Goal: Information Seeking & Learning: Learn about a topic

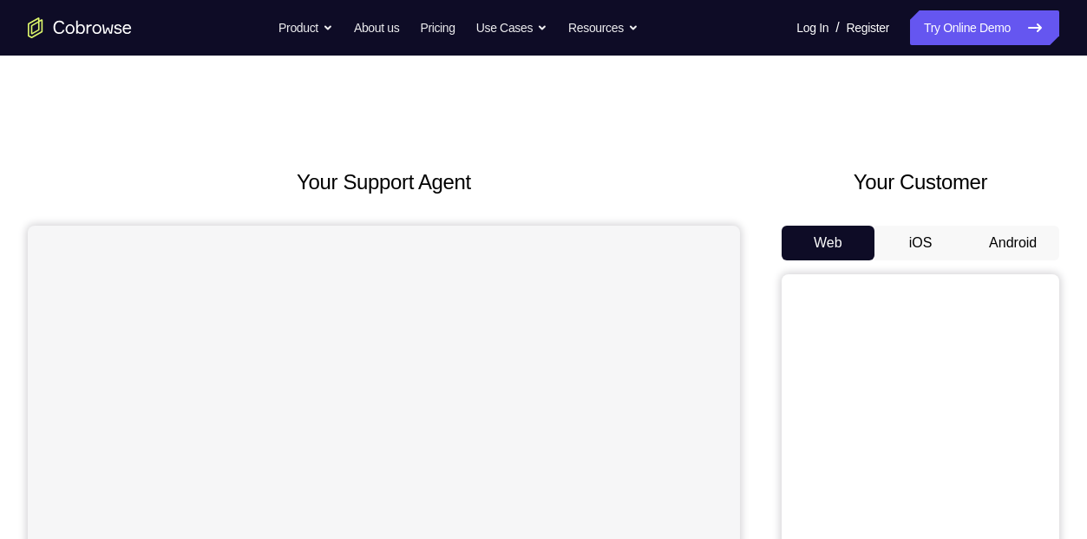
click at [924, 258] on button "iOS" at bounding box center [920, 242] width 93 height 35
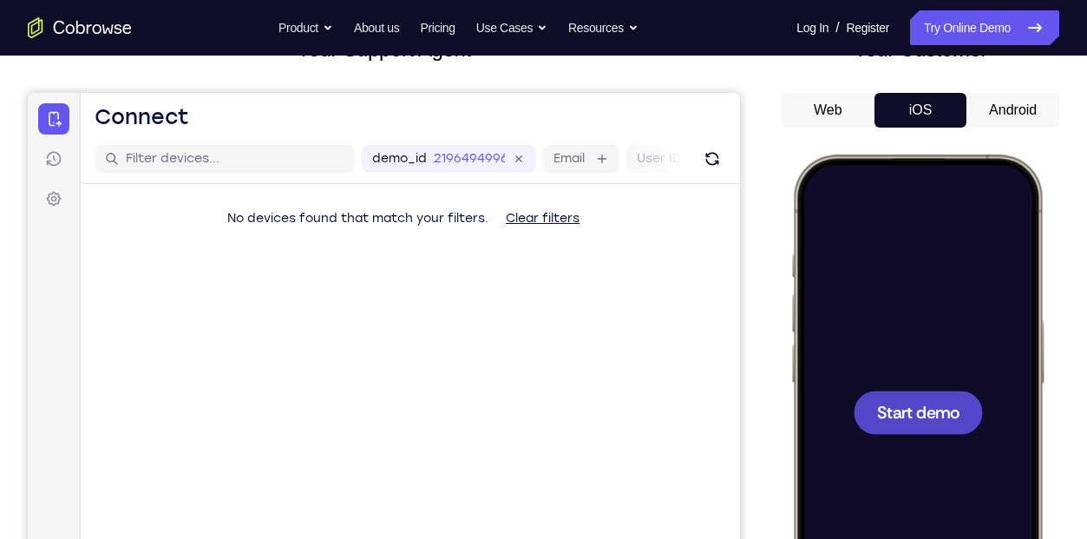
click at [921, 433] on div at bounding box center [917, 411] width 129 height 43
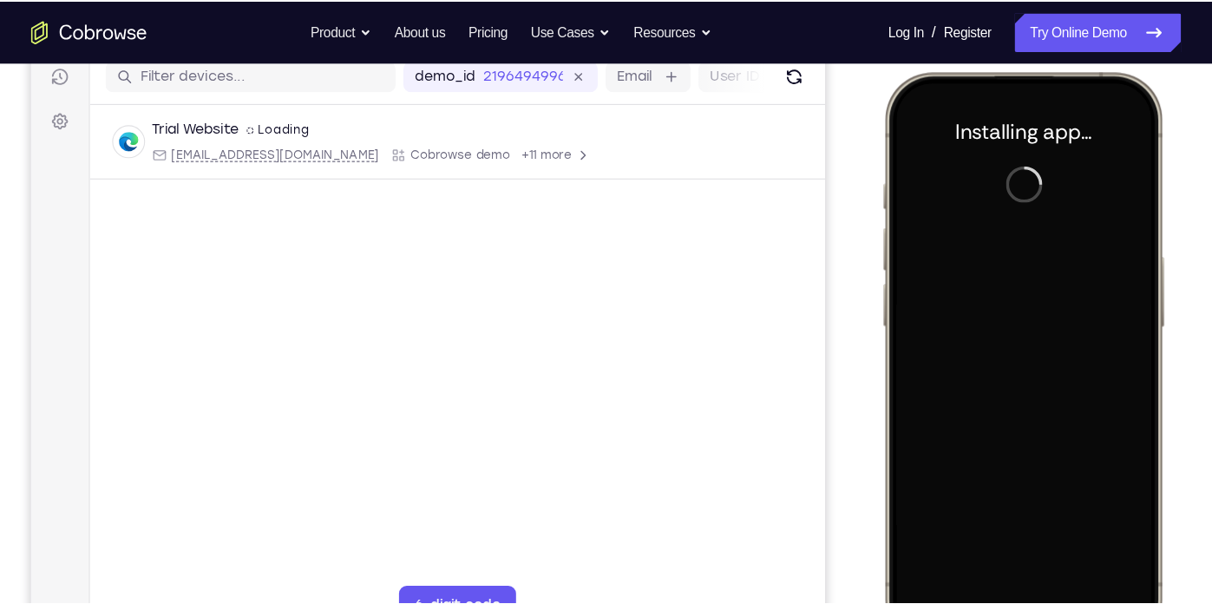
scroll to position [223, 0]
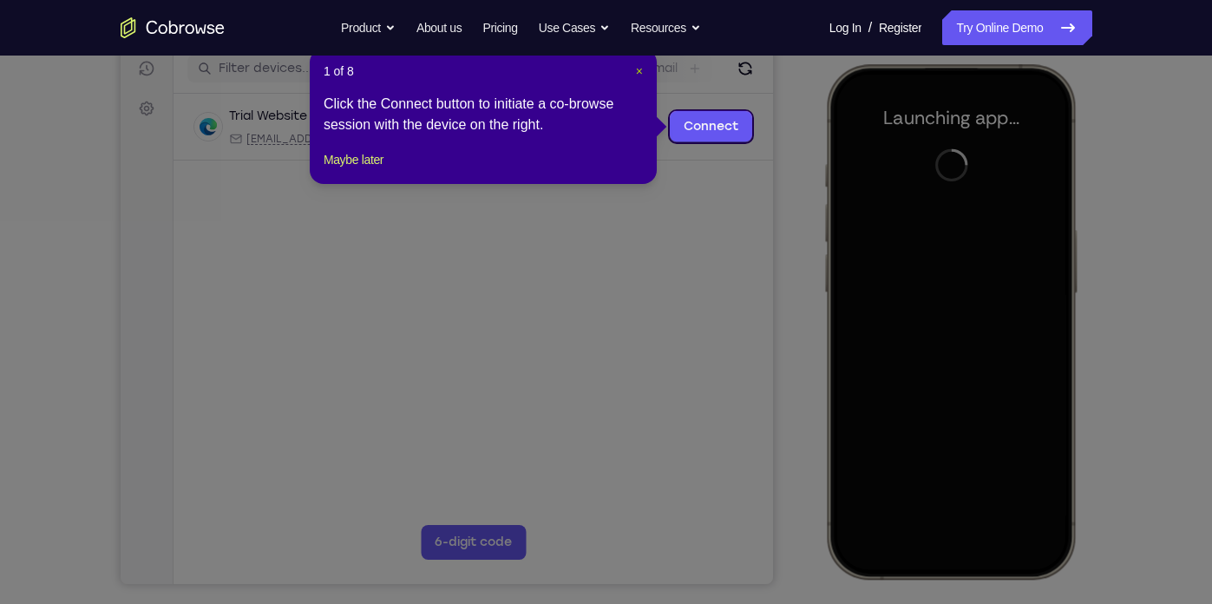
click at [637, 64] on span "×" at bounding box center [639, 71] width 7 height 14
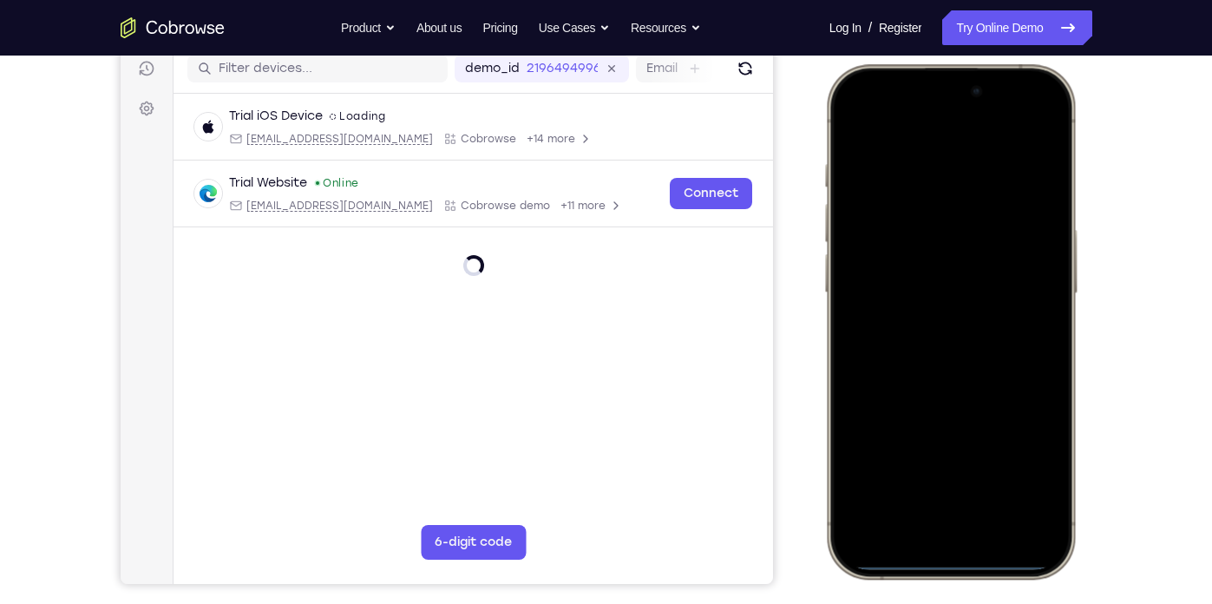
click at [861, 343] on div at bounding box center [949, 321] width 228 height 495
click at [932, 529] on div at bounding box center [949, 321] width 228 height 495
click at [950, 508] on div at bounding box center [949, 321] width 228 height 495
click at [923, 350] on div at bounding box center [949, 321] width 228 height 495
click at [884, 243] on div at bounding box center [949, 321] width 228 height 495
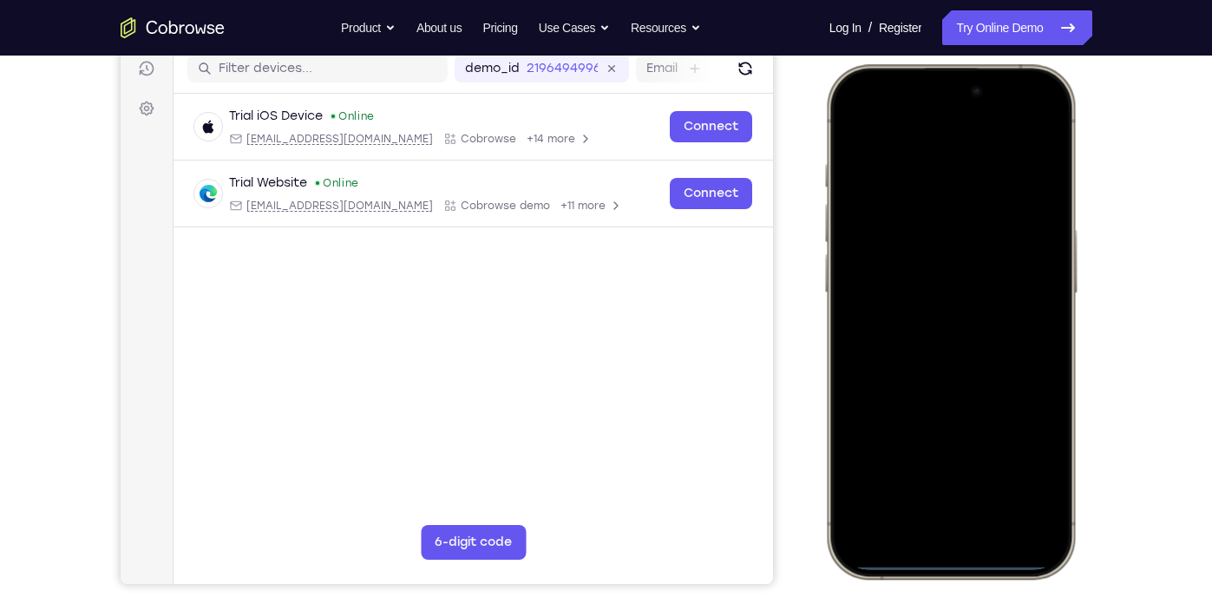
click at [943, 299] on div at bounding box center [949, 321] width 228 height 495
click at [947, 324] on div at bounding box center [949, 321] width 228 height 495
click at [974, 394] on div at bounding box center [949, 321] width 228 height 495
drag, startPoint x: 979, startPoint y: 363, endPoint x: 940, endPoint y: 201, distance: 166.8
click at [940, 201] on div at bounding box center [949, 321] width 228 height 495
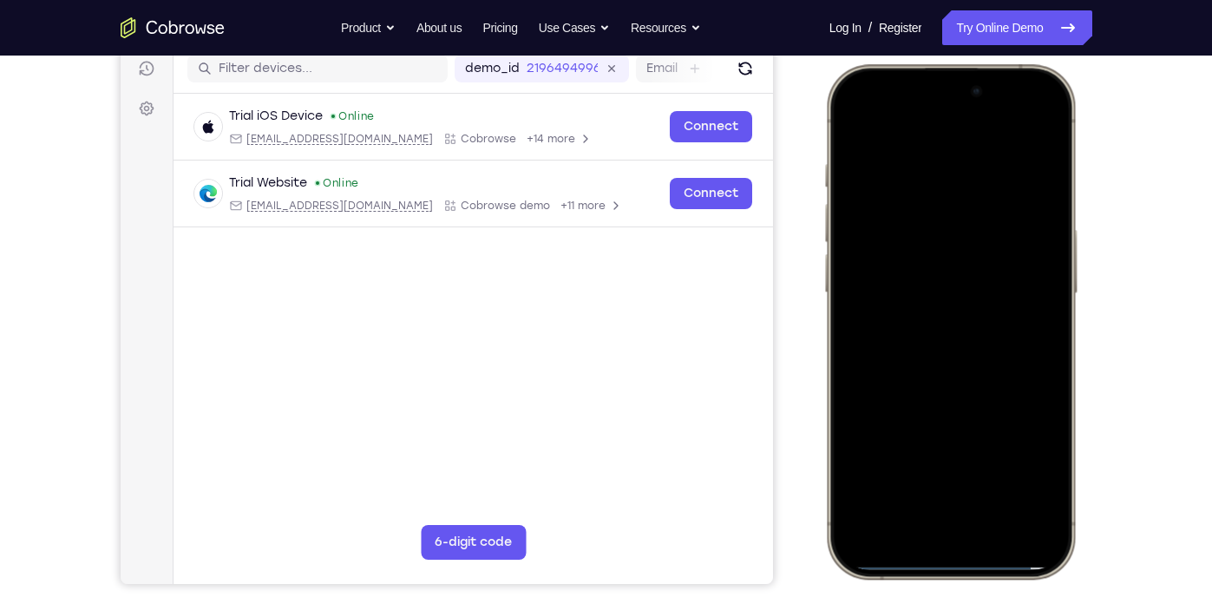
drag, startPoint x: 968, startPoint y: 332, endPoint x: 937, endPoint y: 188, distance: 147.1
click at [937, 188] on div at bounding box center [949, 321] width 228 height 495
drag, startPoint x: 990, startPoint y: 415, endPoint x: 980, endPoint y: 236, distance: 178.9
click at [980, 236] on div at bounding box center [949, 321] width 228 height 495
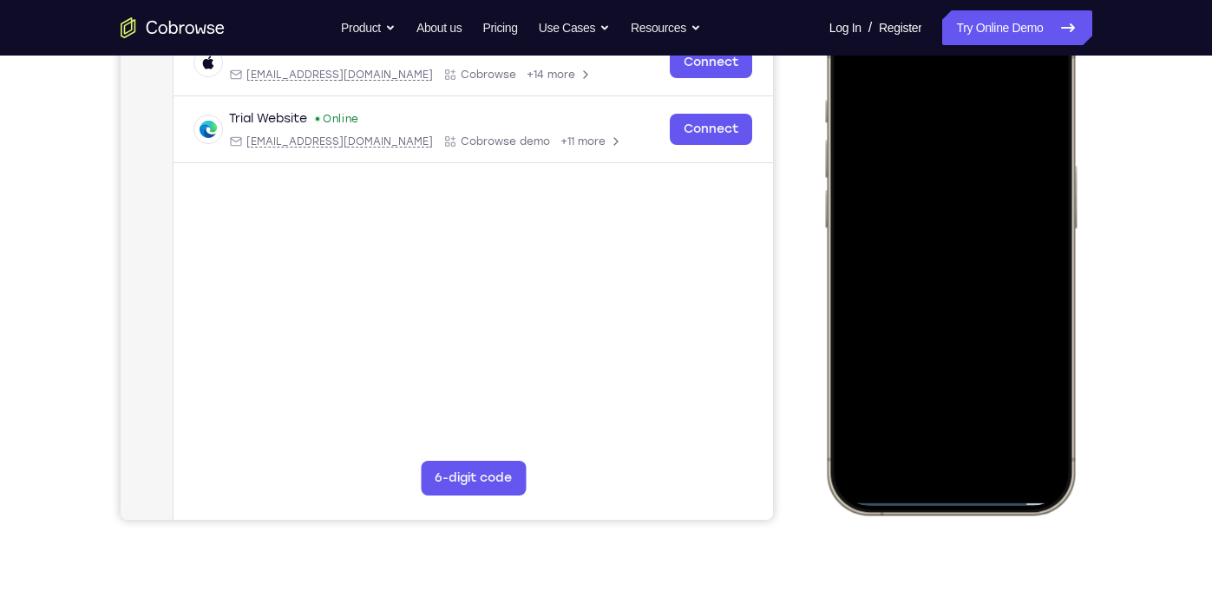
scroll to position [286, 0]
drag, startPoint x: 965, startPoint y: 356, endPoint x: 960, endPoint y: 207, distance: 148.4
click at [960, 207] on div at bounding box center [949, 257] width 228 height 495
drag, startPoint x: 988, startPoint y: 339, endPoint x: 961, endPoint y: 158, distance: 183.2
click at [961, 158] on div at bounding box center [949, 257] width 228 height 495
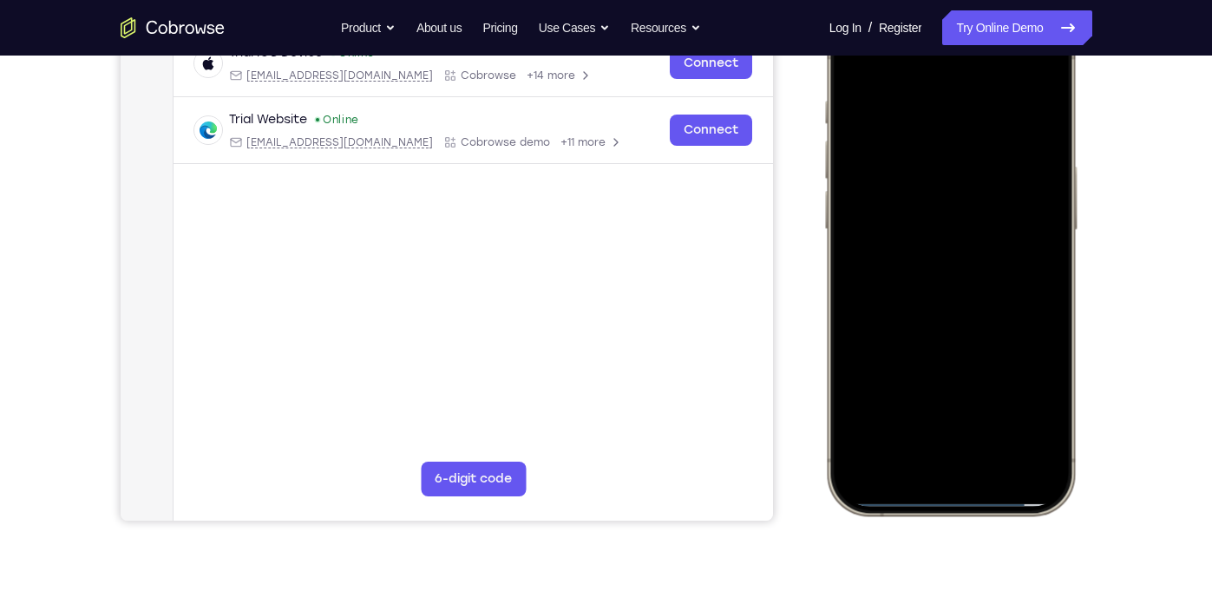
drag, startPoint x: 980, startPoint y: 295, endPoint x: 969, endPoint y: 104, distance: 191.1
click at [969, 104] on div at bounding box center [949, 257] width 228 height 495
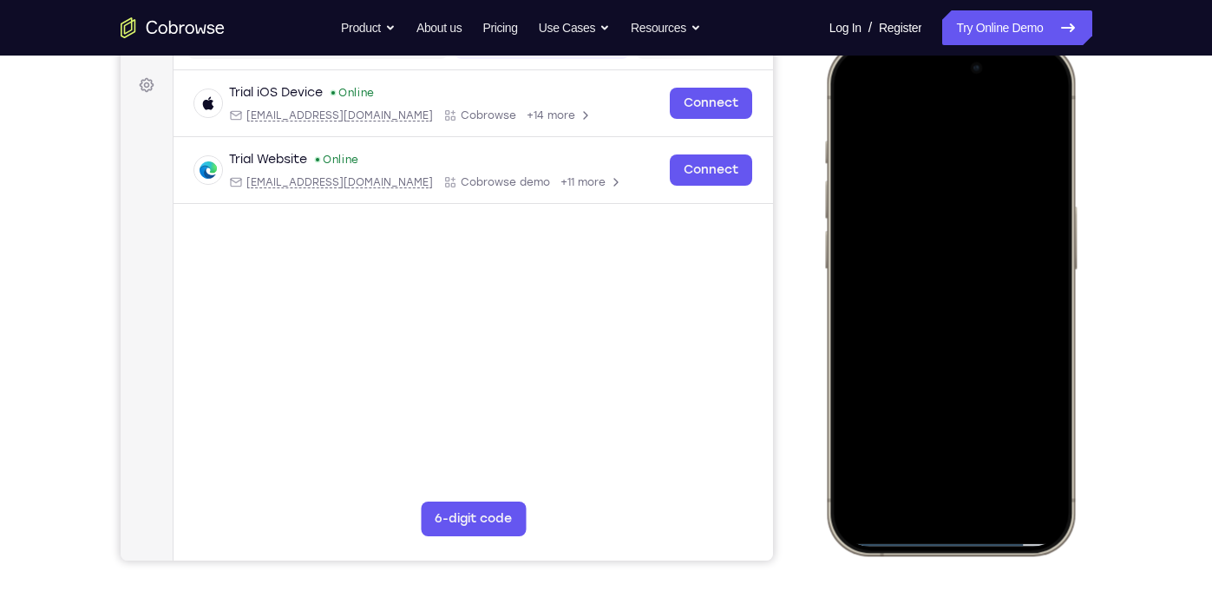
scroll to position [245, 0]
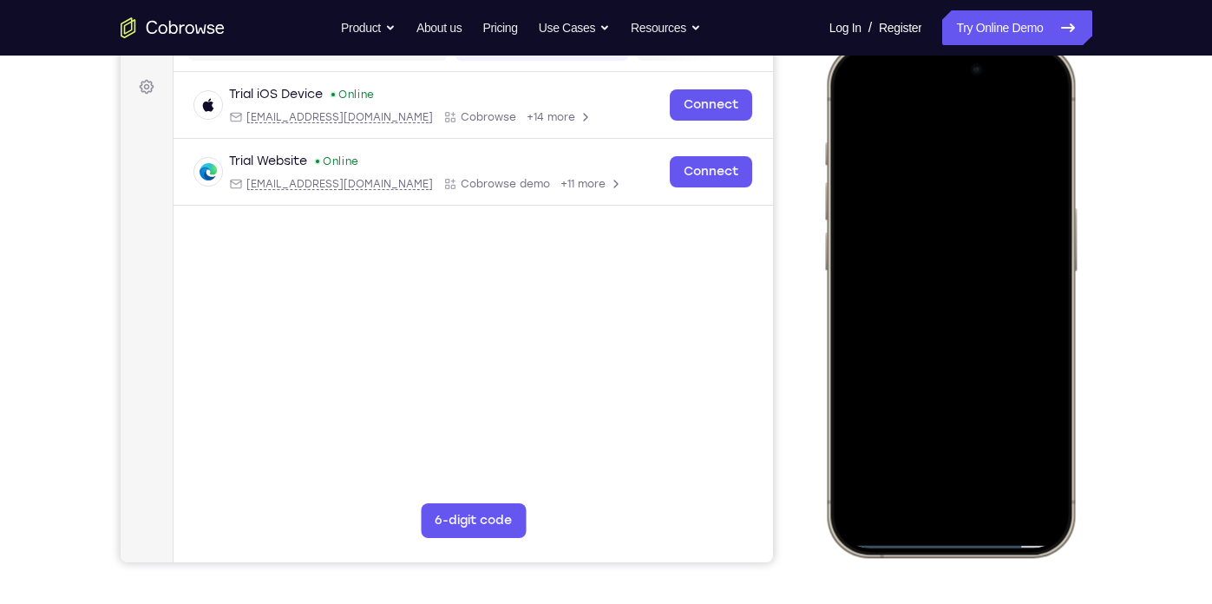
drag, startPoint x: 973, startPoint y: 393, endPoint x: 988, endPoint y: 189, distance: 204.3
click at [988, 189] on div at bounding box center [949, 299] width 228 height 495
drag, startPoint x: 970, startPoint y: 385, endPoint x: 978, endPoint y: 202, distance: 183.2
click at [978, 202] on div at bounding box center [949, 299] width 228 height 495
drag, startPoint x: 990, startPoint y: 383, endPoint x: 992, endPoint y: 92, distance: 291.4
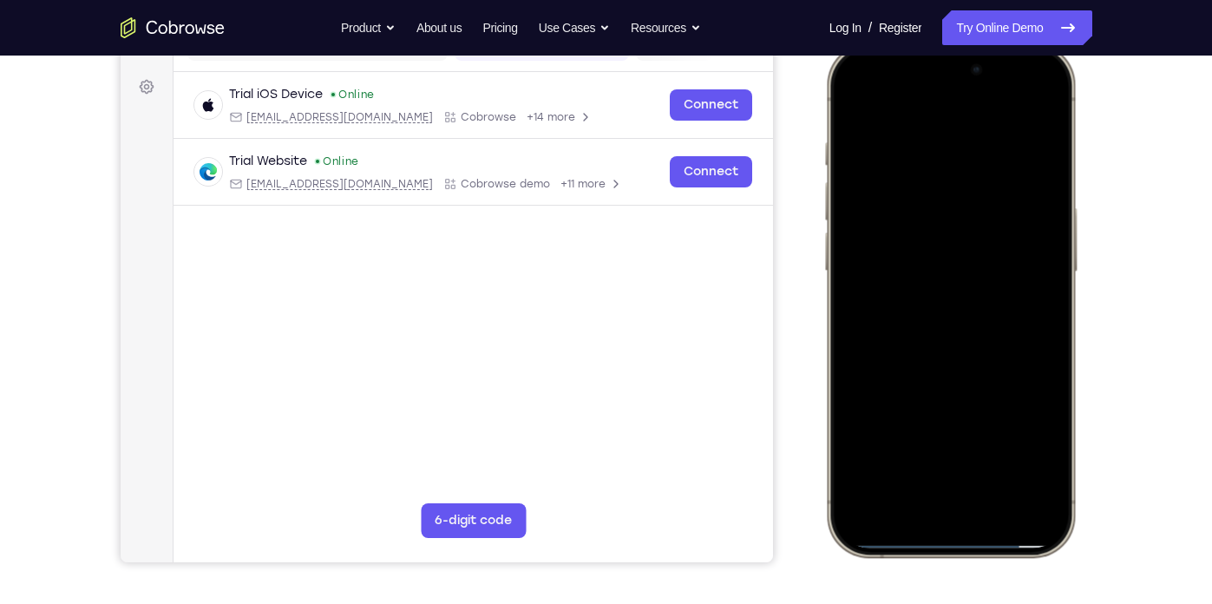
click at [992, 92] on div at bounding box center [949, 299] width 228 height 495
drag, startPoint x: 965, startPoint y: 297, endPoint x: 977, endPoint y: 137, distance: 160.9
click at [977, 137] on div at bounding box center [949, 299] width 228 height 495
drag, startPoint x: 982, startPoint y: 402, endPoint x: 966, endPoint y: 196, distance: 207.0
click at [966, 196] on div at bounding box center [949, 299] width 228 height 495
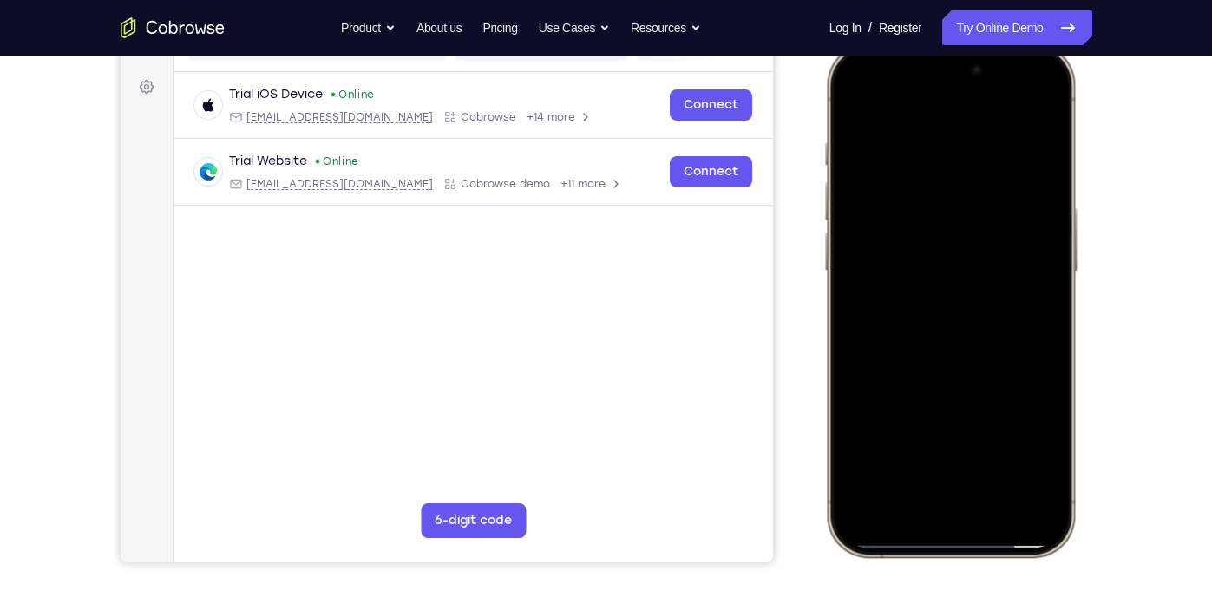
drag, startPoint x: 983, startPoint y: 355, endPoint x: 973, endPoint y: 241, distance: 114.0
click at [973, 241] on div at bounding box center [949, 299] width 228 height 495
click at [990, 452] on div at bounding box center [949, 299] width 228 height 495
drag, startPoint x: 1006, startPoint y: 408, endPoint x: 1012, endPoint y: 319, distance: 89.5
click at [1012, 319] on div at bounding box center [949, 299] width 228 height 495
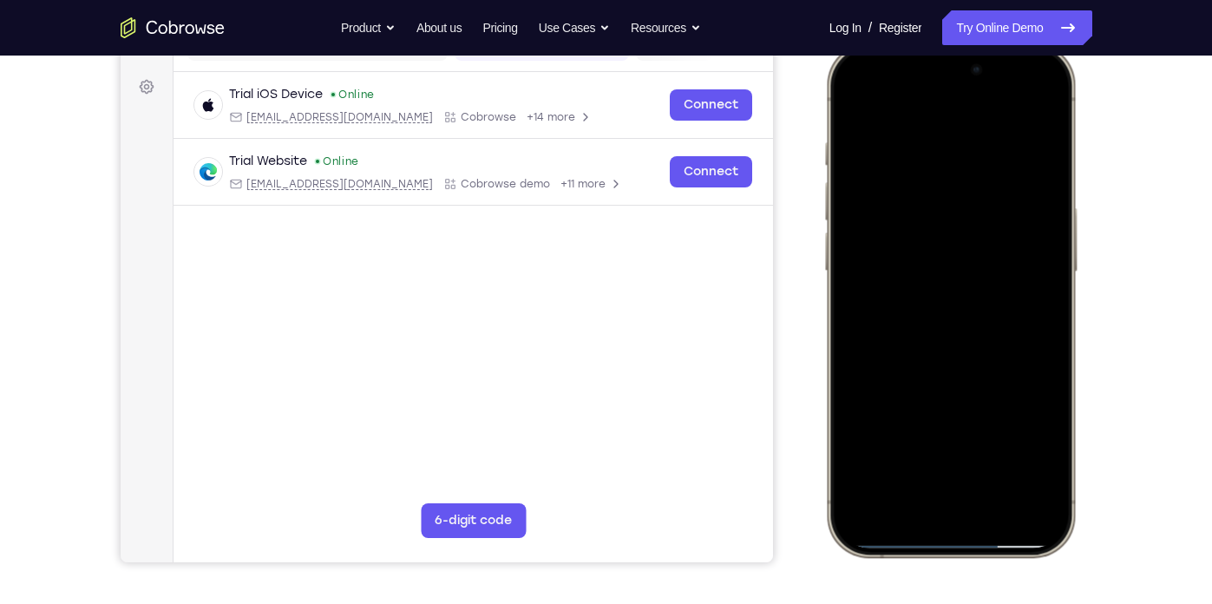
click at [1049, 219] on div at bounding box center [949, 299] width 228 height 495
drag, startPoint x: 1003, startPoint y: 366, endPoint x: 996, endPoint y: 212, distance: 153.6
click at [996, 212] on div at bounding box center [949, 299] width 228 height 495
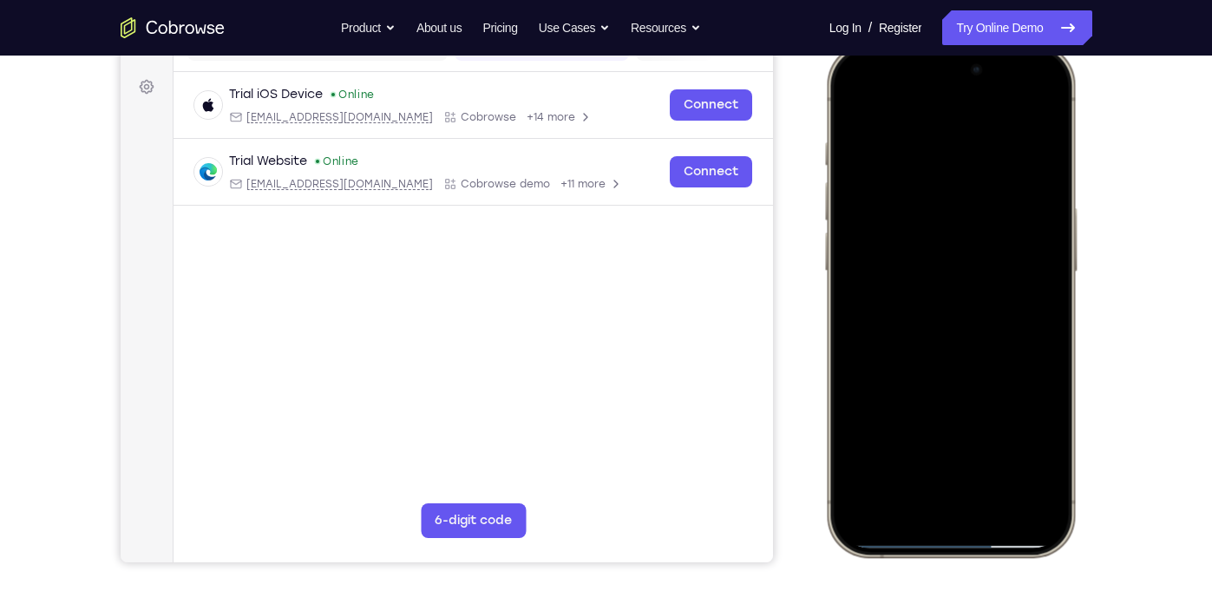
drag, startPoint x: 996, startPoint y: 408, endPoint x: 969, endPoint y: 214, distance: 195.4
click at [969, 214] on div at bounding box center [949, 299] width 228 height 495
drag, startPoint x: 942, startPoint y: 403, endPoint x: 970, endPoint y: 136, distance: 268.6
click at [970, 136] on div at bounding box center [949, 299] width 228 height 495
drag, startPoint x: 1001, startPoint y: 339, endPoint x: 1001, endPoint y: 193, distance: 146.6
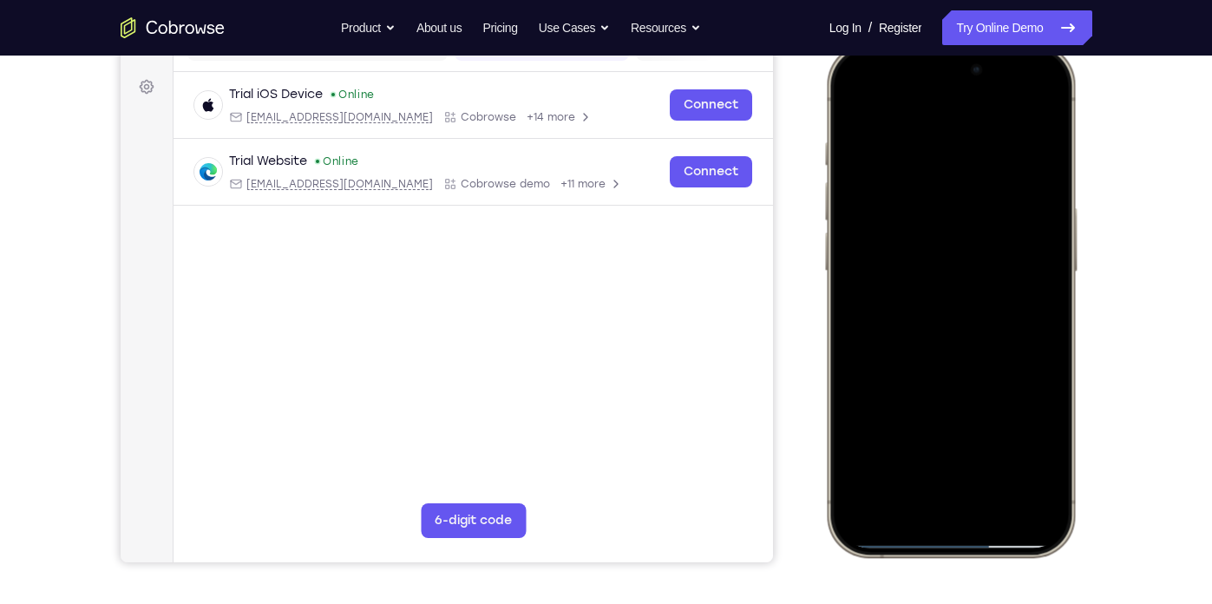
click at [1001, 193] on div at bounding box center [949, 299] width 228 height 495
click at [1051, 265] on div at bounding box center [949, 299] width 228 height 495
drag, startPoint x: 1005, startPoint y: 428, endPoint x: 1034, endPoint y: 176, distance: 254.0
click at [1034, 176] on div at bounding box center [949, 299] width 228 height 495
drag, startPoint x: 1000, startPoint y: 430, endPoint x: 986, endPoint y: 326, distance: 105.0
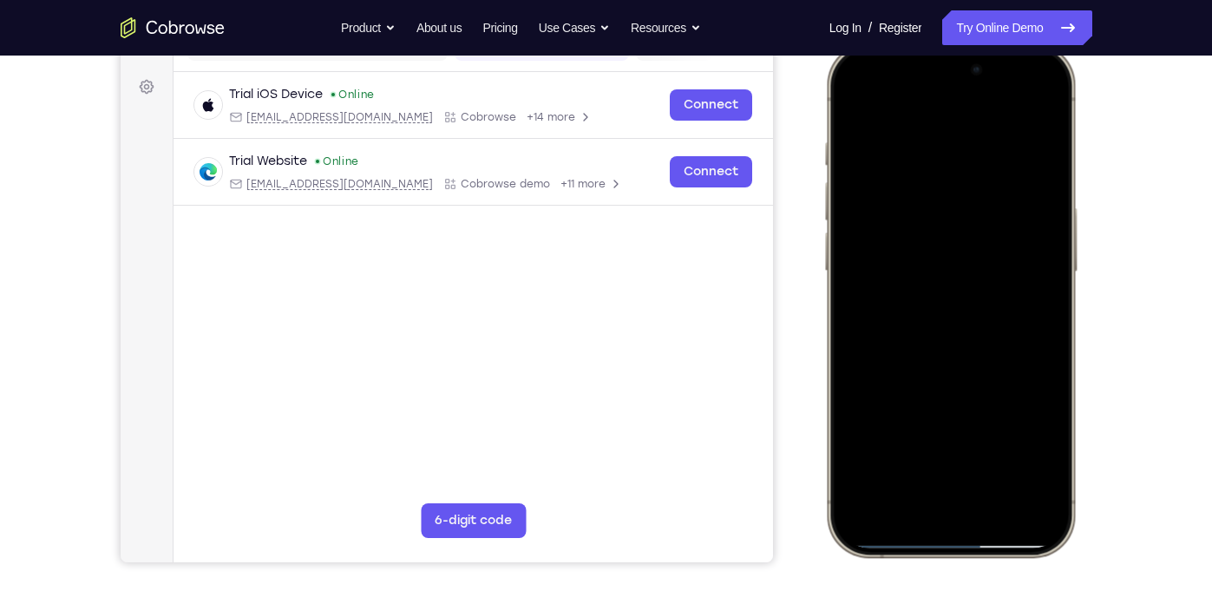
click at [986, 326] on div at bounding box center [949, 299] width 228 height 495
drag, startPoint x: 1009, startPoint y: 412, endPoint x: 981, endPoint y: 326, distance: 90.5
click at [981, 326] on div at bounding box center [949, 299] width 228 height 495
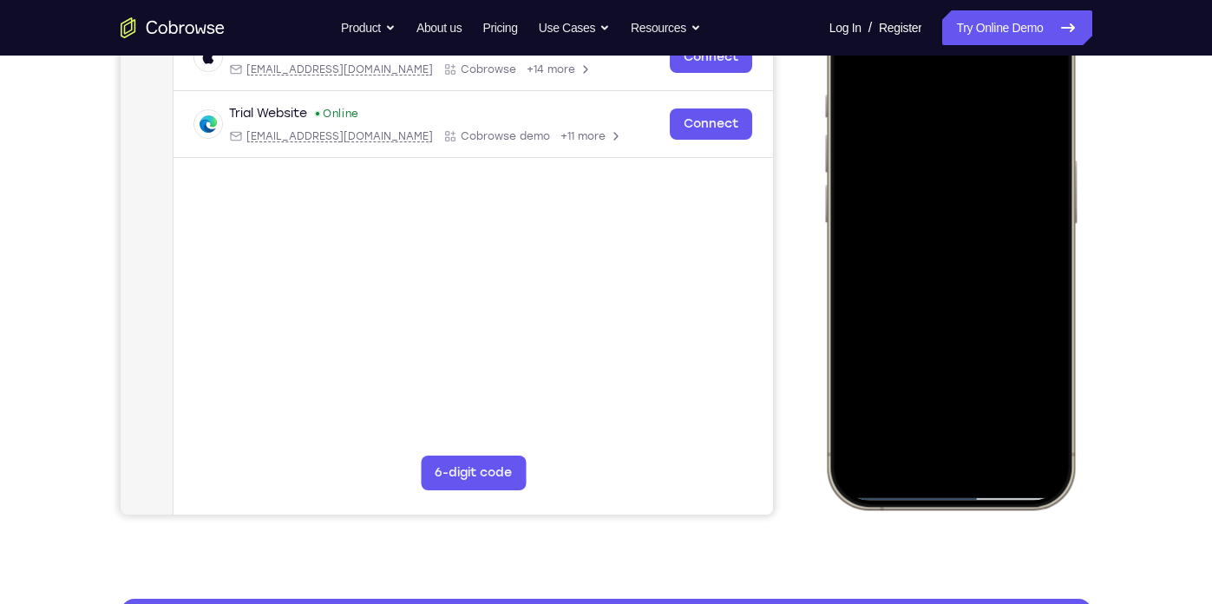
click at [998, 459] on div at bounding box center [949, 251] width 228 height 495
click at [1008, 241] on div at bounding box center [949, 251] width 228 height 495
click at [891, 341] on div at bounding box center [949, 251] width 228 height 495
drag, startPoint x: 940, startPoint y: 199, endPoint x: 953, endPoint y: 206, distance: 14.7
click at [953, 206] on div at bounding box center [949, 251] width 228 height 495
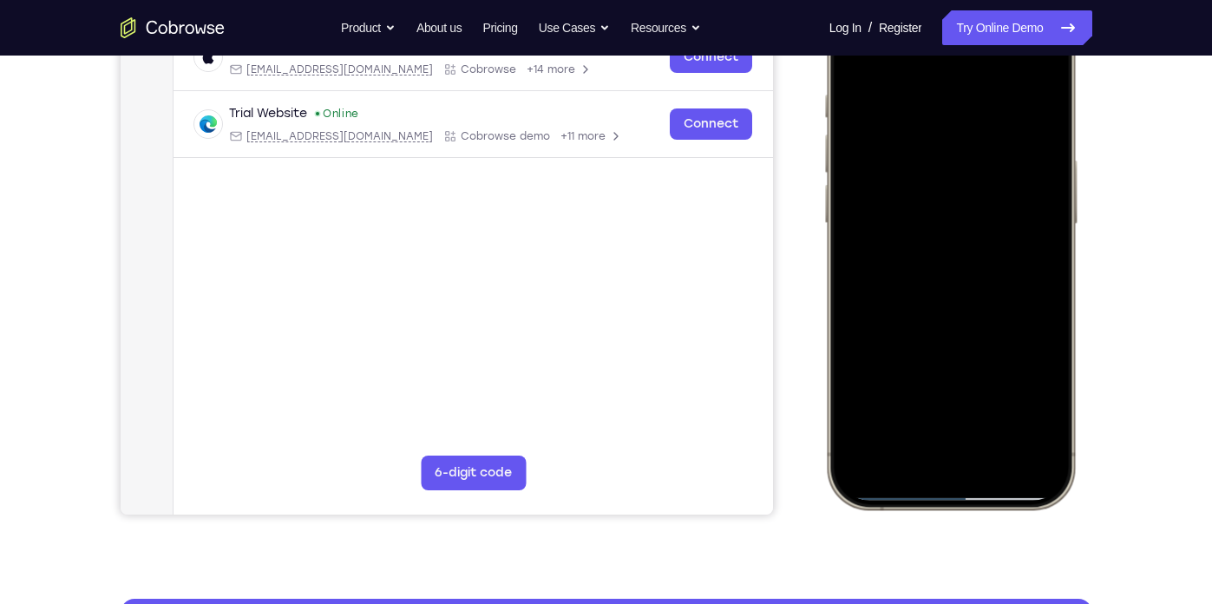
drag, startPoint x: 961, startPoint y: 296, endPoint x: 996, endPoint y: 69, distance: 229.1
click at [996, 69] on div at bounding box center [949, 251] width 228 height 495
click at [903, 344] on div at bounding box center [949, 251] width 228 height 495
click at [884, 340] on div at bounding box center [949, 251] width 228 height 495
click at [889, 338] on div at bounding box center [949, 251] width 228 height 495
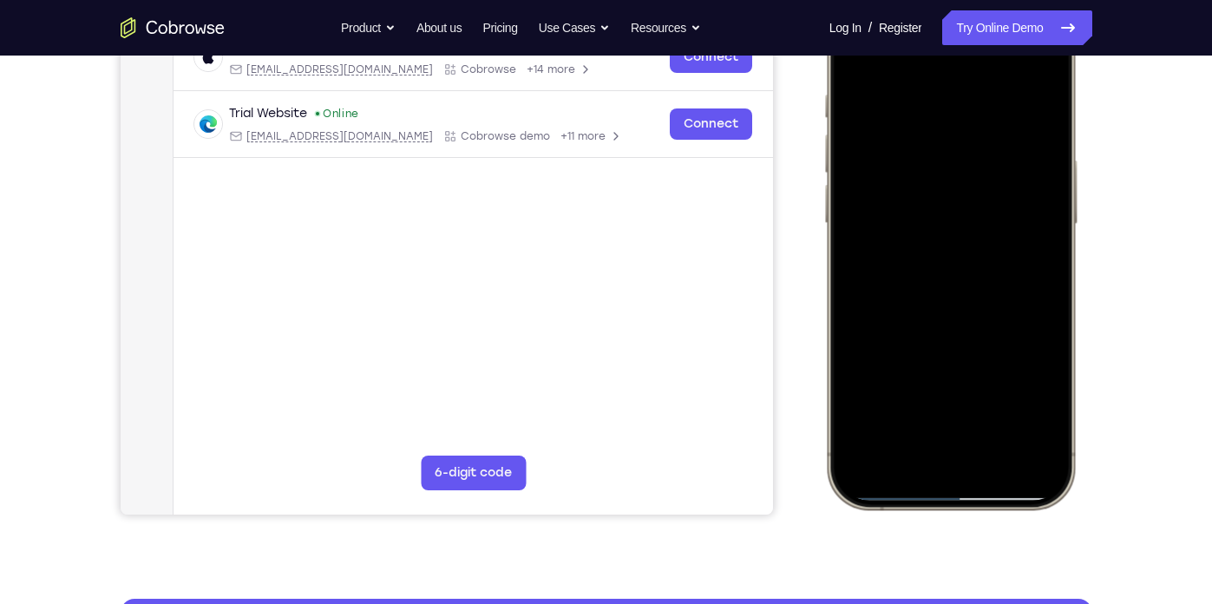
click at [897, 337] on div at bounding box center [949, 251] width 228 height 495
drag, startPoint x: 931, startPoint y: 243, endPoint x: 939, endPoint y: 470, distance: 227.4
click at [939, 470] on div at bounding box center [949, 251] width 228 height 495
drag, startPoint x: 965, startPoint y: 289, endPoint x: 941, endPoint y: 151, distance: 140.0
click at [941, 151] on div at bounding box center [949, 251] width 228 height 495
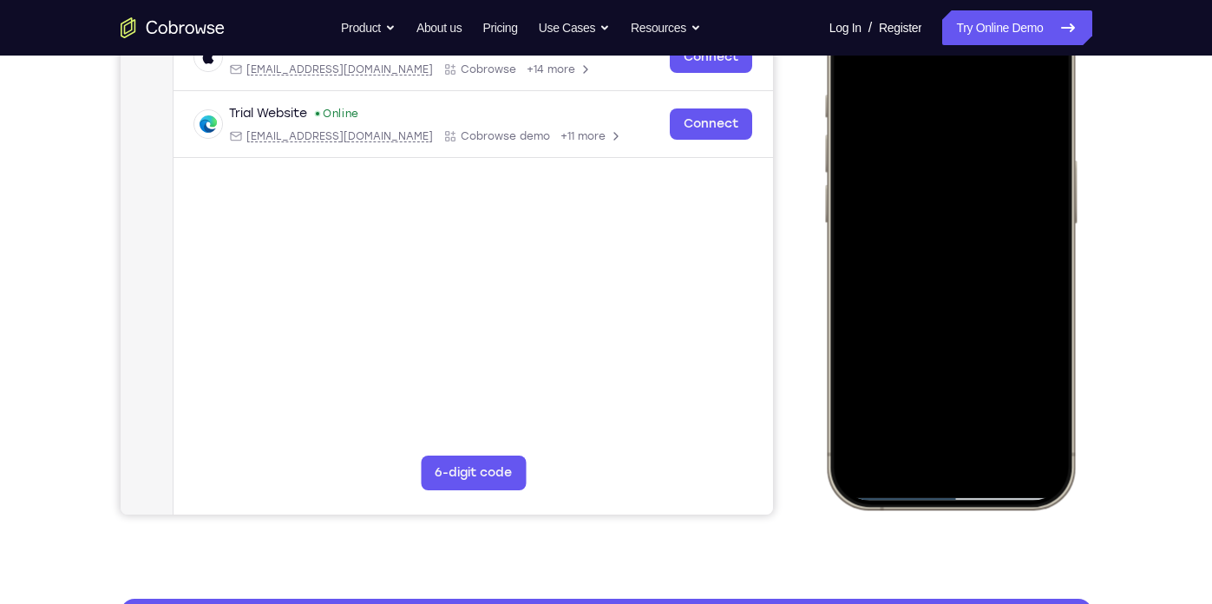
drag, startPoint x: 966, startPoint y: 271, endPoint x: 937, endPoint y: 134, distance: 139.3
click at [937, 134] on div at bounding box center [949, 251] width 228 height 495
drag, startPoint x: 965, startPoint y: 292, endPoint x: 944, endPoint y: 146, distance: 148.0
click at [944, 146] on div at bounding box center [949, 251] width 228 height 495
drag, startPoint x: 966, startPoint y: 347, endPoint x: 944, endPoint y: 167, distance: 180.9
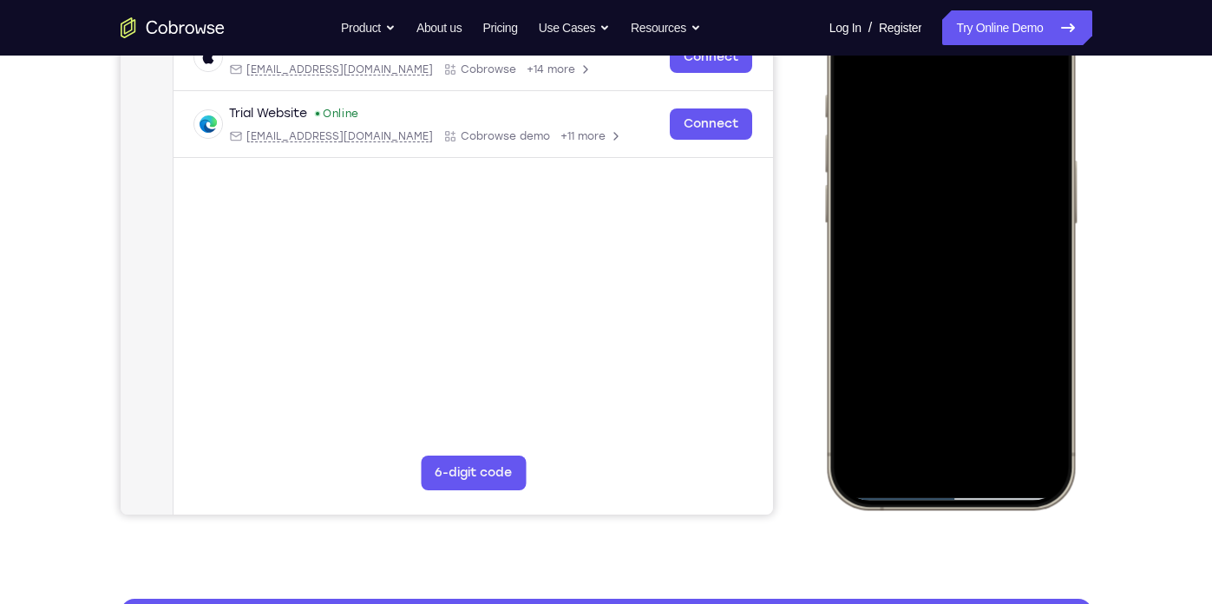
click at [944, 167] on div at bounding box center [949, 251] width 228 height 495
drag, startPoint x: 994, startPoint y: 320, endPoint x: 970, endPoint y: 143, distance: 178.6
click at [970, 143] on div at bounding box center [949, 251] width 228 height 495
drag, startPoint x: 994, startPoint y: 314, endPoint x: 980, endPoint y: 111, distance: 203.4
click at [980, 111] on div at bounding box center [949, 251] width 228 height 495
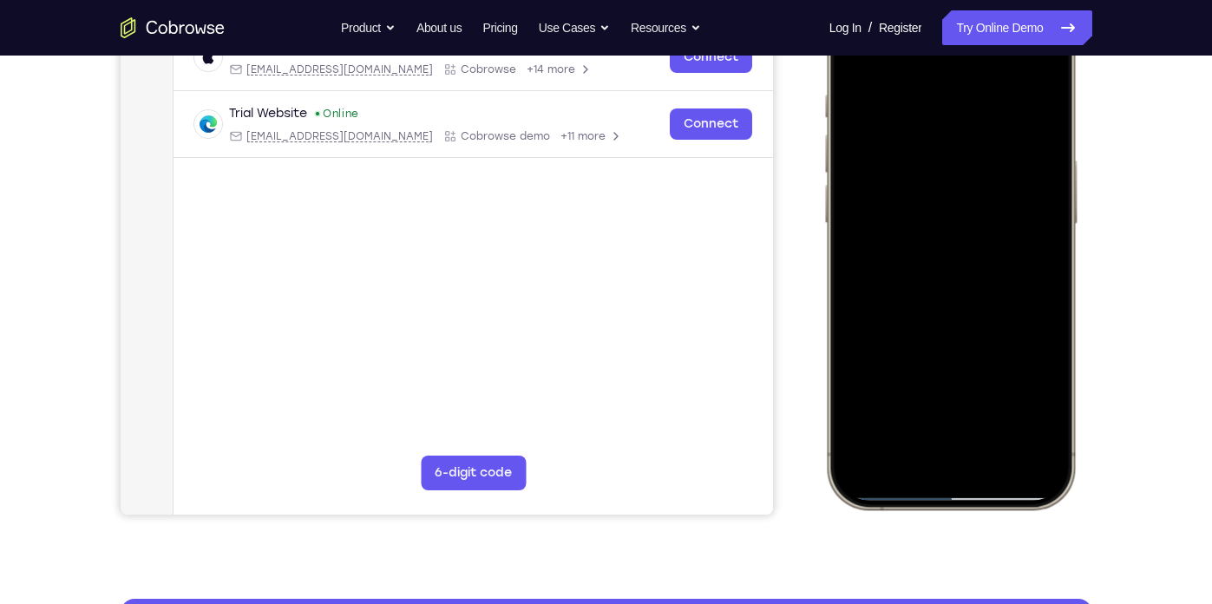
drag, startPoint x: 980, startPoint y: 326, endPoint x: 963, endPoint y: 107, distance: 220.1
click at [963, 107] on div at bounding box center [949, 251] width 228 height 495
drag, startPoint x: 964, startPoint y: 315, endPoint x: 948, endPoint y: 154, distance: 161.2
click at [948, 154] on div at bounding box center [949, 251] width 228 height 495
drag, startPoint x: 949, startPoint y: 320, endPoint x: 930, endPoint y: 189, distance: 132.3
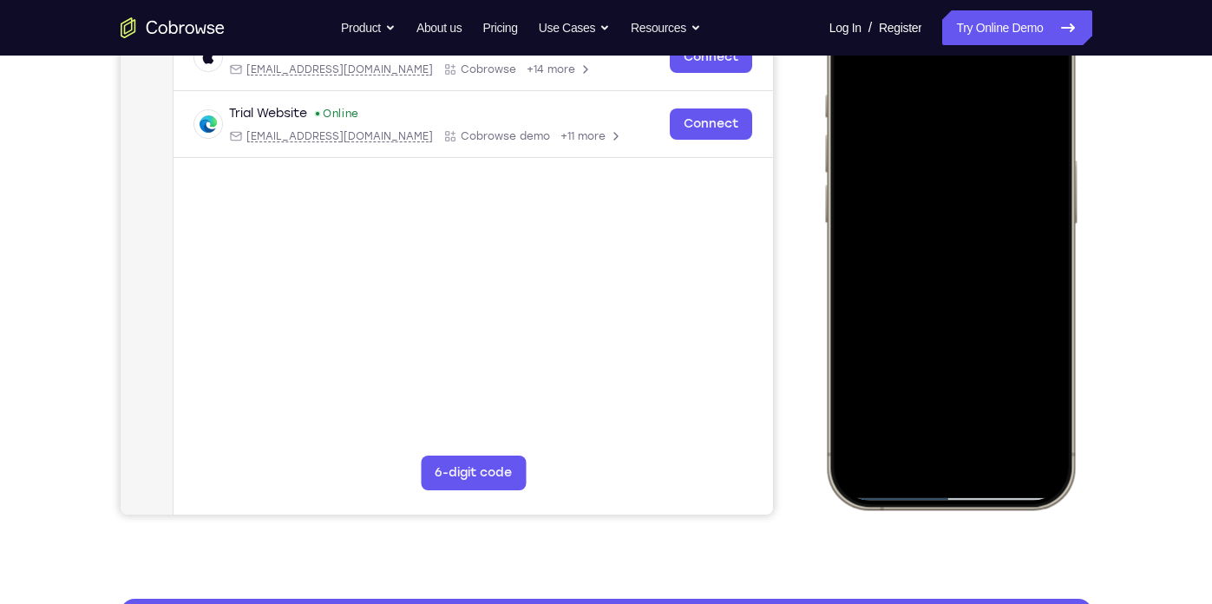
click at [930, 189] on div at bounding box center [949, 251] width 228 height 495
drag, startPoint x: 935, startPoint y: 306, endPoint x: 924, endPoint y: 186, distance: 120.1
click at [924, 186] on div at bounding box center [949, 251] width 228 height 495
drag, startPoint x: 907, startPoint y: 310, endPoint x: 914, endPoint y: 204, distance: 106.9
click at [914, 204] on div at bounding box center [949, 251] width 228 height 495
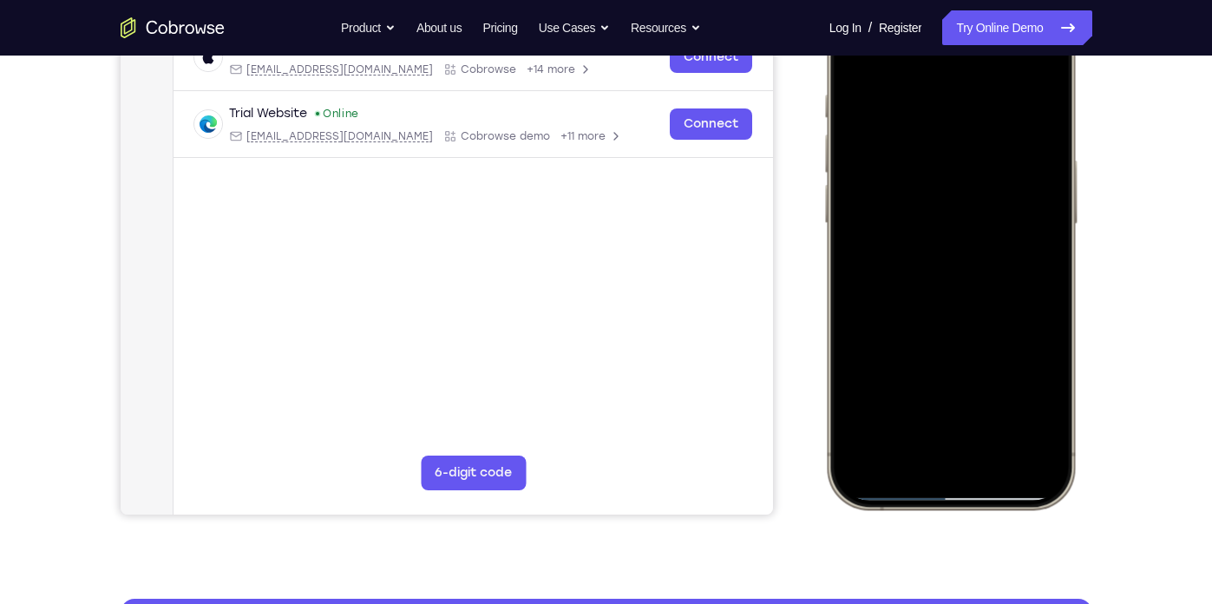
drag, startPoint x: 921, startPoint y: 322, endPoint x: 914, endPoint y: 147, distance: 175.3
click at [914, 147] on div at bounding box center [949, 251] width 228 height 495
drag, startPoint x: 973, startPoint y: 307, endPoint x: 958, endPoint y: 172, distance: 136.1
click at [958, 172] on div at bounding box center [949, 251] width 228 height 495
drag, startPoint x: 970, startPoint y: 309, endPoint x: 964, endPoint y: 182, distance: 126.8
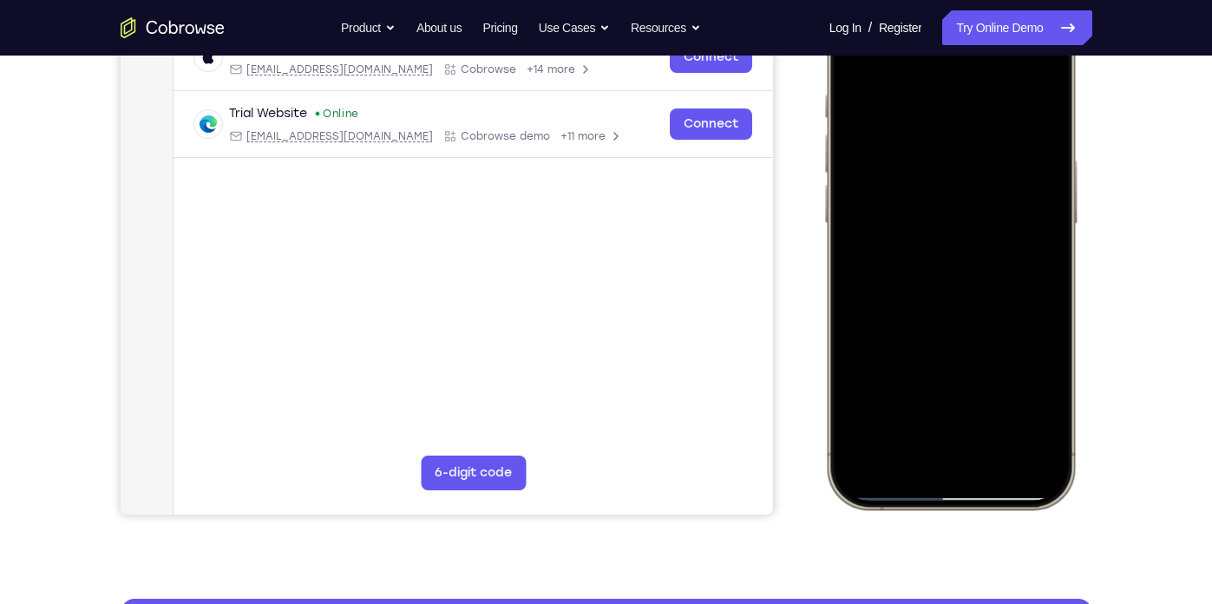
click at [964, 182] on div at bounding box center [949, 251] width 228 height 495
click at [988, 264] on div at bounding box center [949, 251] width 228 height 495
click at [990, 244] on div at bounding box center [949, 251] width 228 height 495
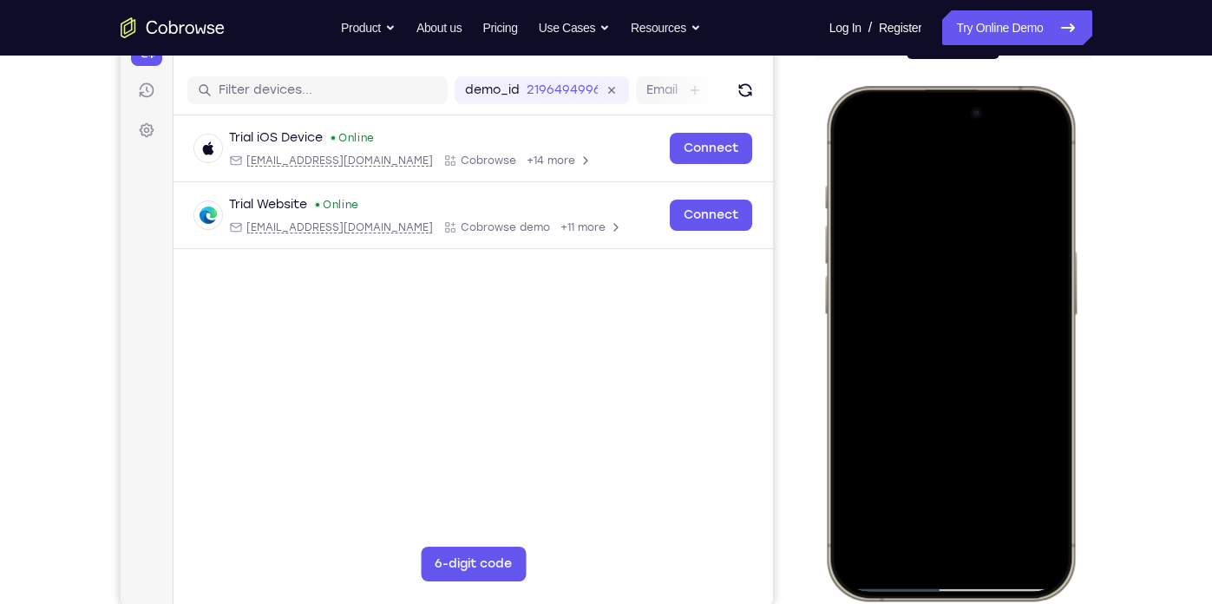
scroll to position [198, 0]
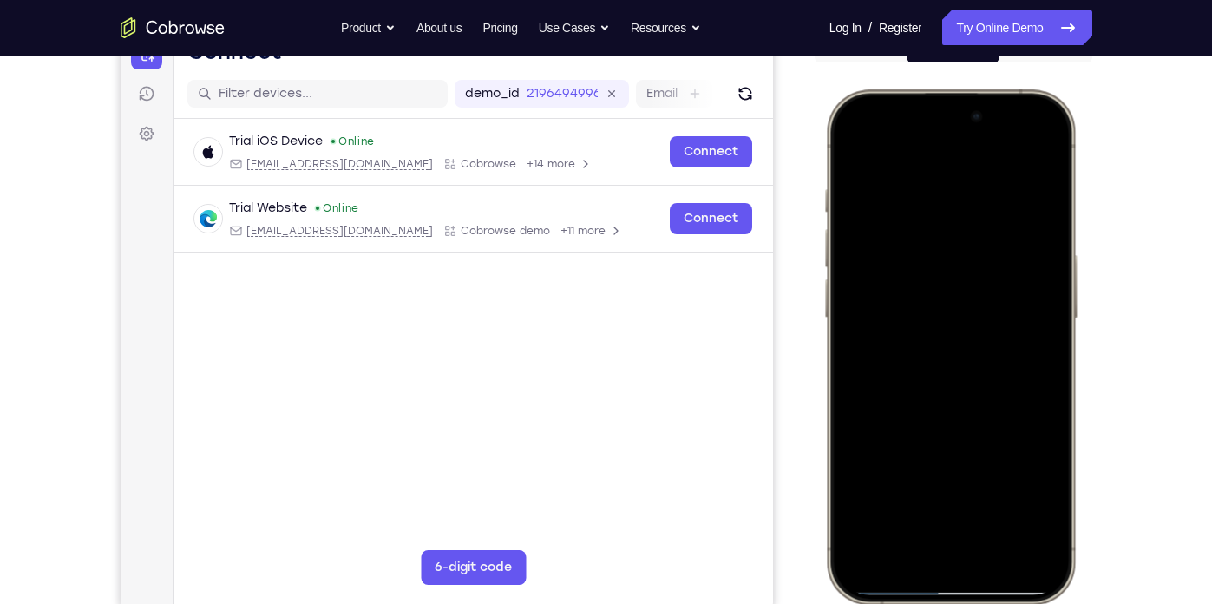
click at [872, 153] on div at bounding box center [949, 346] width 228 height 495
click at [883, 153] on div at bounding box center [949, 346] width 228 height 495
click at [883, 154] on div at bounding box center [949, 346] width 228 height 495
click at [883, 163] on div at bounding box center [949, 346] width 228 height 495
click at [873, 155] on div at bounding box center [949, 346] width 228 height 495
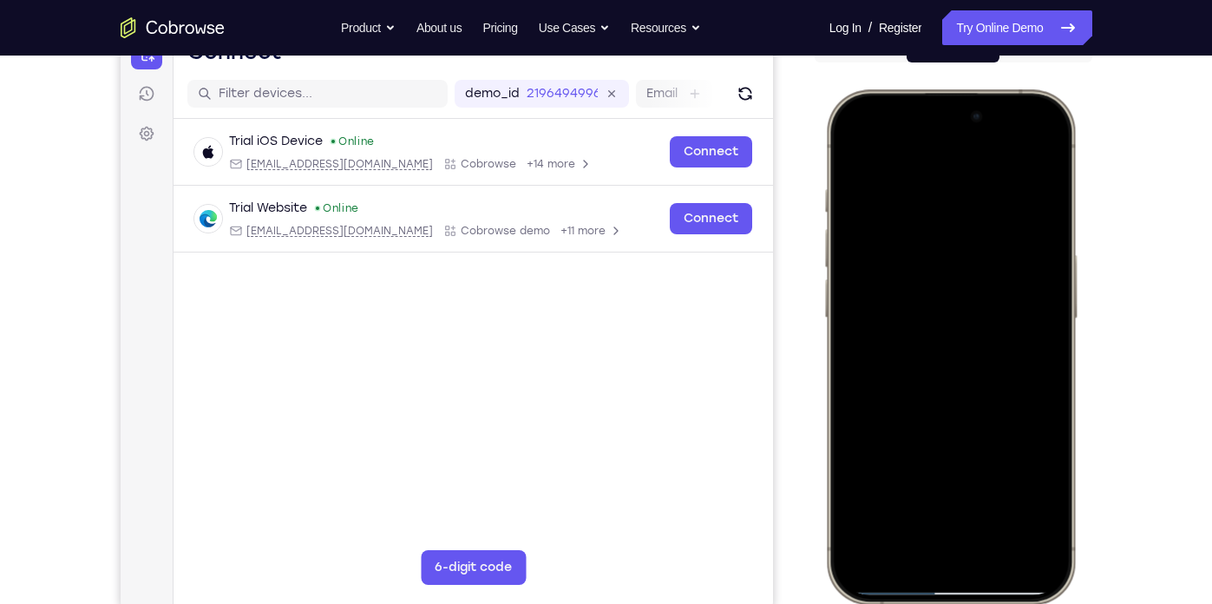
click at [856, 150] on div at bounding box center [949, 346] width 228 height 495
click at [848, 144] on div at bounding box center [949, 346] width 228 height 495
drag, startPoint x: 979, startPoint y: 351, endPoint x: 992, endPoint y: 167, distance: 184.3
click at [992, 167] on div at bounding box center [949, 346] width 228 height 495
drag, startPoint x: 990, startPoint y: 338, endPoint x: 983, endPoint y: 201, distance: 137.2
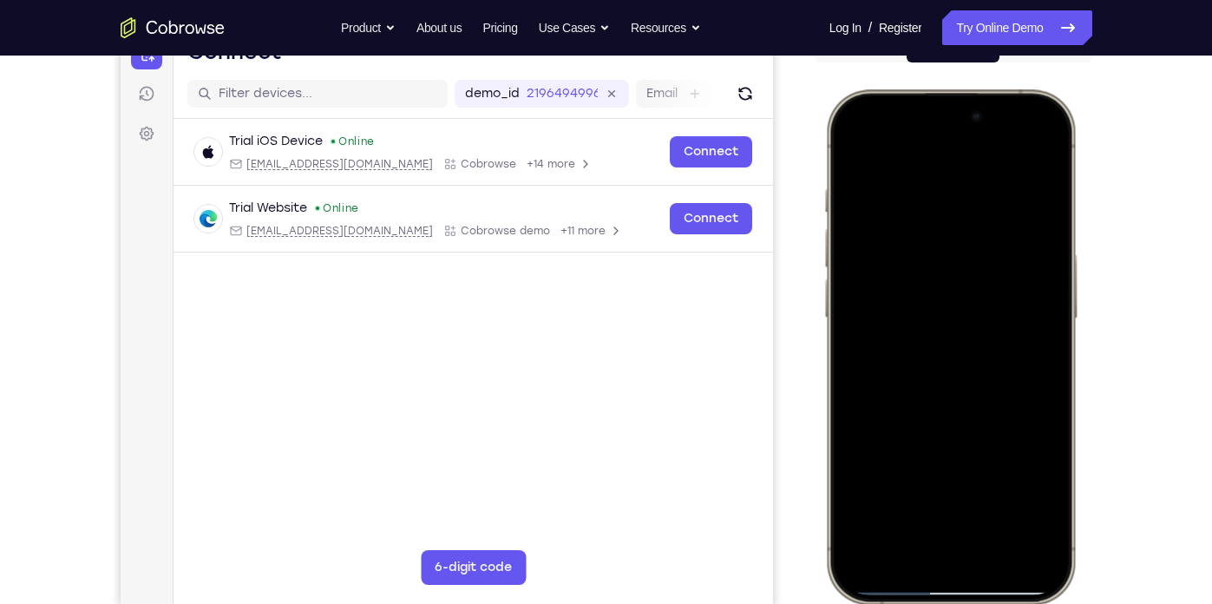
click at [983, 201] on div at bounding box center [949, 346] width 228 height 495
drag, startPoint x: 983, startPoint y: 441, endPoint x: 969, endPoint y: 150, distance: 290.9
click at [969, 150] on div at bounding box center [949, 346] width 228 height 495
drag, startPoint x: 961, startPoint y: 380, endPoint x: 939, endPoint y: 238, distance: 143.0
click at [939, 238] on div at bounding box center [949, 346] width 228 height 495
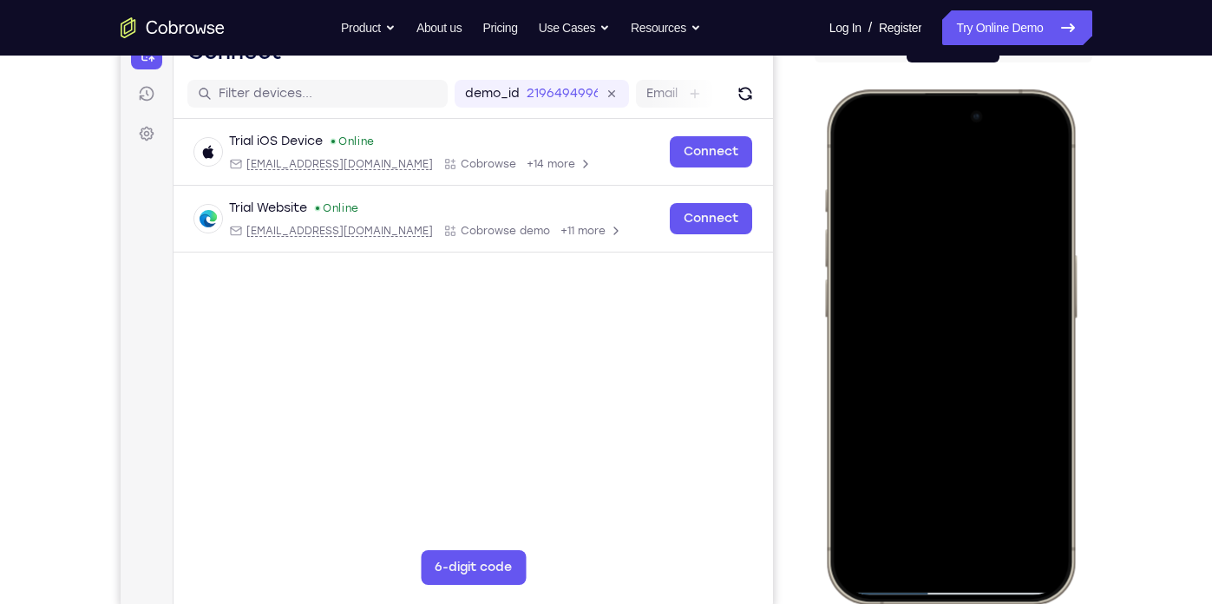
drag, startPoint x: 944, startPoint y: 395, endPoint x: 927, endPoint y: 201, distance: 194.2
click at [927, 201] on div at bounding box center [949, 346] width 228 height 495
drag, startPoint x: 992, startPoint y: 382, endPoint x: 964, endPoint y: 158, distance: 225.6
click at [964, 158] on div at bounding box center [949, 346] width 228 height 495
drag, startPoint x: 968, startPoint y: 376, endPoint x: 965, endPoint y: 177, distance: 198.6
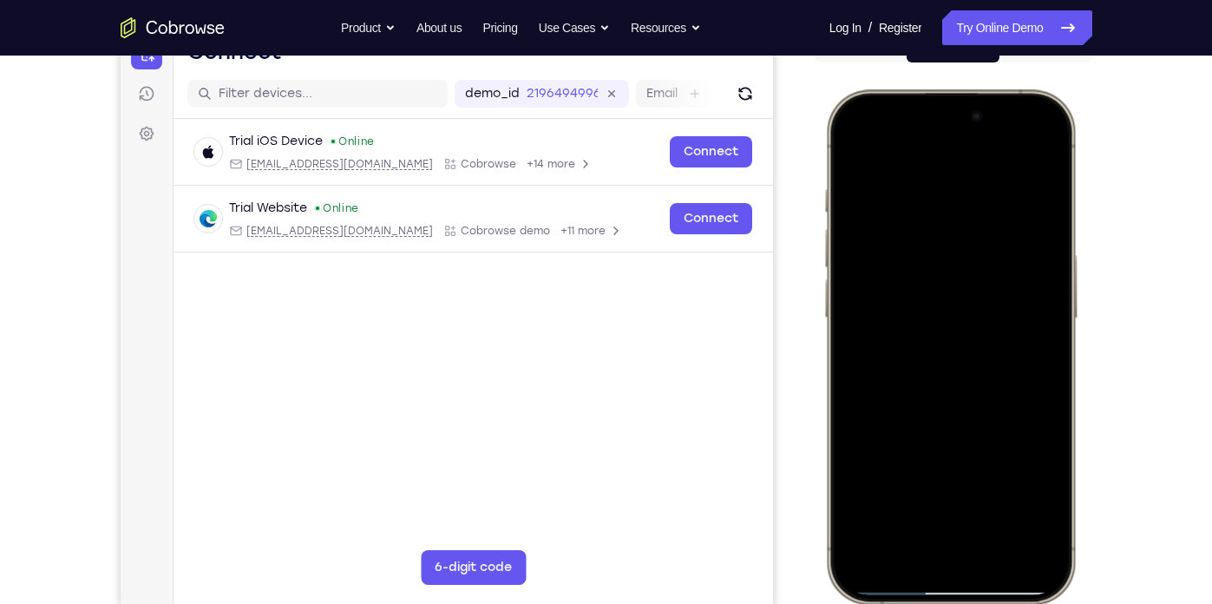
click at [965, 177] on div at bounding box center [949, 346] width 228 height 495
drag, startPoint x: 974, startPoint y: 429, endPoint x: 953, endPoint y: 238, distance: 192.8
click at [953, 238] on div at bounding box center [949, 346] width 228 height 495
drag, startPoint x: 983, startPoint y: 382, endPoint x: 985, endPoint y: 160, distance: 222.9
click at [985, 160] on div at bounding box center [949, 346] width 228 height 495
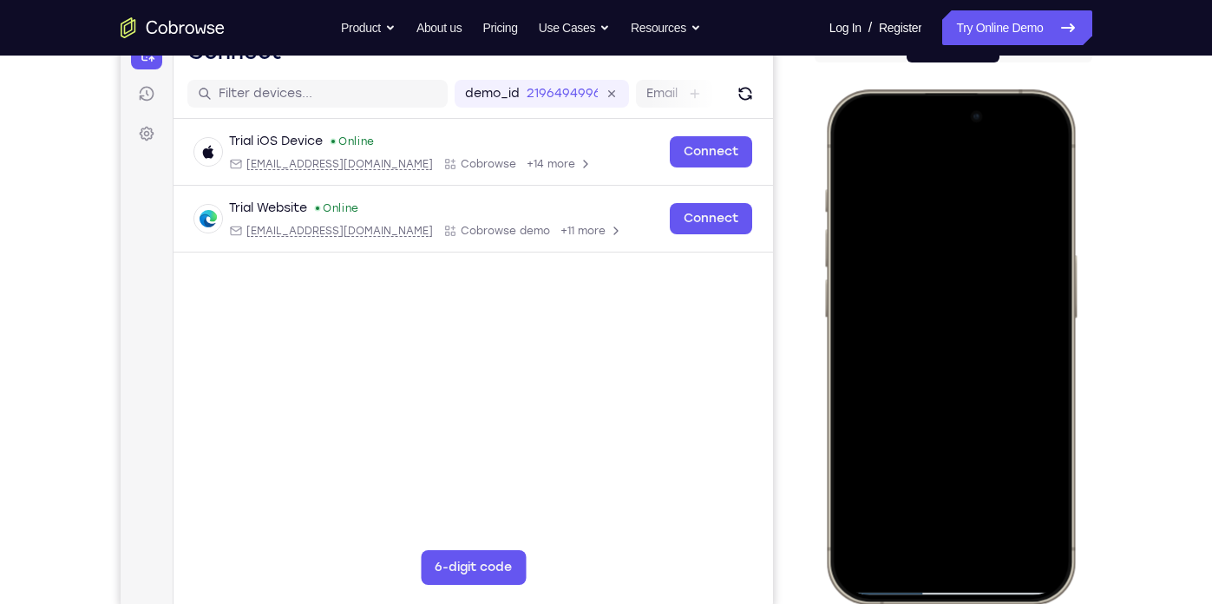
click at [905, 301] on div at bounding box center [949, 346] width 228 height 495
drag, startPoint x: 966, startPoint y: 399, endPoint x: 946, endPoint y: 310, distance: 91.5
click at [946, 310] on div at bounding box center [949, 346] width 228 height 495
drag, startPoint x: 953, startPoint y: 415, endPoint x: 968, endPoint y: 209, distance: 206.1
click at [968, 209] on div at bounding box center [949, 346] width 228 height 495
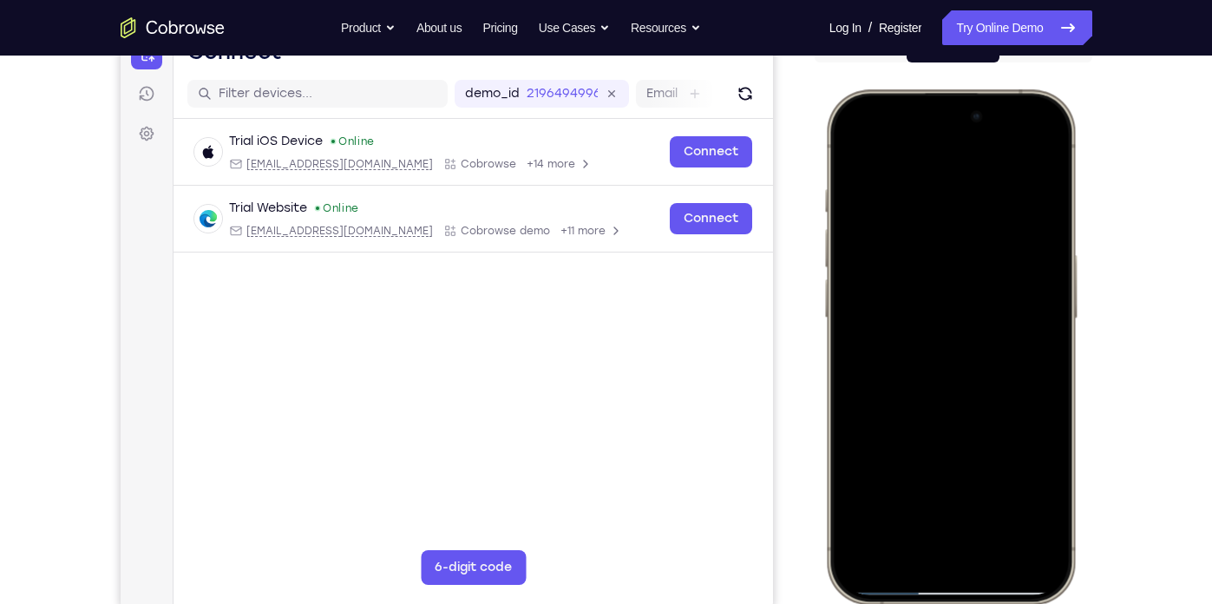
click at [956, 502] on div at bounding box center [949, 346] width 228 height 495
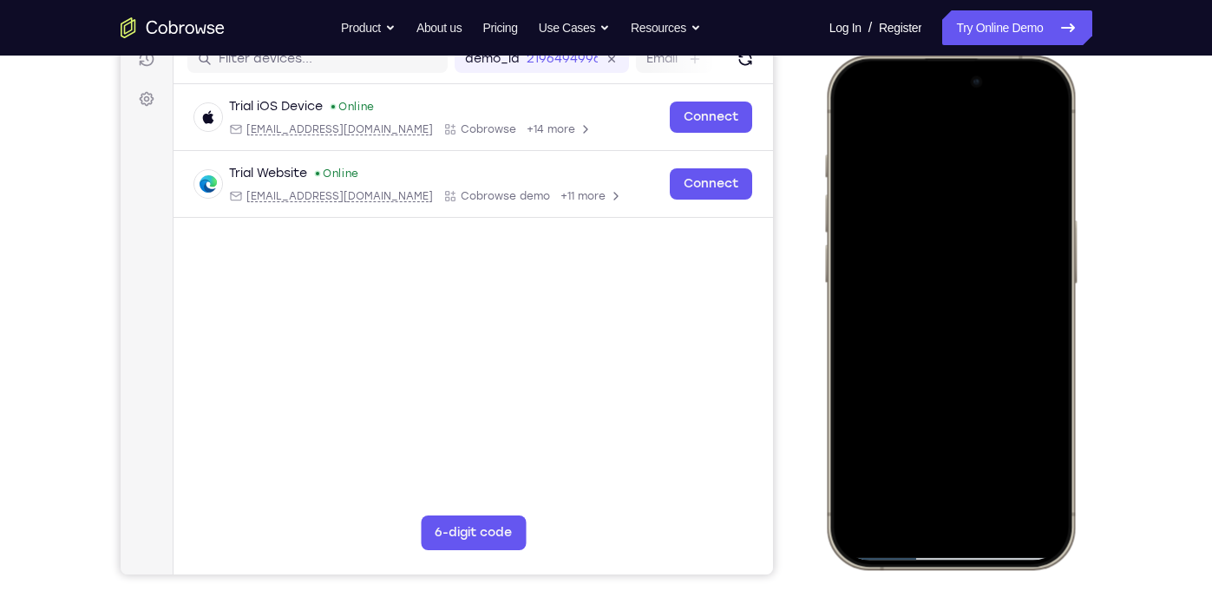
scroll to position [234, 0]
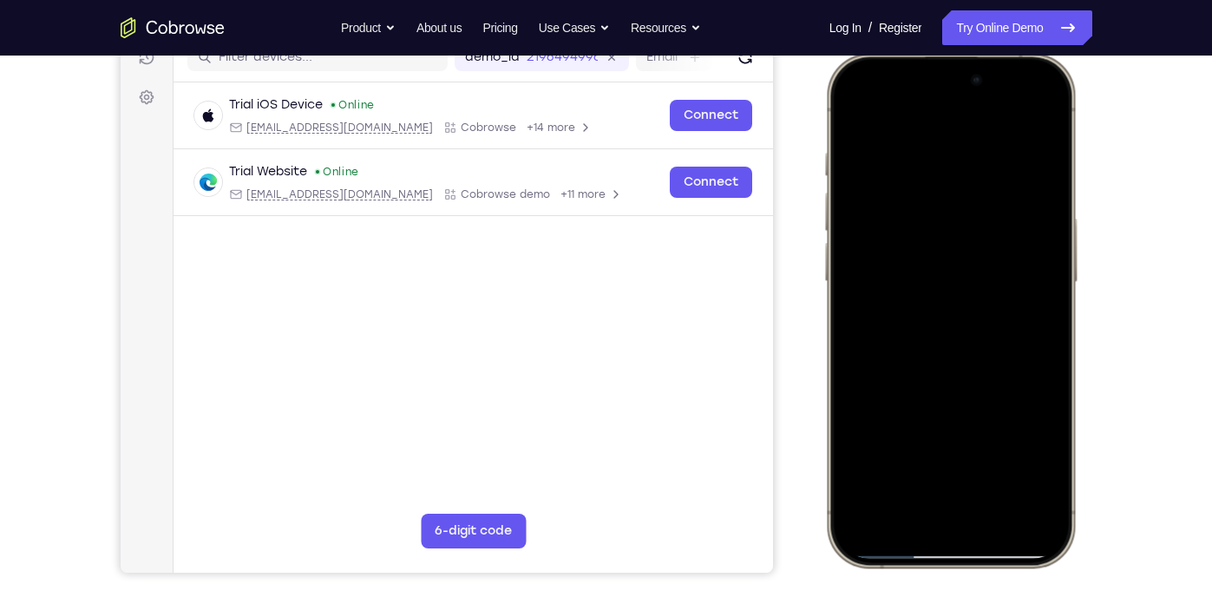
drag, startPoint x: 976, startPoint y: 404, endPoint x: 961, endPoint y: 236, distance: 168.9
click at [961, 236] on div at bounding box center [949, 309] width 228 height 495
click at [1039, 452] on div at bounding box center [949, 309] width 228 height 495
drag, startPoint x: 1008, startPoint y: 387, endPoint x: 992, endPoint y: 200, distance: 187.1
click at [992, 200] on div at bounding box center [949, 309] width 228 height 495
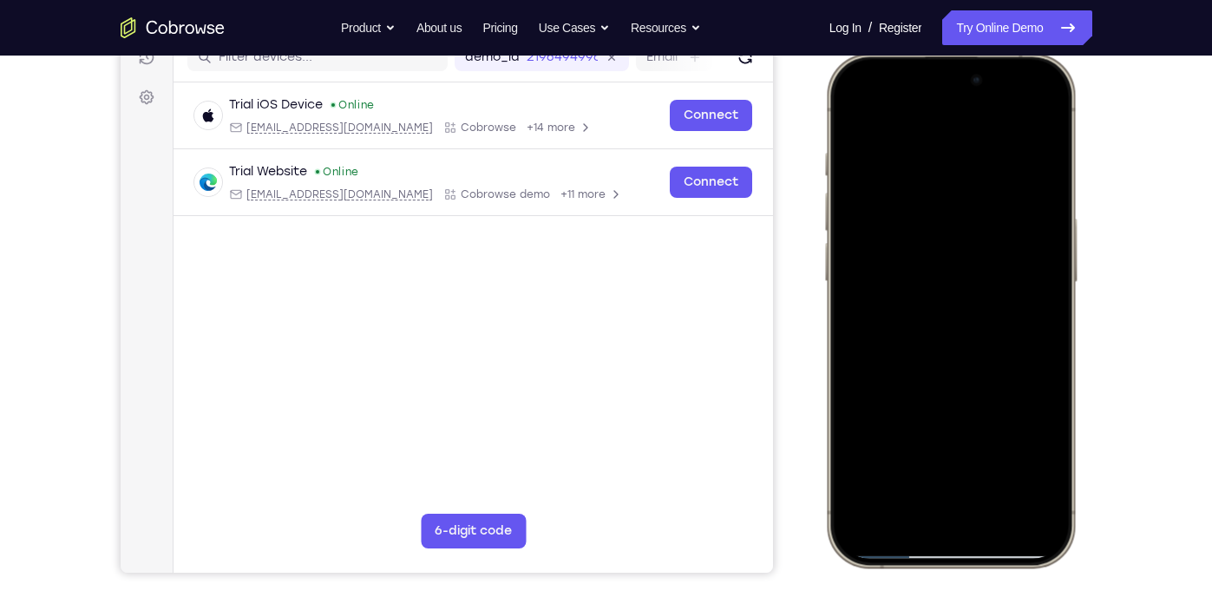
drag, startPoint x: 1012, startPoint y: 395, endPoint x: 1033, endPoint y: 177, distance: 218.7
click at [1033, 177] on div at bounding box center [949, 309] width 228 height 495
drag, startPoint x: 1033, startPoint y: 177, endPoint x: 977, endPoint y: 164, distance: 57.9
click at [977, 164] on div at bounding box center [949, 309] width 228 height 495
click at [1042, 451] on div at bounding box center [949, 309] width 228 height 495
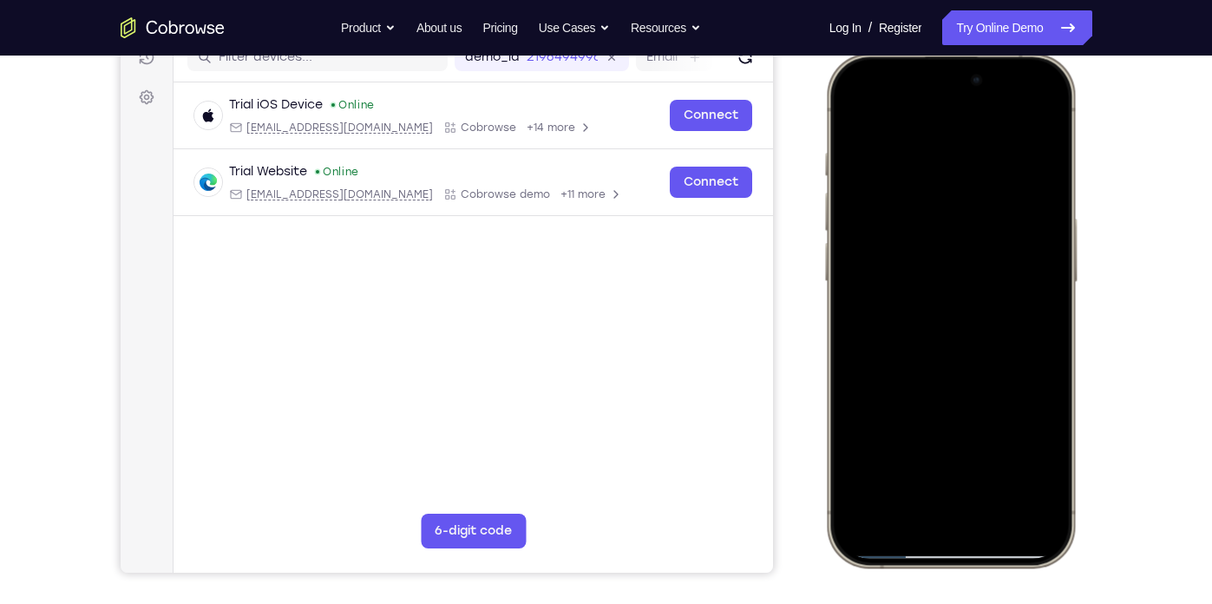
click at [1035, 502] on div at bounding box center [949, 309] width 228 height 495
drag, startPoint x: 1004, startPoint y: 435, endPoint x: 980, endPoint y: 160, distance: 276.9
click at [980, 160] on div at bounding box center [949, 309] width 228 height 495
drag, startPoint x: 970, startPoint y: 408, endPoint x: 983, endPoint y: 469, distance: 62.3
click at [983, 469] on div at bounding box center [949, 309] width 228 height 495
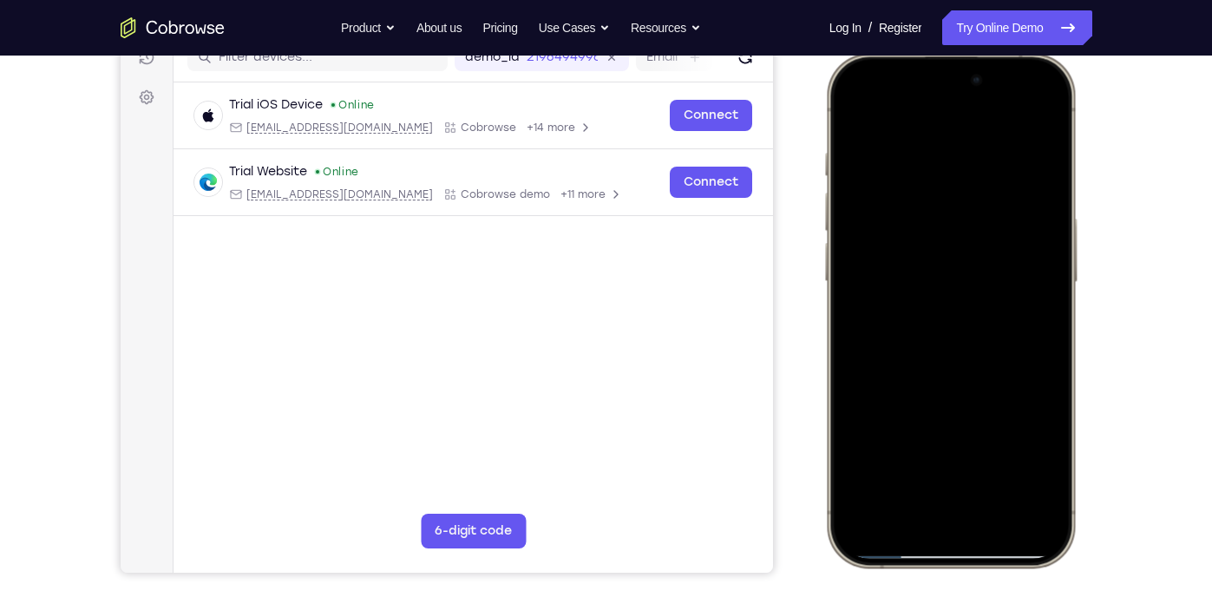
drag, startPoint x: 964, startPoint y: 303, endPoint x: 947, endPoint y: 506, distance: 203.6
click at [947, 506] on div at bounding box center [949, 309] width 228 height 495
click at [858, 155] on div at bounding box center [949, 309] width 228 height 495
click at [854, 149] on div at bounding box center [949, 309] width 228 height 495
click at [863, 272] on div at bounding box center [949, 309] width 228 height 495
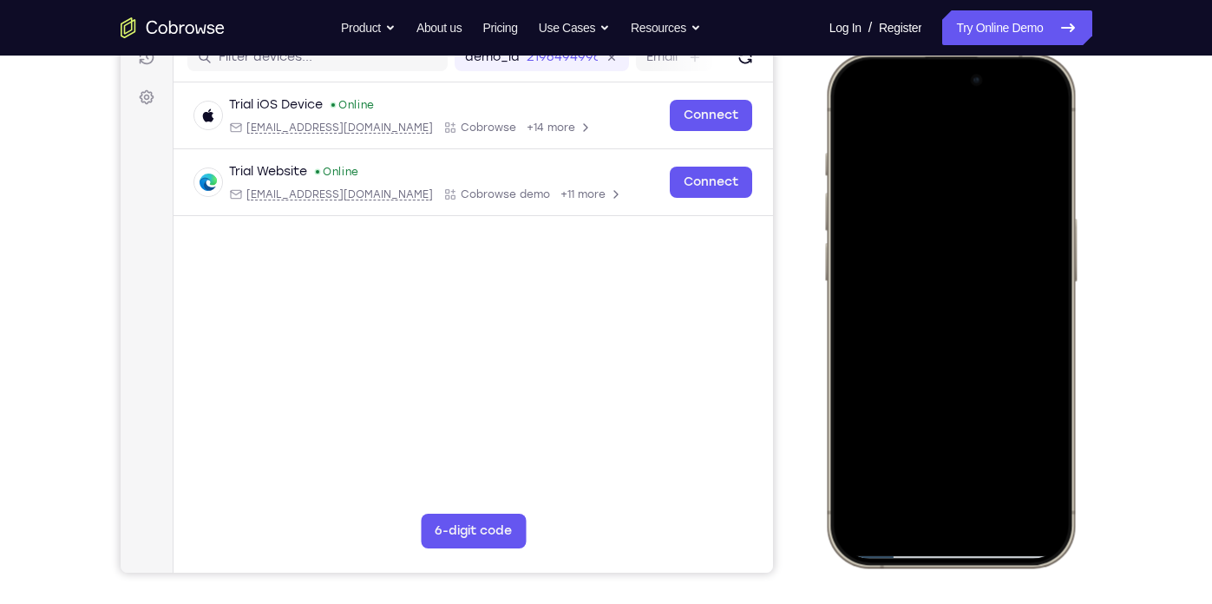
click at [1049, 229] on div at bounding box center [949, 309] width 228 height 495
click at [875, 227] on div at bounding box center [949, 309] width 228 height 495
click at [874, 271] on div at bounding box center [949, 309] width 228 height 495
drag, startPoint x: 937, startPoint y: 340, endPoint x: 908, endPoint y: 202, distance: 141.0
click at [908, 202] on div at bounding box center [949, 309] width 228 height 495
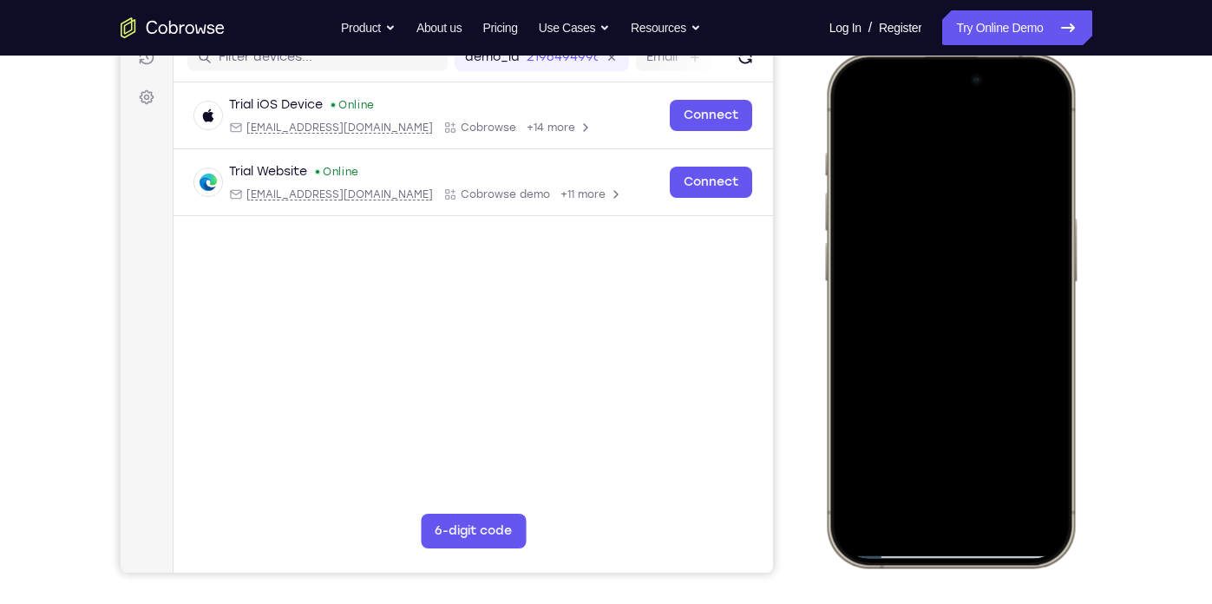
click at [906, 257] on div at bounding box center [949, 309] width 228 height 495
drag, startPoint x: 980, startPoint y: 326, endPoint x: 952, endPoint y: 177, distance: 151.7
click at [952, 177] on div at bounding box center [949, 309] width 228 height 495
drag, startPoint x: 975, startPoint y: 368, endPoint x: 969, endPoint y: 267, distance: 100.8
click at [969, 267] on div at bounding box center [949, 309] width 228 height 495
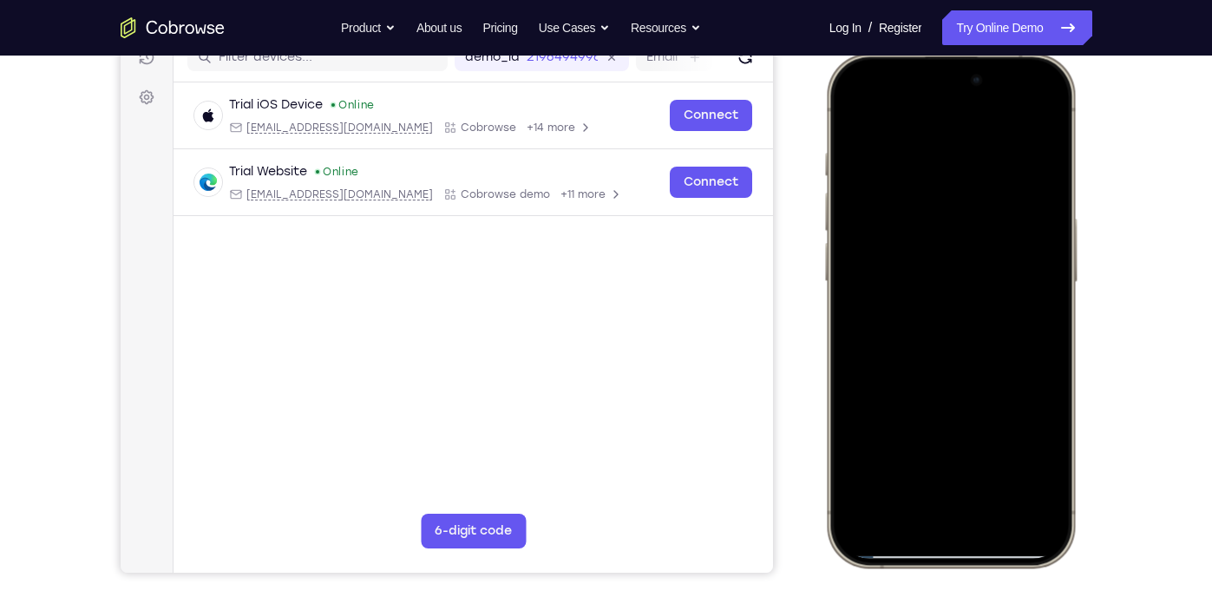
drag, startPoint x: 977, startPoint y: 421, endPoint x: 937, endPoint y: 457, distance: 54.7
click at [937, 457] on div at bounding box center [949, 309] width 228 height 495
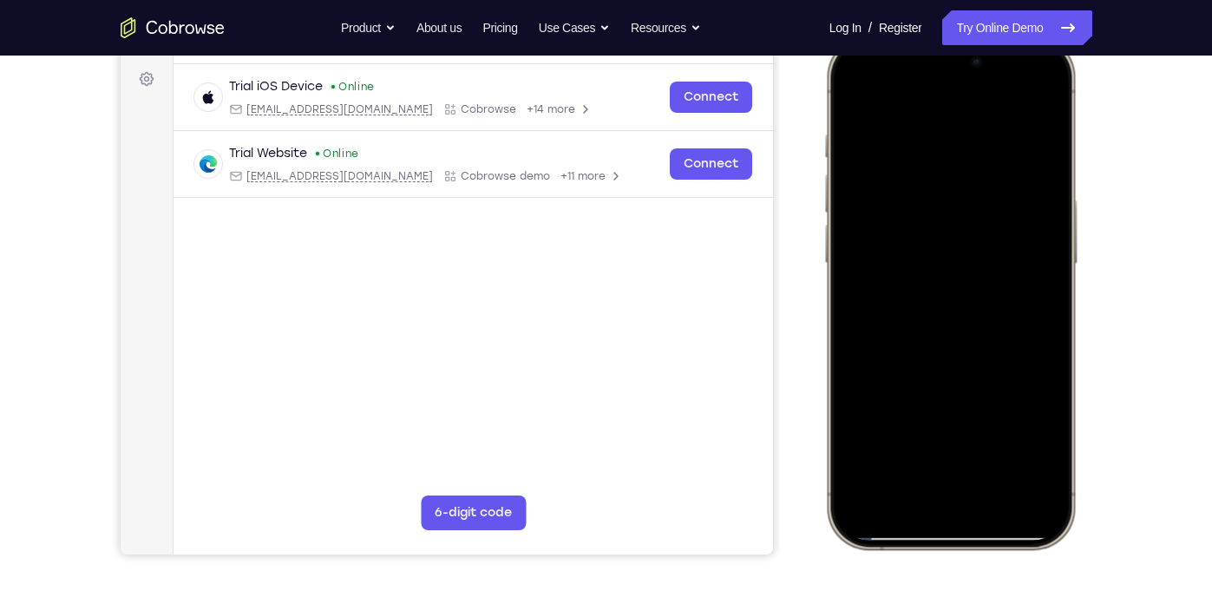
scroll to position [253, 0]
drag, startPoint x: 990, startPoint y: 272, endPoint x: 977, endPoint y: 467, distance: 194.7
click at [977, 467] on div at bounding box center [949, 290] width 228 height 495
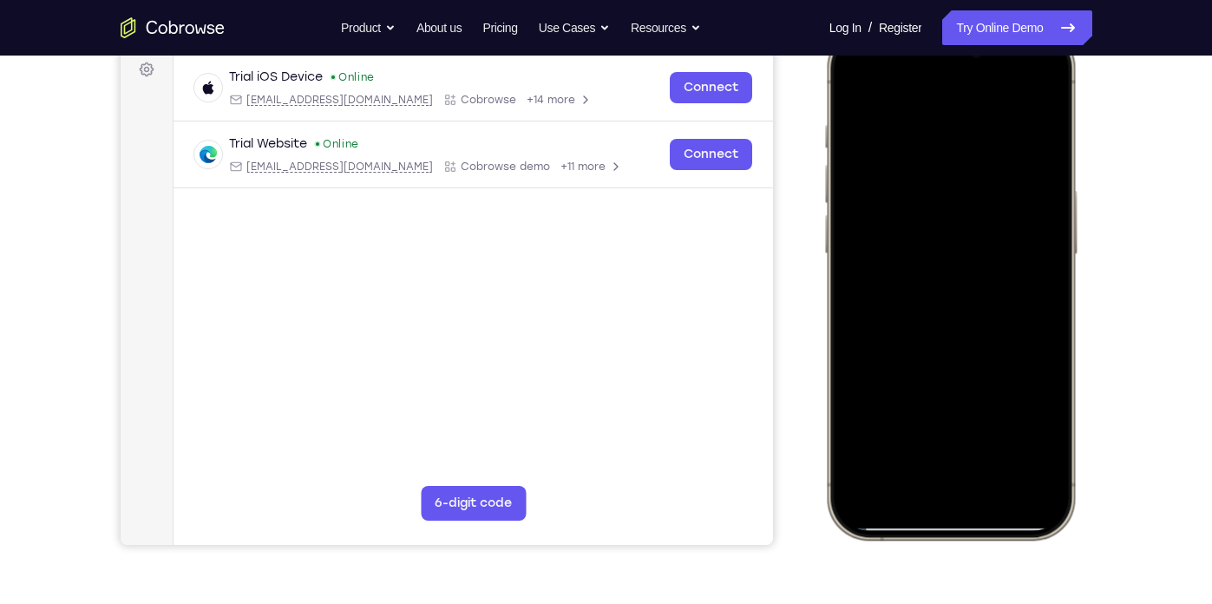
drag, startPoint x: 1021, startPoint y: 368, endPoint x: 1024, endPoint y: 160, distance: 207.3
click at [1024, 160] on div at bounding box center [949, 282] width 228 height 495
click at [868, 197] on div at bounding box center [949, 282] width 228 height 495
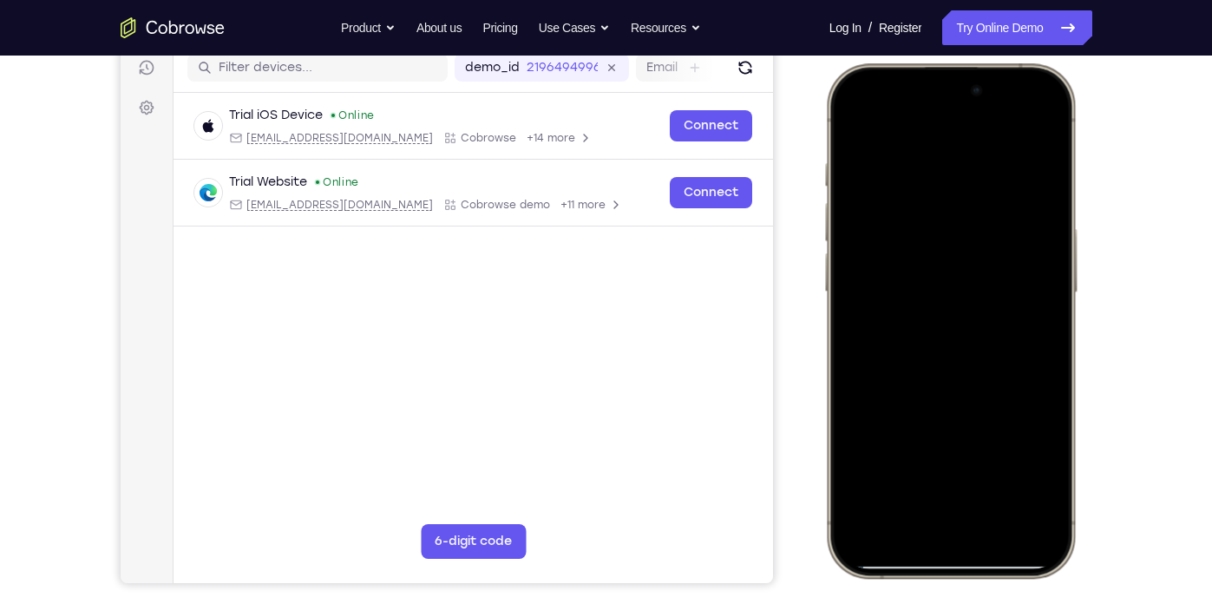
scroll to position [222, 0]
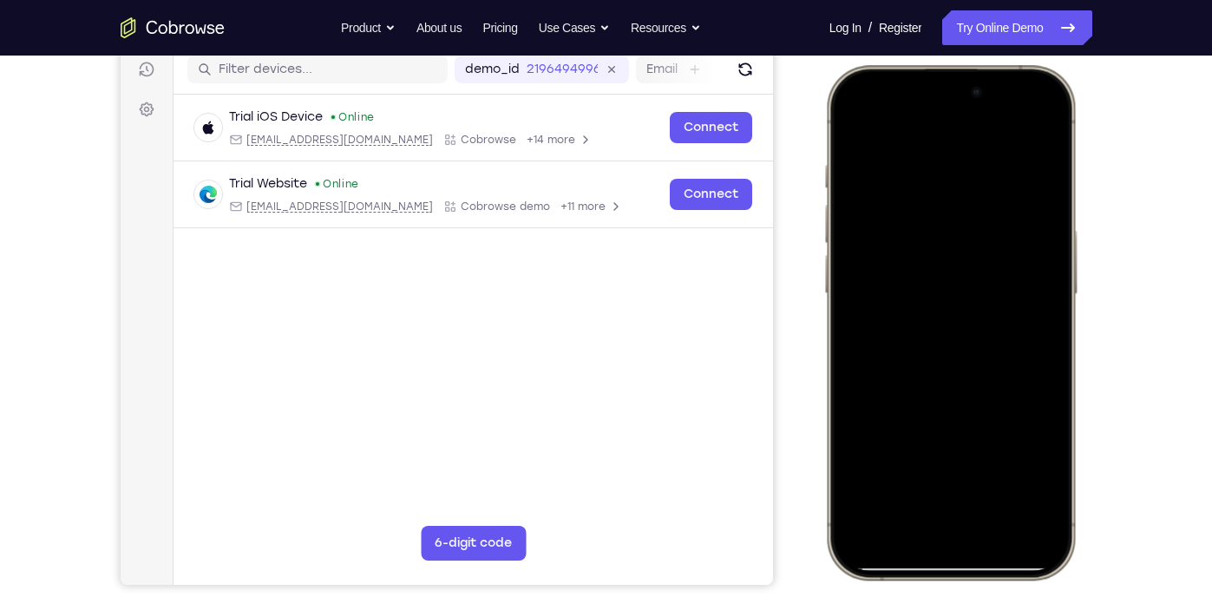
drag, startPoint x: 1001, startPoint y: 253, endPoint x: 1001, endPoint y: 360, distance: 106.7
click at [1001, 360] on div at bounding box center [949, 322] width 228 height 495
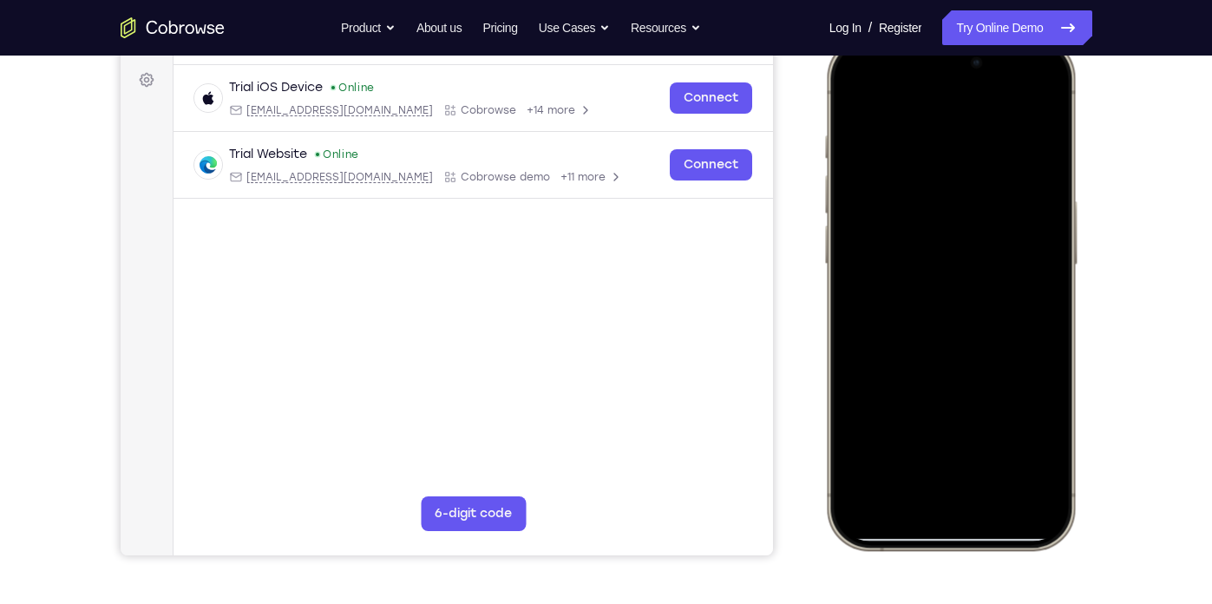
scroll to position [270, 0]
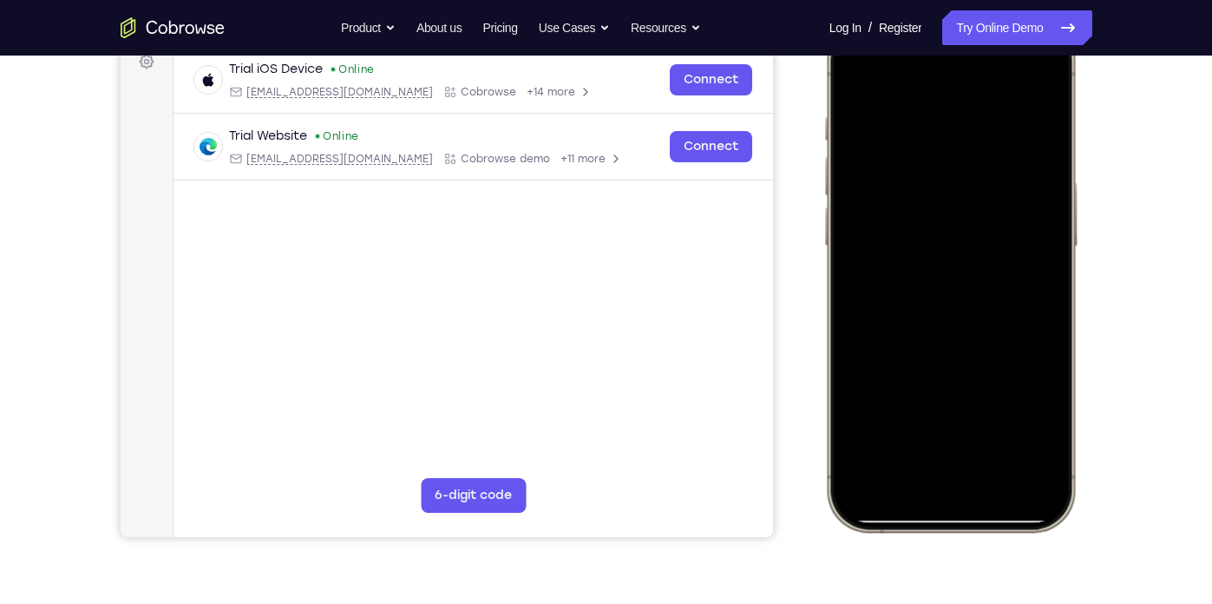
drag, startPoint x: 973, startPoint y: 376, endPoint x: 954, endPoint y: 492, distance: 116.9
click at [954, 492] on div at bounding box center [949, 274] width 228 height 495
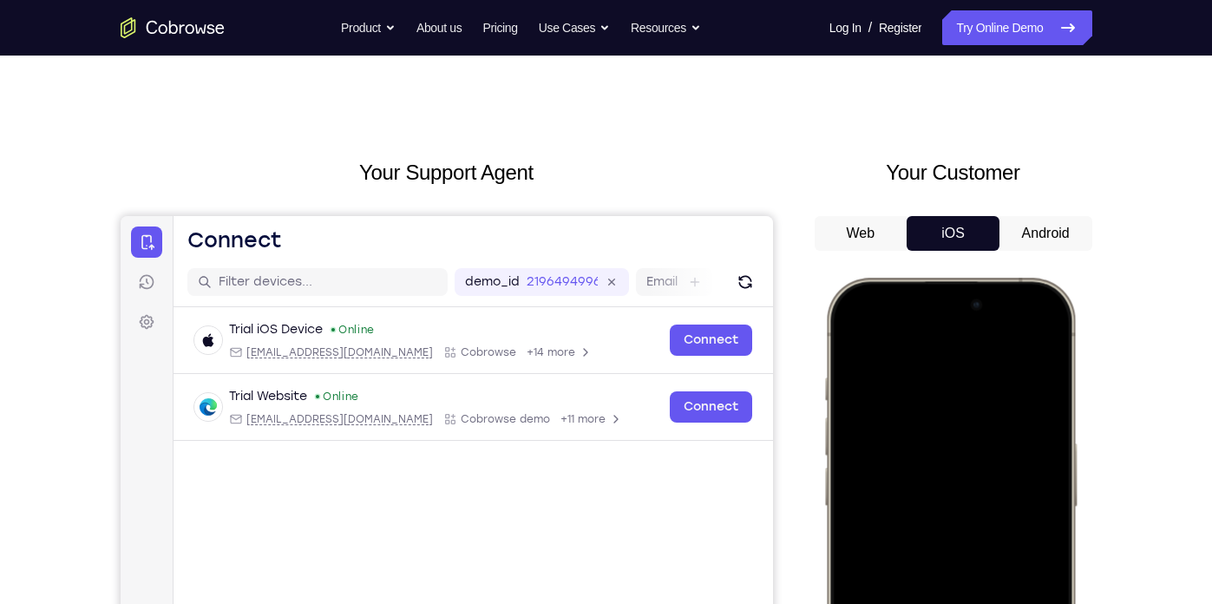
scroll to position [0, 0]
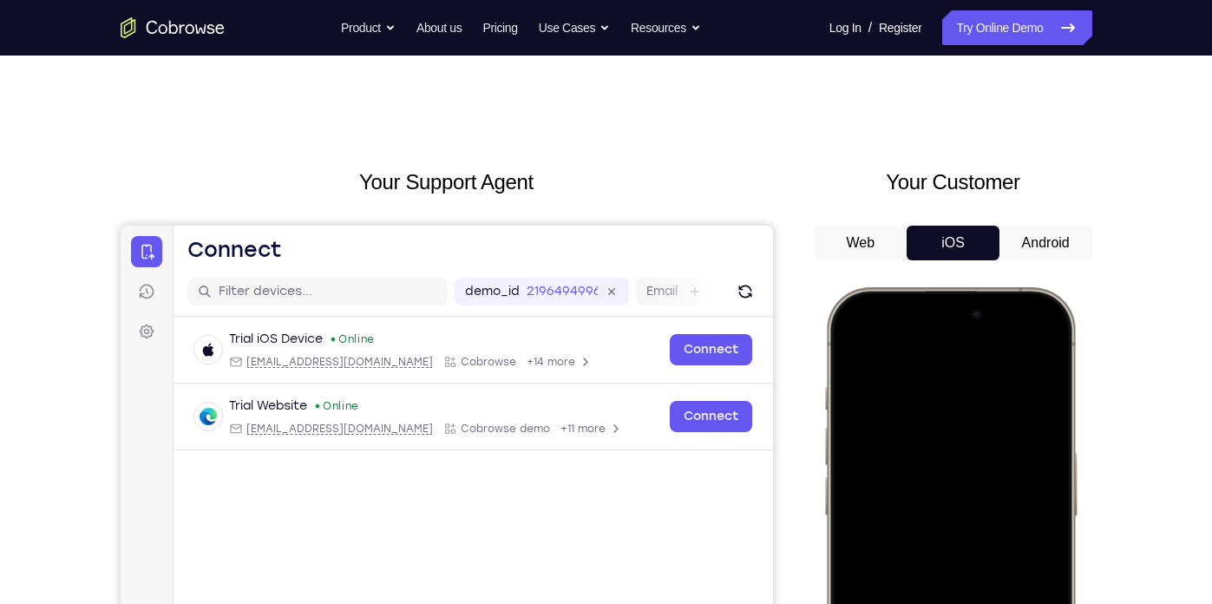
click at [1021, 251] on button "Android" at bounding box center [1045, 242] width 93 height 35
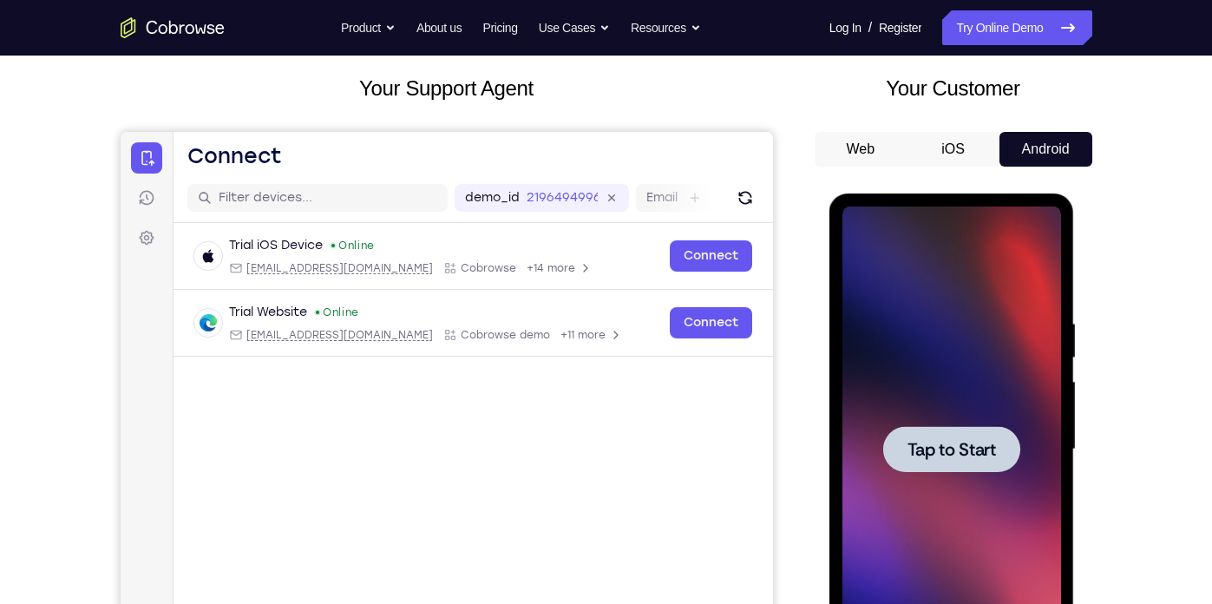
click at [1062, 322] on div "Tap to Start" at bounding box center [951, 451] width 245 height 517
click at [953, 382] on div at bounding box center [951, 449] width 219 height 486
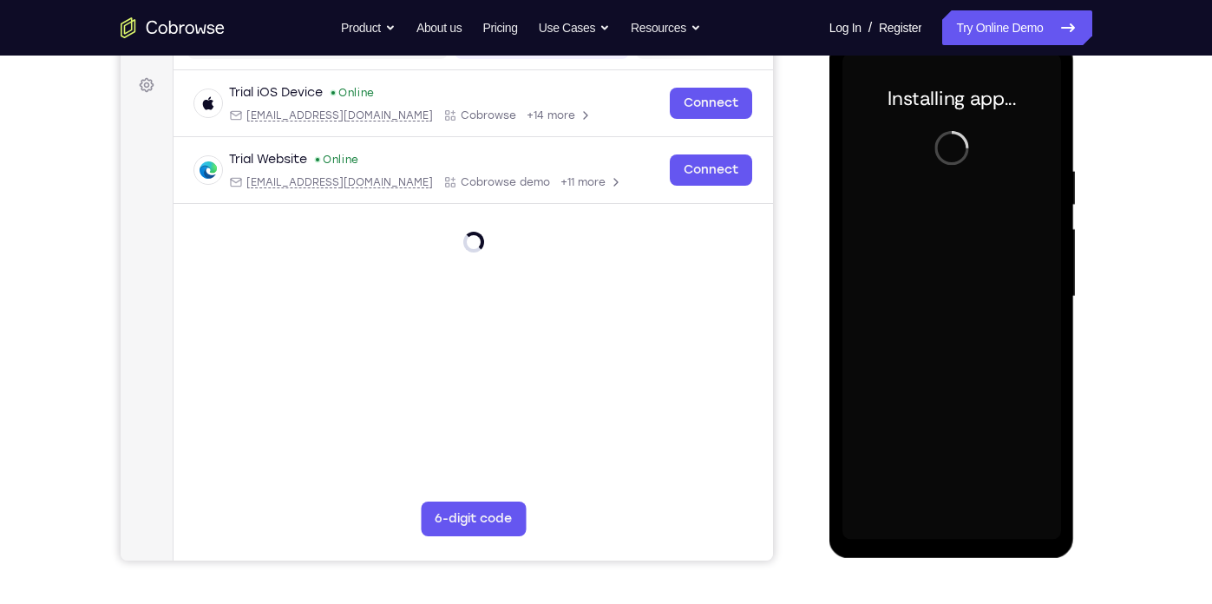
scroll to position [247, 0]
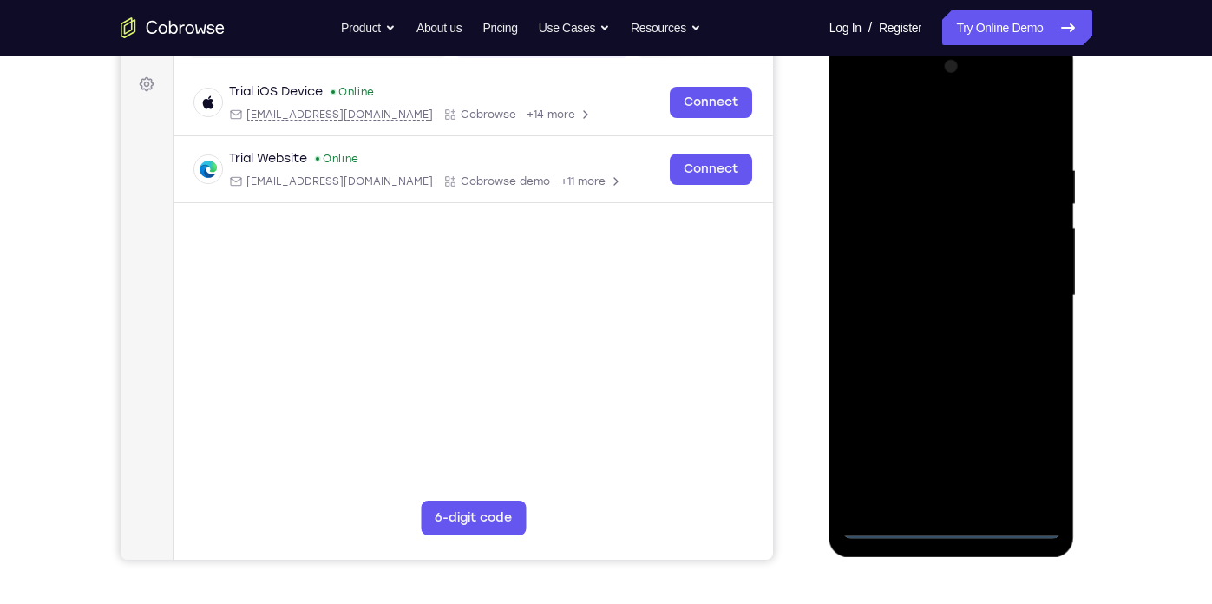
click at [951, 522] on div at bounding box center [951, 296] width 219 height 486
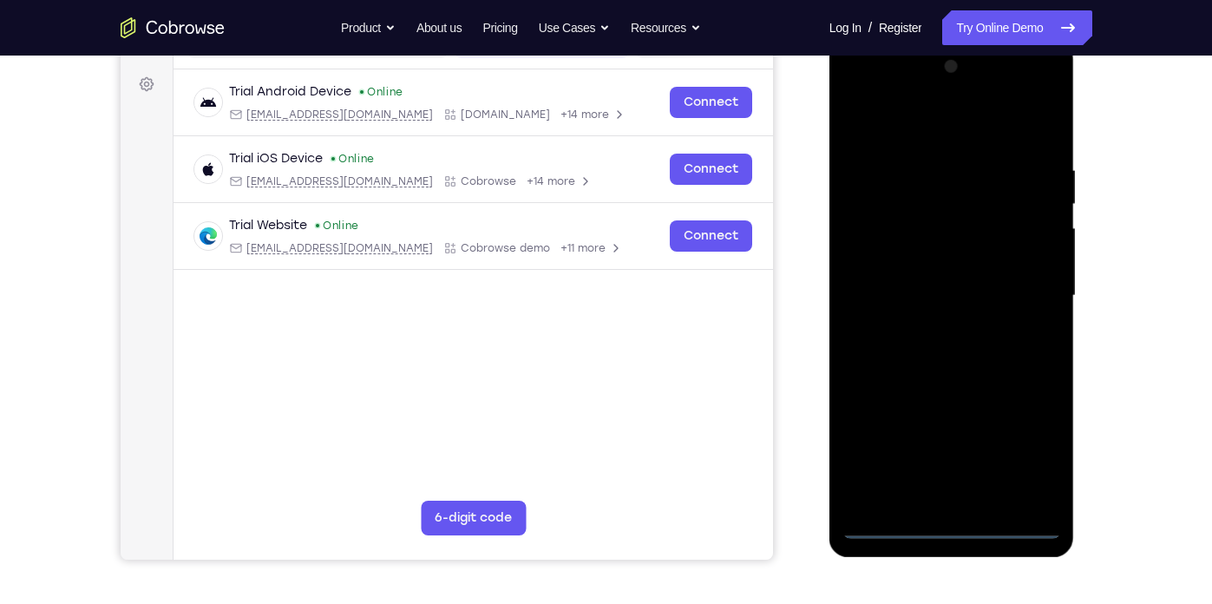
click at [956, 491] on div at bounding box center [951, 296] width 219 height 486
click at [1042, 496] on div at bounding box center [951, 296] width 219 height 486
click at [957, 491] on div at bounding box center [951, 296] width 219 height 486
click at [1044, 491] on div at bounding box center [951, 296] width 219 height 486
click at [951, 405] on div at bounding box center [951, 296] width 219 height 486
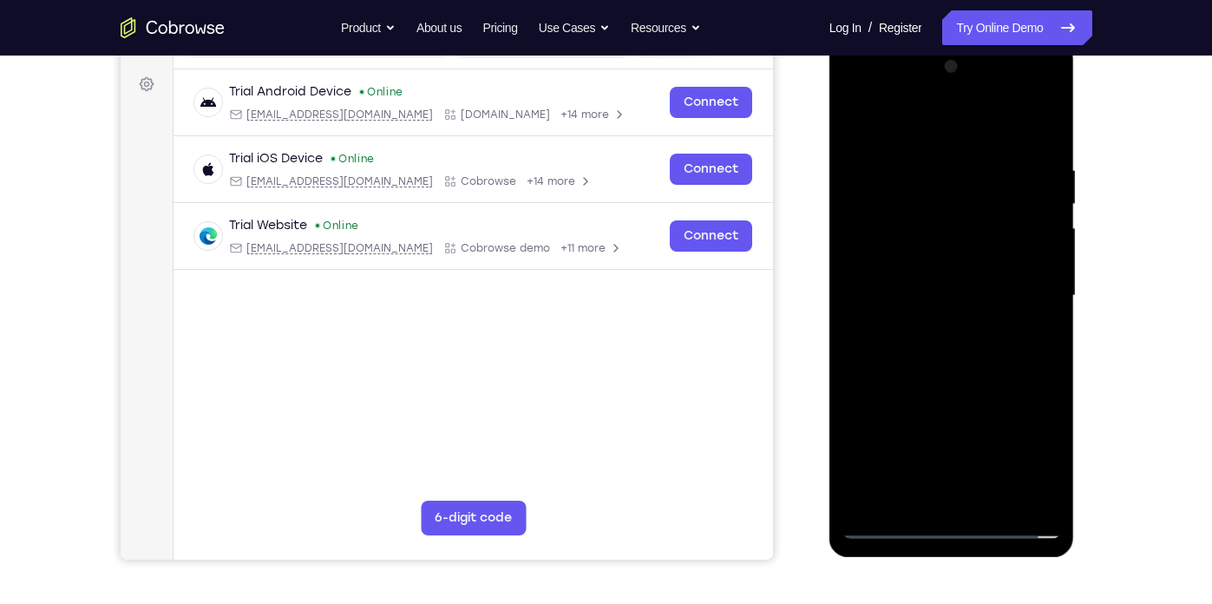
drag, startPoint x: 963, startPoint y: 372, endPoint x: 966, endPoint y: 203, distance: 169.1
click at [966, 203] on div at bounding box center [951, 296] width 219 height 486
drag, startPoint x: 983, startPoint y: 317, endPoint x: 984, endPoint y: 166, distance: 150.9
click at [984, 166] on div at bounding box center [951, 296] width 219 height 486
drag, startPoint x: 987, startPoint y: 322, endPoint x: 990, endPoint y: 156, distance: 165.7
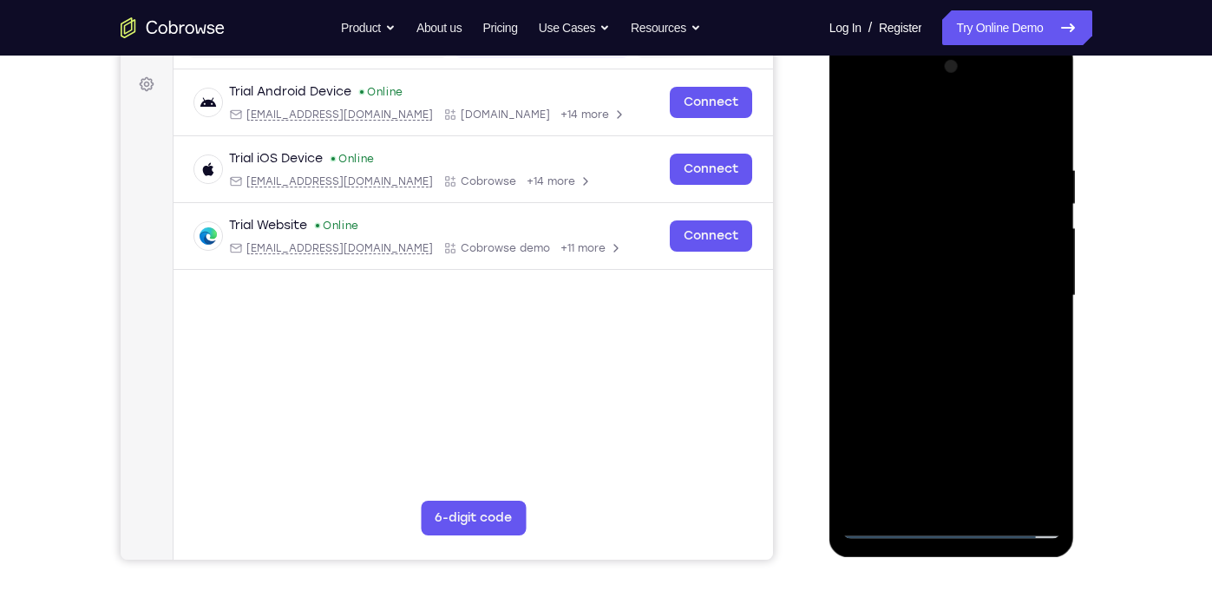
click at [990, 156] on div at bounding box center [951, 296] width 219 height 486
drag, startPoint x: 989, startPoint y: 293, endPoint x: 987, endPoint y: 151, distance: 142.2
click at [987, 151] on div at bounding box center [951, 296] width 219 height 486
drag, startPoint x: 989, startPoint y: 291, endPoint x: 989, endPoint y: 111, distance: 180.4
click at [989, 111] on div at bounding box center [951, 296] width 219 height 486
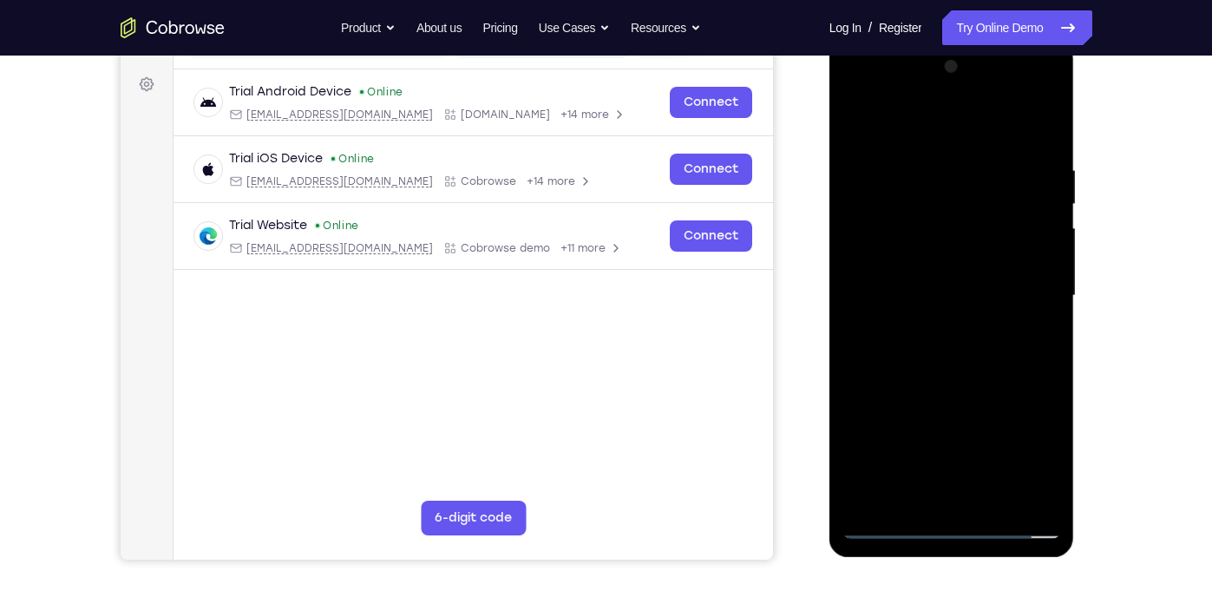
drag, startPoint x: 982, startPoint y: 382, endPoint x: 997, endPoint y: 134, distance: 247.7
click at [997, 134] on div at bounding box center [951, 296] width 219 height 486
drag, startPoint x: 961, startPoint y: 280, endPoint x: 954, endPoint y: 144, distance: 136.3
click at [954, 144] on div at bounding box center [951, 296] width 219 height 486
drag, startPoint x: 981, startPoint y: 315, endPoint x: 957, endPoint y: 132, distance: 184.5
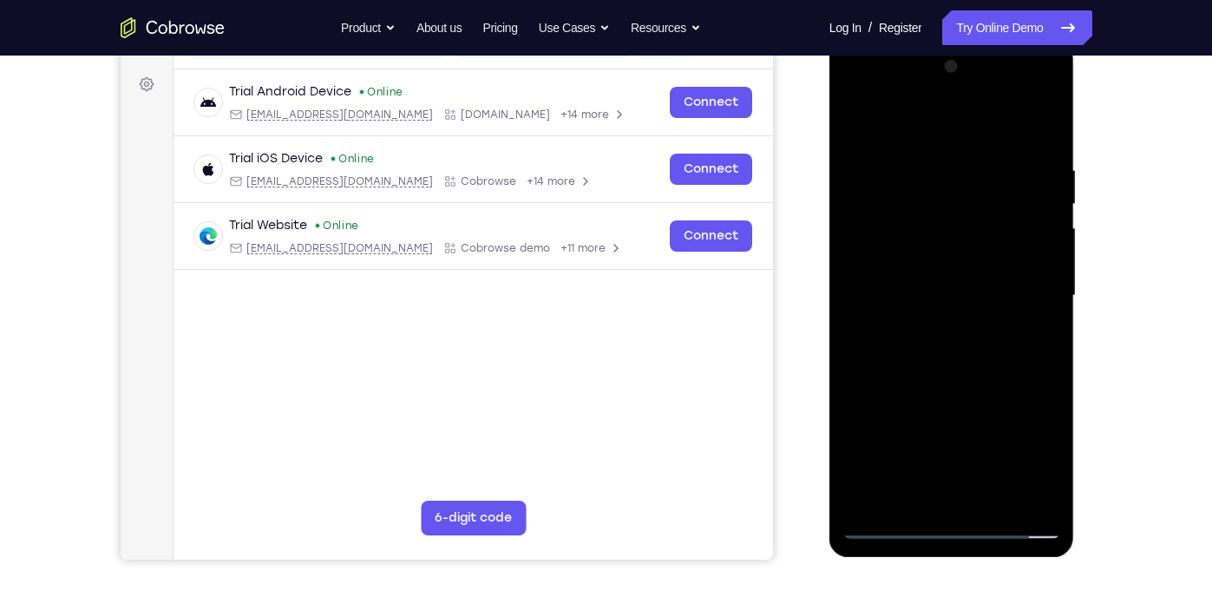
click at [957, 132] on div at bounding box center [951, 296] width 219 height 486
click at [1030, 424] on div at bounding box center [951, 296] width 219 height 486
drag, startPoint x: 970, startPoint y: 441, endPoint x: 971, endPoint y: 172, distance: 268.8
click at [971, 172] on div at bounding box center [951, 296] width 219 height 486
drag, startPoint x: 972, startPoint y: 351, endPoint x: 954, endPoint y: 164, distance: 188.2
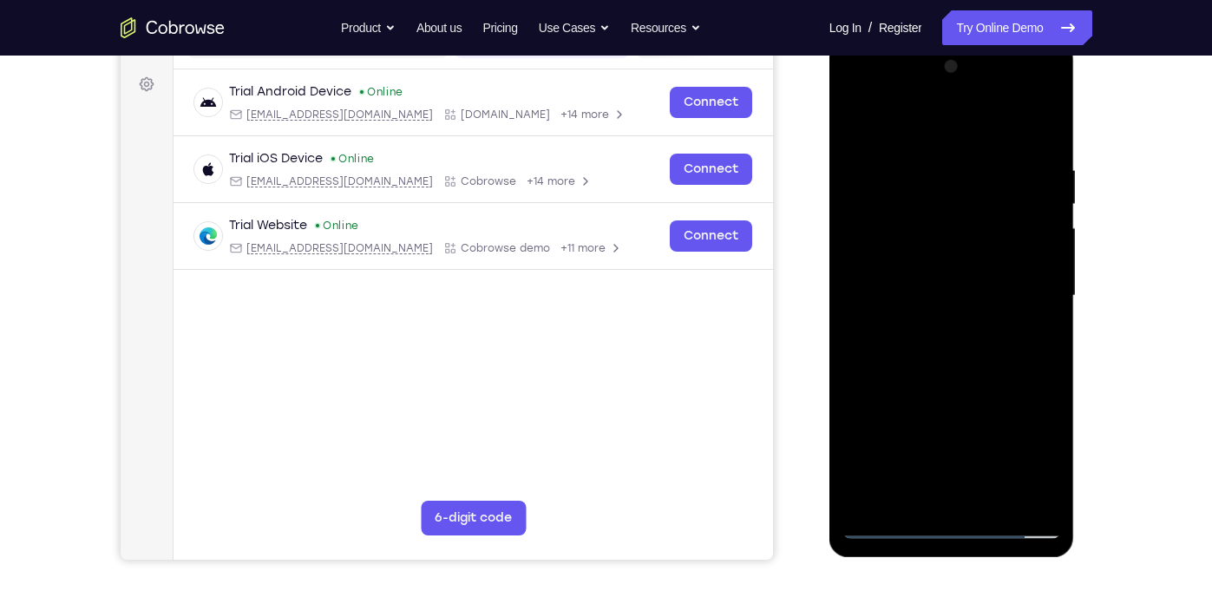
click at [954, 164] on div at bounding box center [951, 296] width 219 height 486
drag, startPoint x: 1012, startPoint y: 425, endPoint x: 937, endPoint y: 609, distance: 198.4
click at [937, 538] on html "Online web based iOS Simulators and Android Emulators. Run iPhone, iPad, Mobile…" at bounding box center [952, 300] width 247 height 520
click at [1019, 123] on div at bounding box center [951, 296] width 219 height 486
drag, startPoint x: 961, startPoint y: 344, endPoint x: 931, endPoint y: 212, distance: 135.3
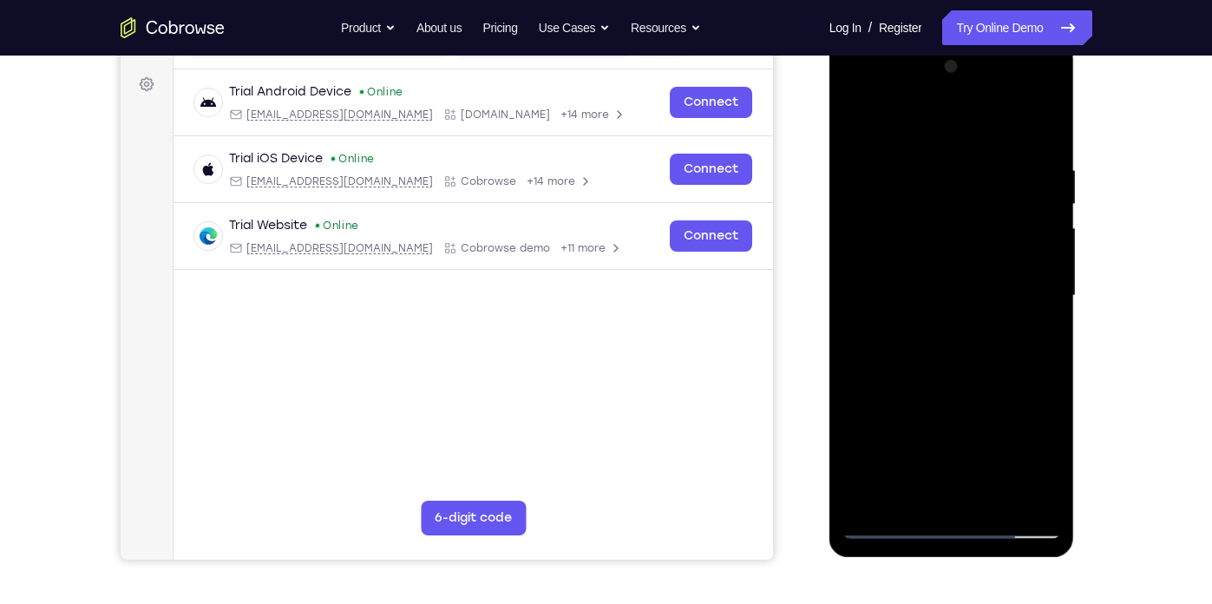
click at [931, 212] on div at bounding box center [951, 296] width 219 height 486
drag, startPoint x: 958, startPoint y: 398, endPoint x: 929, endPoint y: 351, distance: 55.3
click at [929, 351] on div at bounding box center [951, 296] width 219 height 486
click at [917, 509] on div at bounding box center [951, 296] width 219 height 486
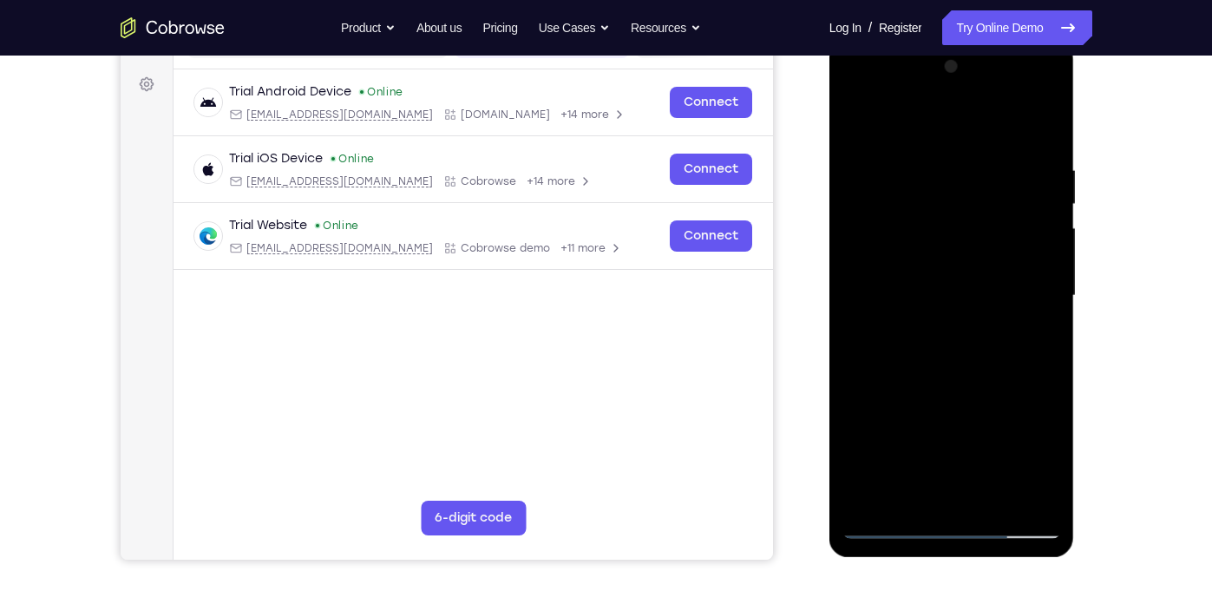
drag, startPoint x: 977, startPoint y: 357, endPoint x: 953, endPoint y: 335, distance: 32.5
click at [953, 335] on div at bounding box center [951, 296] width 219 height 486
drag, startPoint x: 1001, startPoint y: 397, endPoint x: 951, endPoint y: 195, distance: 208.0
click at [951, 195] on div at bounding box center [951, 296] width 219 height 486
drag, startPoint x: 967, startPoint y: 427, endPoint x: 960, endPoint y: 221, distance: 205.7
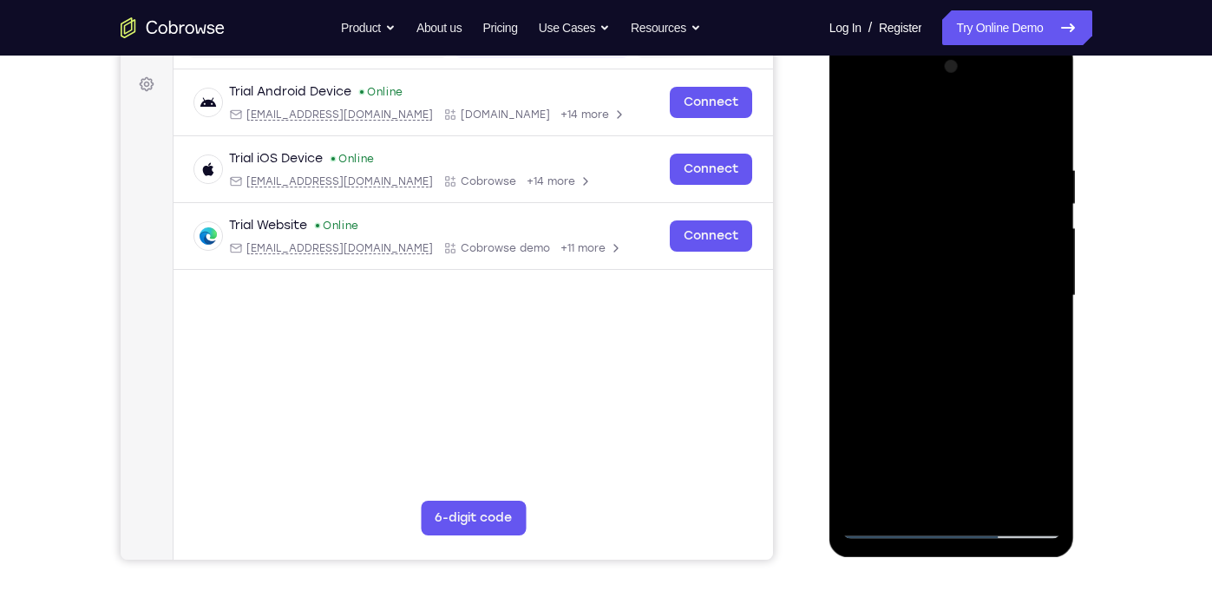
click at [960, 221] on div at bounding box center [951, 296] width 219 height 486
drag, startPoint x: 956, startPoint y: 299, endPoint x: 919, endPoint y: 136, distance: 167.1
click at [919, 136] on div at bounding box center [951, 296] width 219 height 486
drag, startPoint x: 978, startPoint y: 405, endPoint x: 966, endPoint y: 193, distance: 212.8
click at [966, 193] on div at bounding box center [951, 296] width 219 height 486
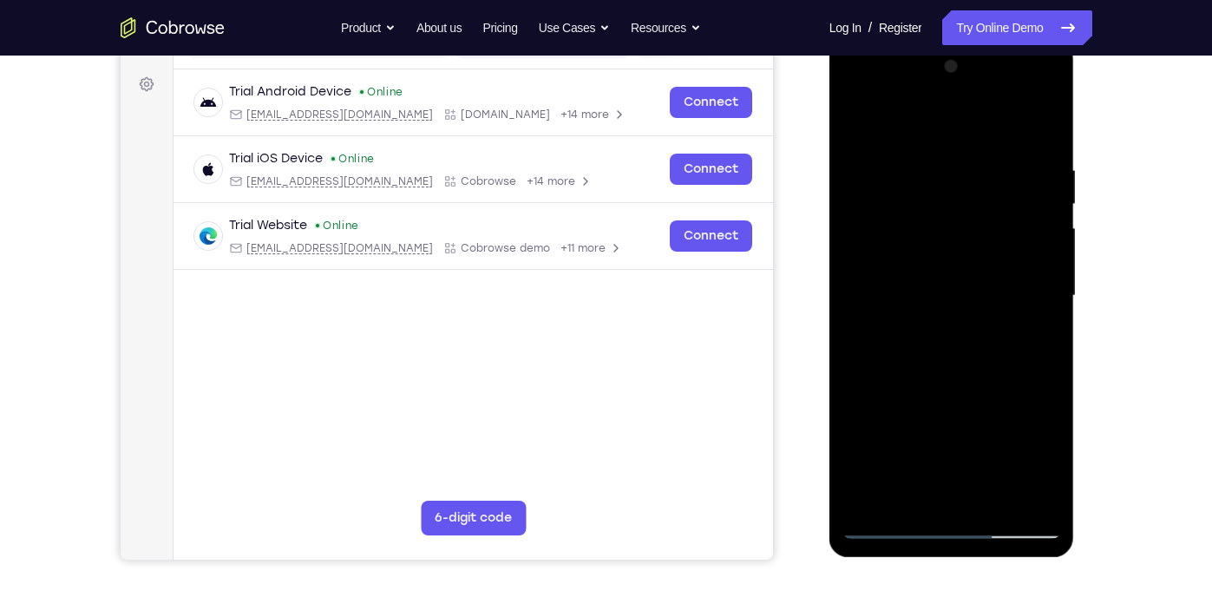
click at [970, 271] on div at bounding box center [951, 296] width 219 height 486
drag, startPoint x: 962, startPoint y: 320, endPoint x: 945, endPoint y: 167, distance: 154.4
click at [945, 167] on div at bounding box center [951, 296] width 219 height 486
drag, startPoint x: 971, startPoint y: 330, endPoint x: 967, endPoint y: 178, distance: 151.8
click at [967, 178] on div at bounding box center [951, 296] width 219 height 486
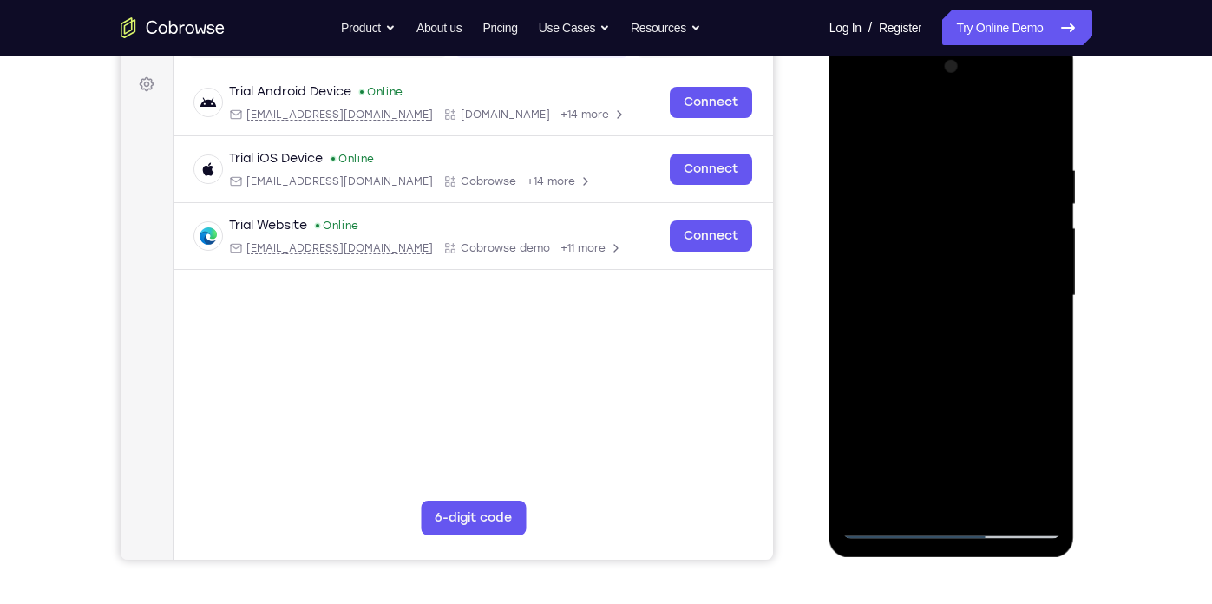
drag, startPoint x: 976, startPoint y: 308, endPoint x: 953, endPoint y: 286, distance: 31.3
click at [953, 286] on div at bounding box center [951, 296] width 219 height 486
click at [957, 299] on div at bounding box center [951, 296] width 219 height 486
click at [969, 415] on div at bounding box center [951, 296] width 219 height 486
click at [871, 468] on div at bounding box center [951, 296] width 219 height 486
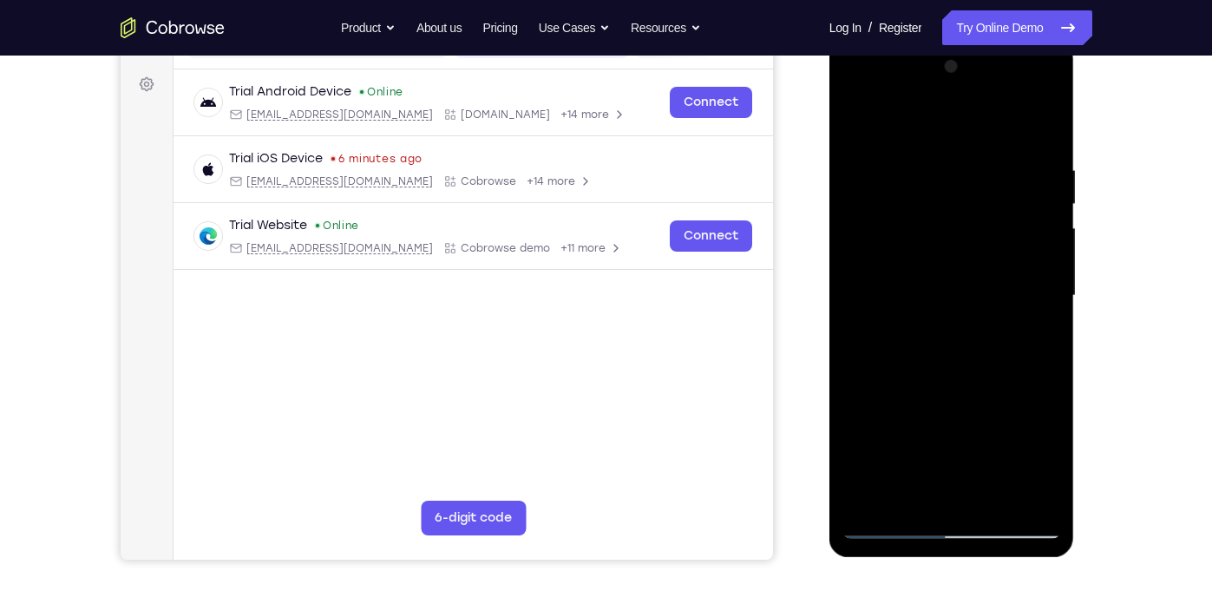
click at [951, 86] on div at bounding box center [951, 296] width 219 height 486
click at [1018, 124] on div at bounding box center [951, 296] width 219 height 486
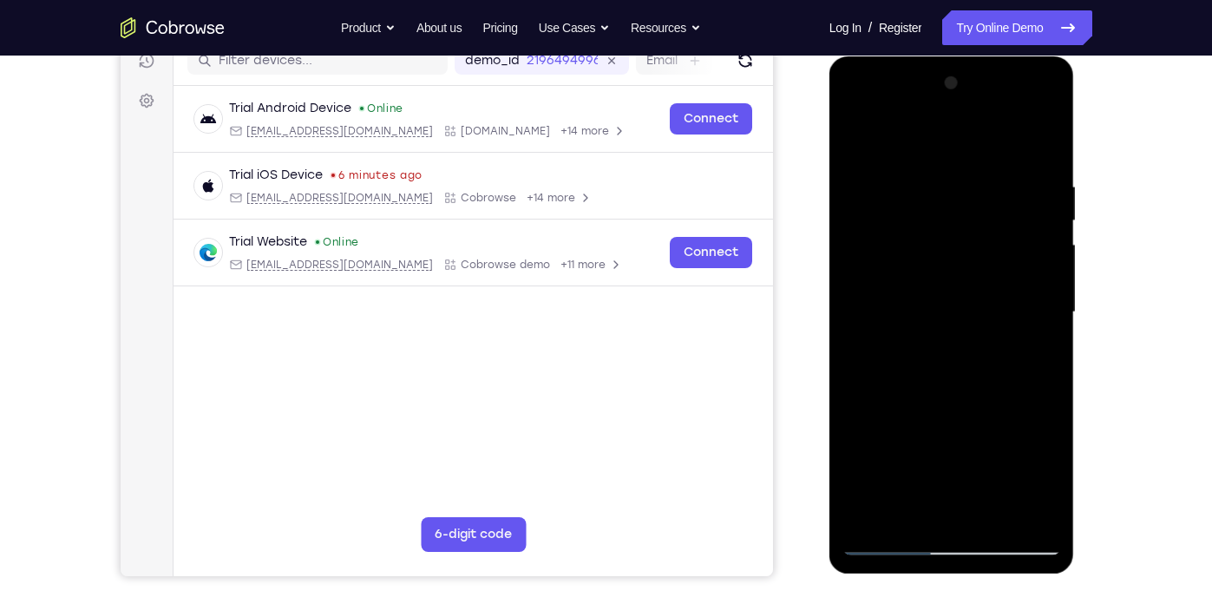
scroll to position [229, 0]
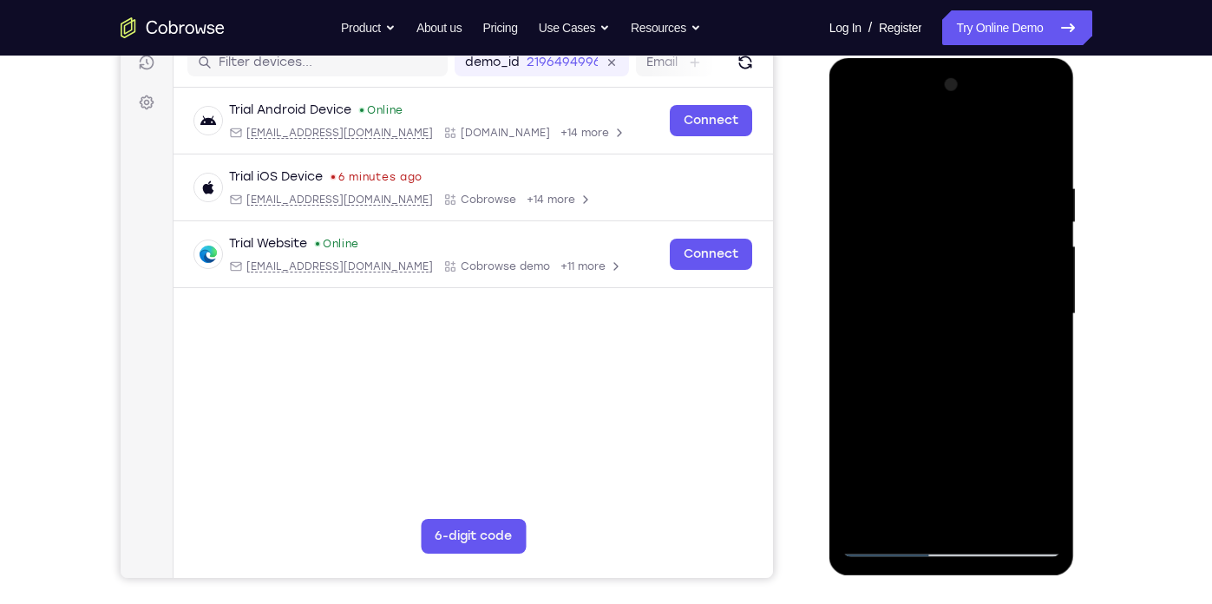
click at [1049, 144] on div at bounding box center [951, 314] width 219 height 486
click at [898, 104] on div at bounding box center [951, 314] width 219 height 486
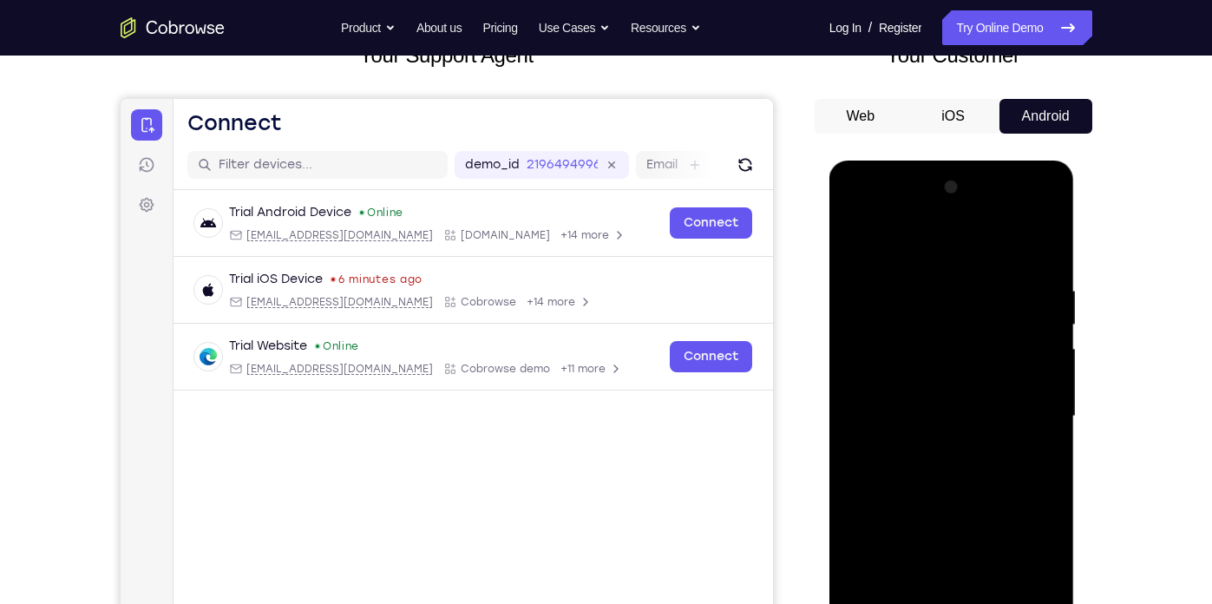
scroll to position [126, 0]
drag, startPoint x: 995, startPoint y: 215, endPoint x: 920, endPoint y: 228, distance: 75.7
click at [920, 228] on div at bounding box center [951, 417] width 219 height 486
drag, startPoint x: 919, startPoint y: 227, endPoint x: 1085, endPoint y: 256, distance: 168.1
click at [1076, 256] on html "Online web based iOS Simulators and Android Emulators. Run iPhone, iPad, Mobile…" at bounding box center [952, 421] width 247 height 520
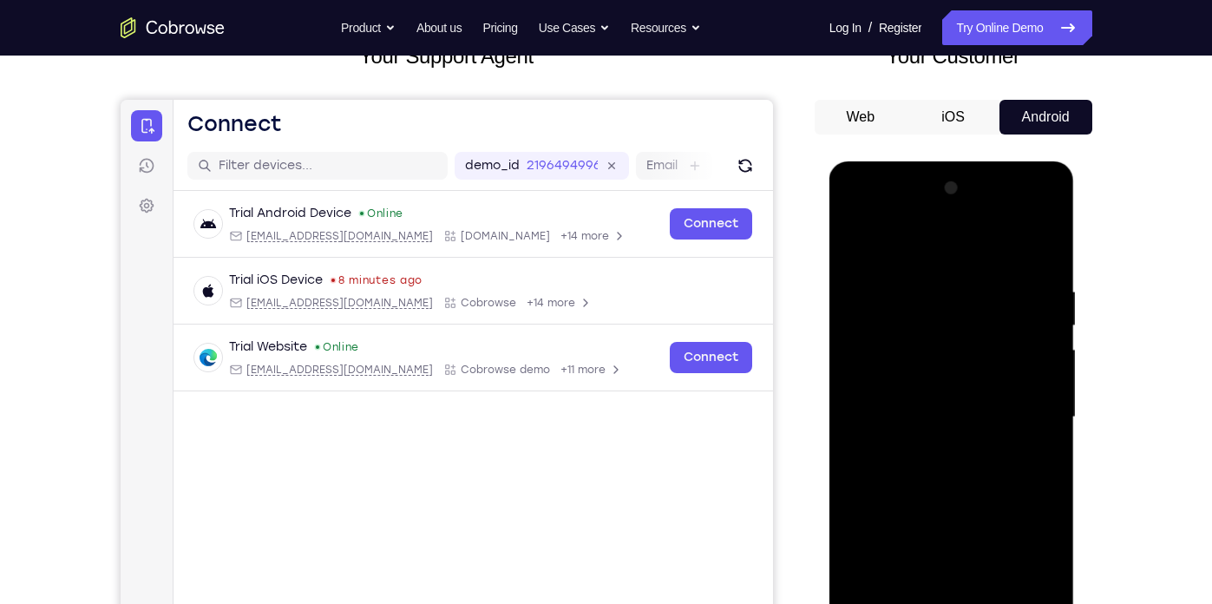
click at [807, 245] on div "Your Support Agent Your Customer Web iOS Android" at bounding box center [606, 361] width 971 height 641
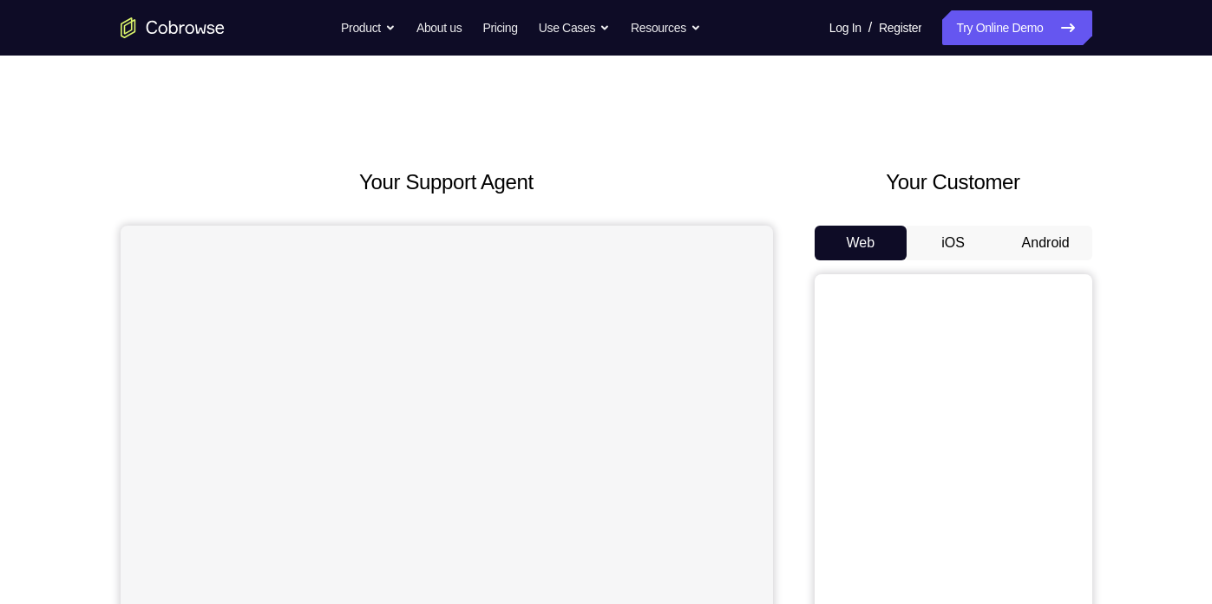
click at [1062, 229] on button "Android" at bounding box center [1045, 242] width 93 height 35
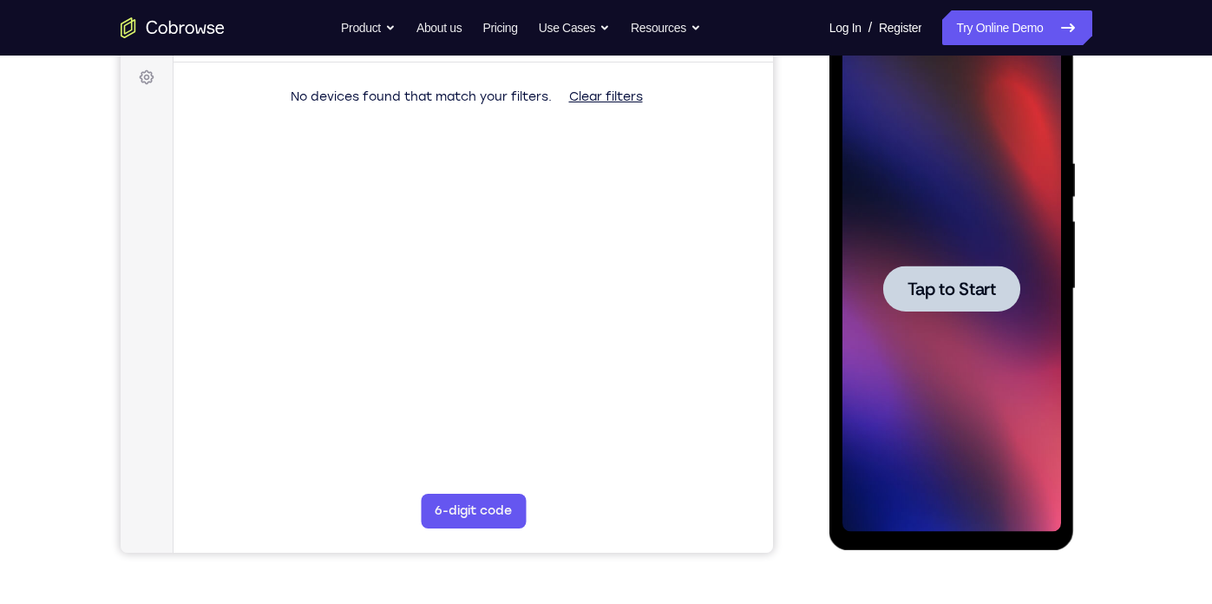
click at [981, 288] on span "Tap to Start" at bounding box center [951, 288] width 88 height 17
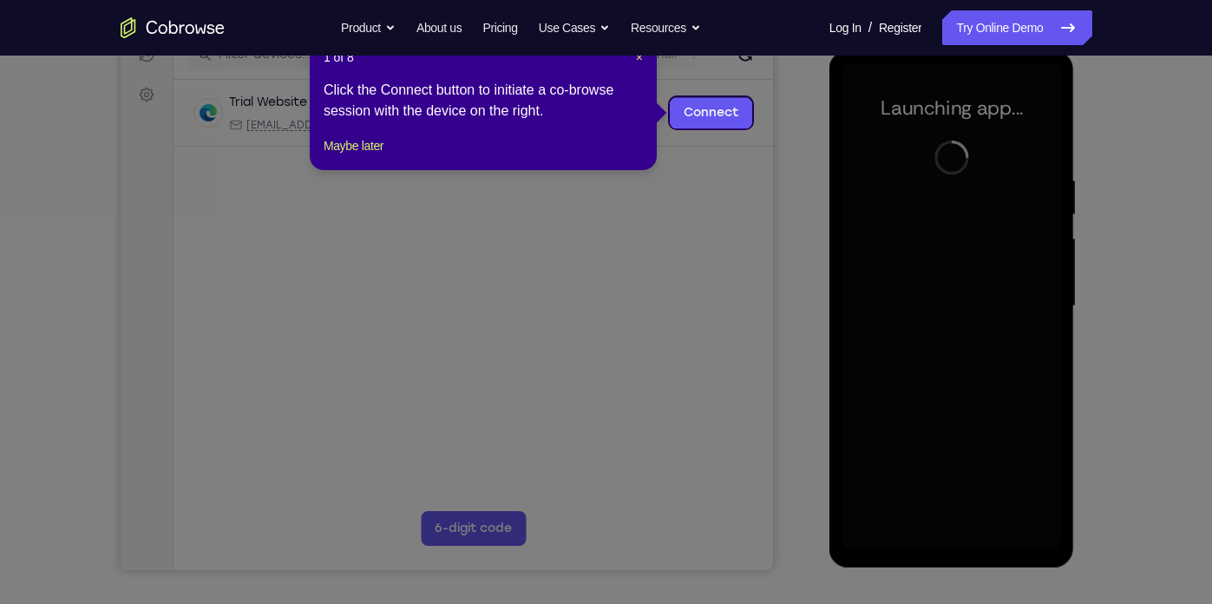
scroll to position [236, 0]
click at [635, 55] on nav "Go back Powerful, Flexible and Trustworthy. Avoid all extra friction for both A…" at bounding box center [606, 28] width 1212 height 56
click at [636, 60] on span "×" at bounding box center [639, 58] width 7 height 14
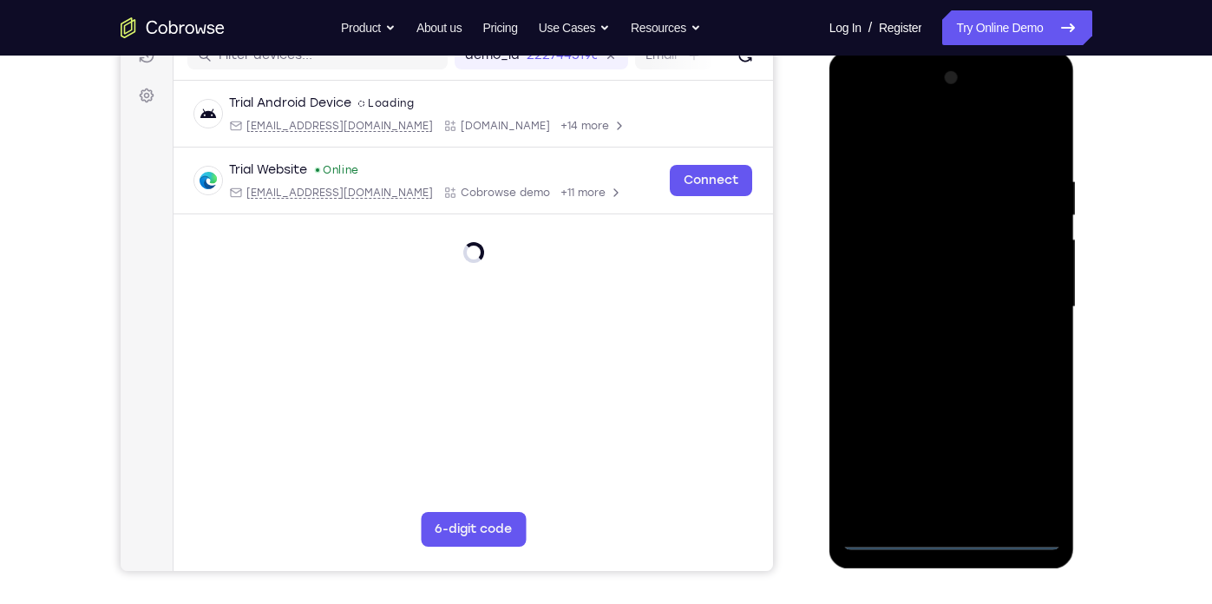
click at [952, 540] on div at bounding box center [951, 307] width 219 height 486
click at [939, 502] on div at bounding box center [951, 307] width 219 height 486
click at [1037, 509] on div at bounding box center [951, 307] width 219 height 486
click at [945, 508] on div at bounding box center [951, 307] width 219 height 486
click at [1045, 503] on div at bounding box center [951, 307] width 219 height 486
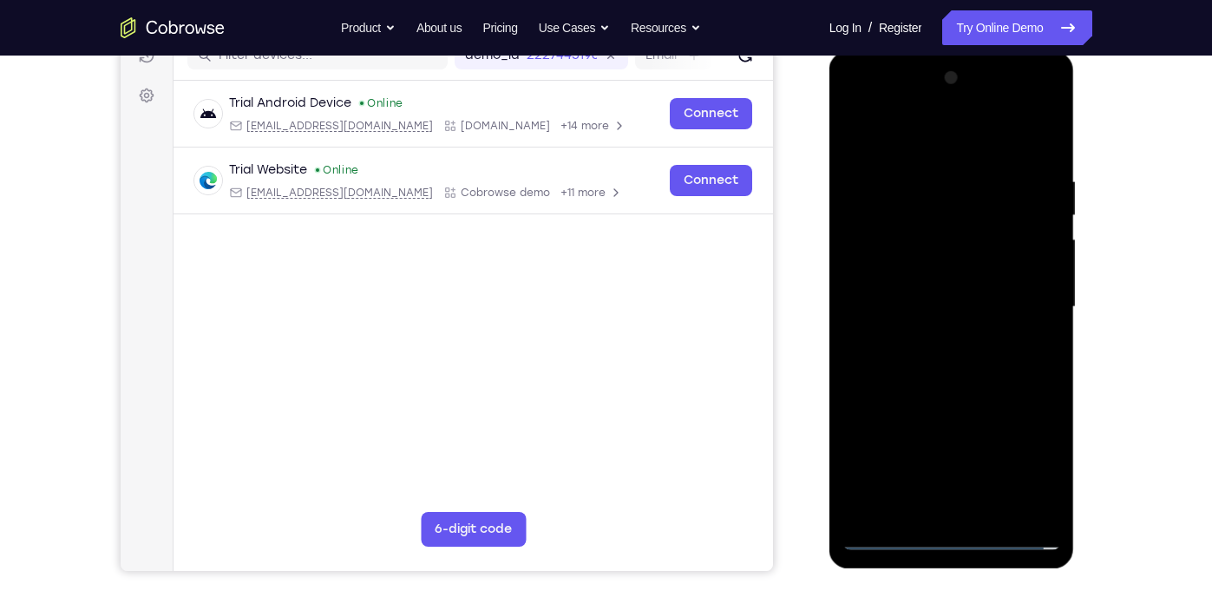
click at [946, 397] on div at bounding box center [951, 307] width 219 height 486
click at [1024, 134] on div at bounding box center [951, 307] width 219 height 486
drag, startPoint x: 986, startPoint y: 430, endPoint x: 967, endPoint y: 347, distance: 85.4
click at [967, 347] on div at bounding box center [951, 307] width 219 height 486
drag, startPoint x: 954, startPoint y: 302, endPoint x: 939, endPoint y: 280, distance: 26.2
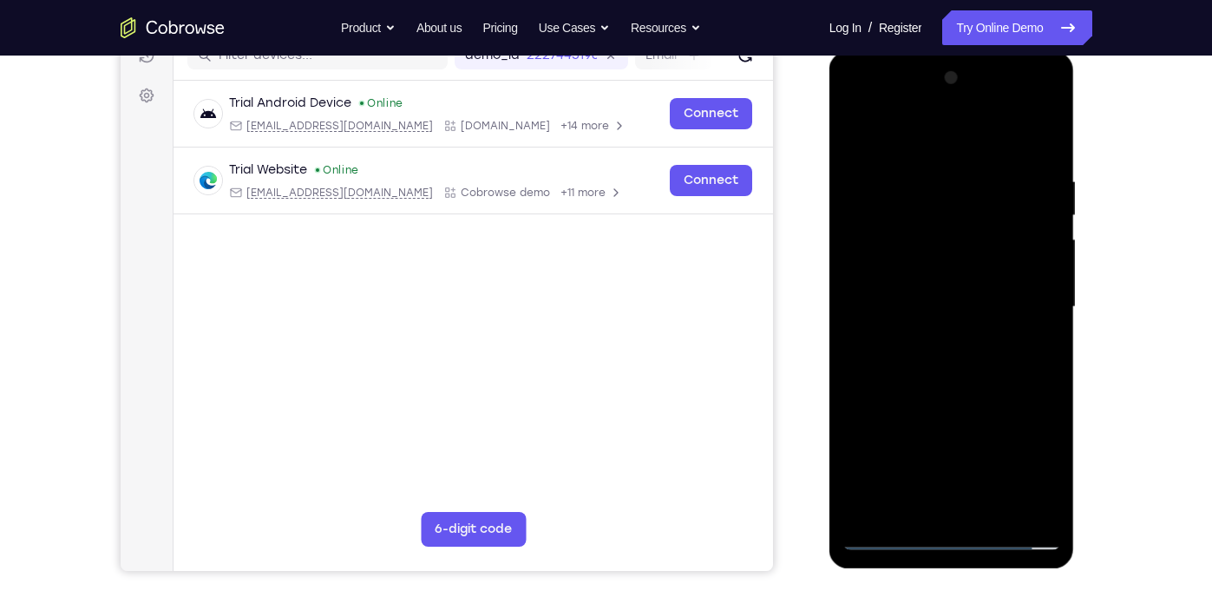
click at [939, 280] on div at bounding box center [951, 307] width 219 height 486
drag, startPoint x: 990, startPoint y: 291, endPoint x: 964, endPoint y: 181, distance: 113.4
click at [964, 181] on div at bounding box center [951, 307] width 219 height 486
drag, startPoint x: 997, startPoint y: 364, endPoint x: 978, endPoint y: 225, distance: 140.1
click at [978, 225] on div at bounding box center [951, 307] width 219 height 486
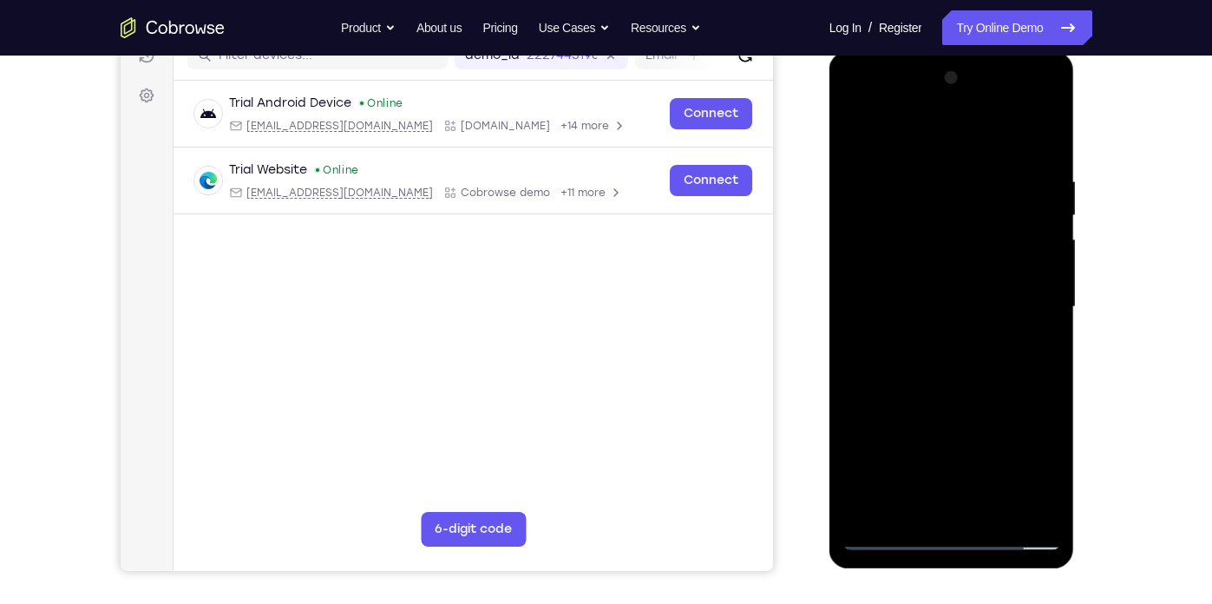
drag, startPoint x: 992, startPoint y: 343, endPoint x: 976, endPoint y: 206, distance: 138.9
click at [976, 206] on div at bounding box center [951, 307] width 219 height 486
drag, startPoint x: 969, startPoint y: 343, endPoint x: 952, endPoint y: 230, distance: 113.9
click at [952, 230] on div at bounding box center [951, 307] width 219 height 486
drag, startPoint x: 935, startPoint y: 315, endPoint x: 909, endPoint y: 273, distance: 49.1
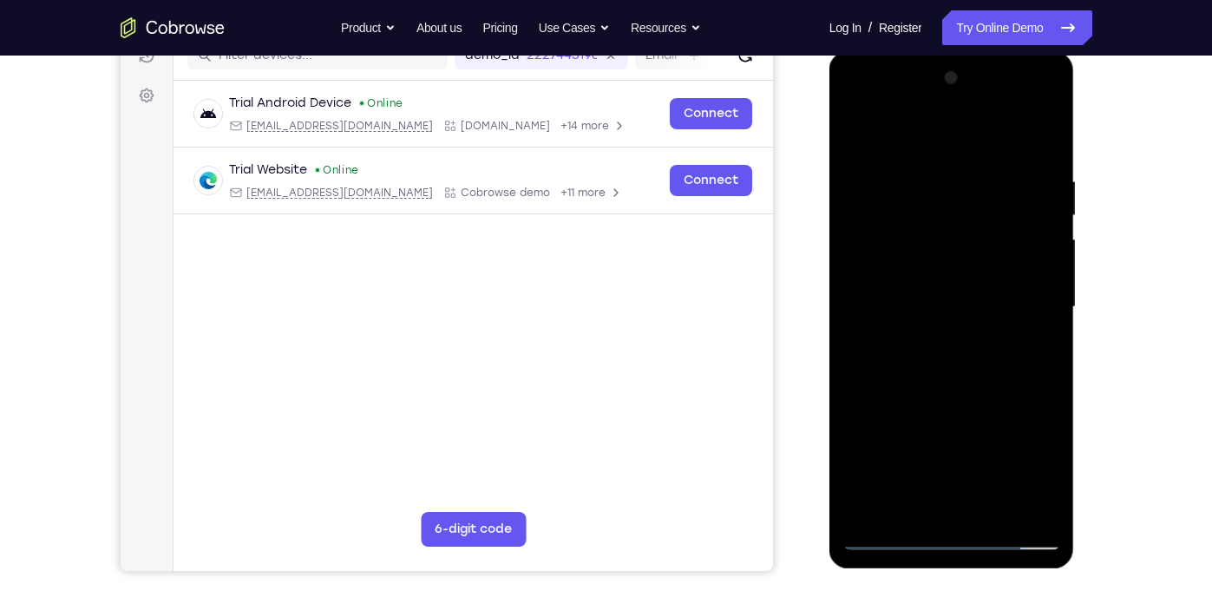
click at [909, 273] on div at bounding box center [951, 307] width 219 height 486
drag, startPoint x: 981, startPoint y: 294, endPoint x: 962, endPoint y: 191, distance: 105.0
click at [962, 191] on div at bounding box center [951, 307] width 219 height 486
drag, startPoint x: 986, startPoint y: 323, endPoint x: 964, endPoint y: 147, distance: 178.2
click at [964, 147] on div at bounding box center [951, 307] width 219 height 486
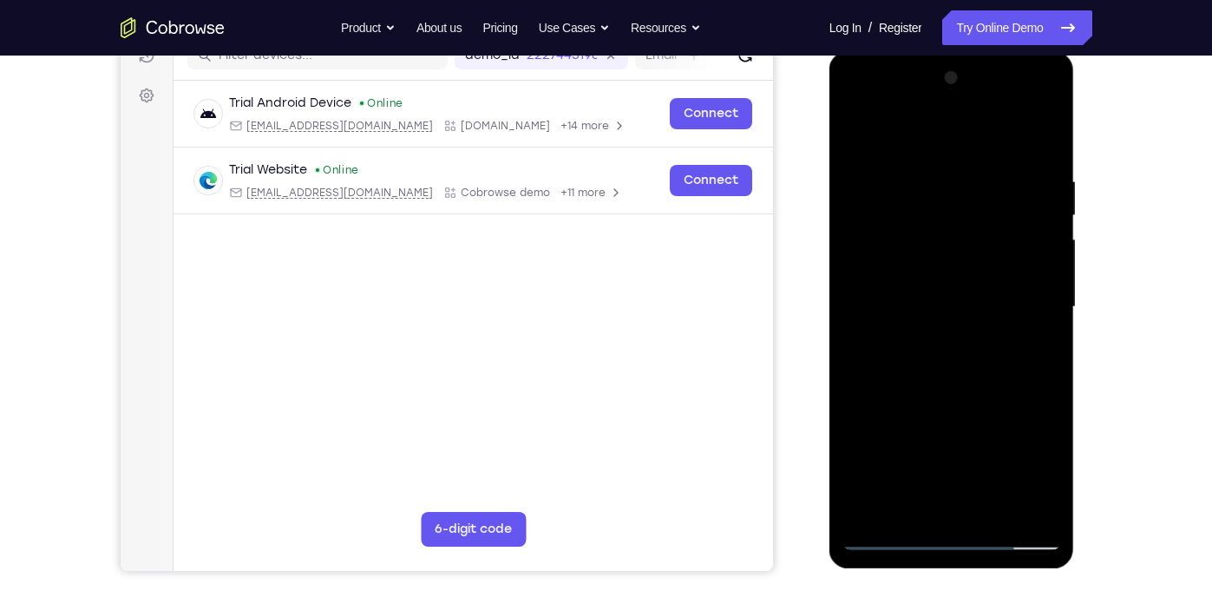
drag, startPoint x: 979, startPoint y: 309, endPoint x: 971, endPoint y: 165, distance: 144.2
click at [971, 165] on div at bounding box center [951, 307] width 219 height 486
drag, startPoint x: 973, startPoint y: 304, endPoint x: 991, endPoint y: 130, distance: 175.3
click at [991, 130] on div at bounding box center [951, 307] width 219 height 486
drag, startPoint x: 972, startPoint y: 298, endPoint x: 963, endPoint y: 177, distance: 121.8
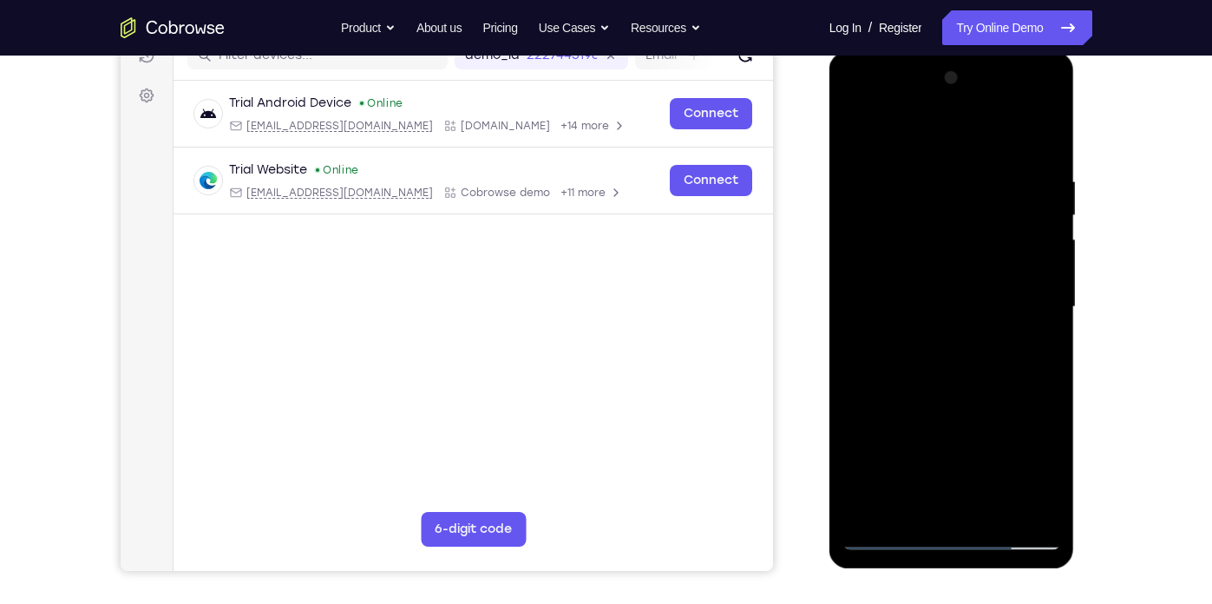
click at [963, 177] on div at bounding box center [951, 307] width 219 height 486
drag, startPoint x: 965, startPoint y: 309, endPoint x: 961, endPoint y: 200, distance: 108.5
click at [961, 200] on div at bounding box center [951, 307] width 219 height 486
drag, startPoint x: 959, startPoint y: 321, endPoint x: 937, endPoint y: 182, distance: 140.4
click at [937, 182] on div at bounding box center [951, 307] width 219 height 486
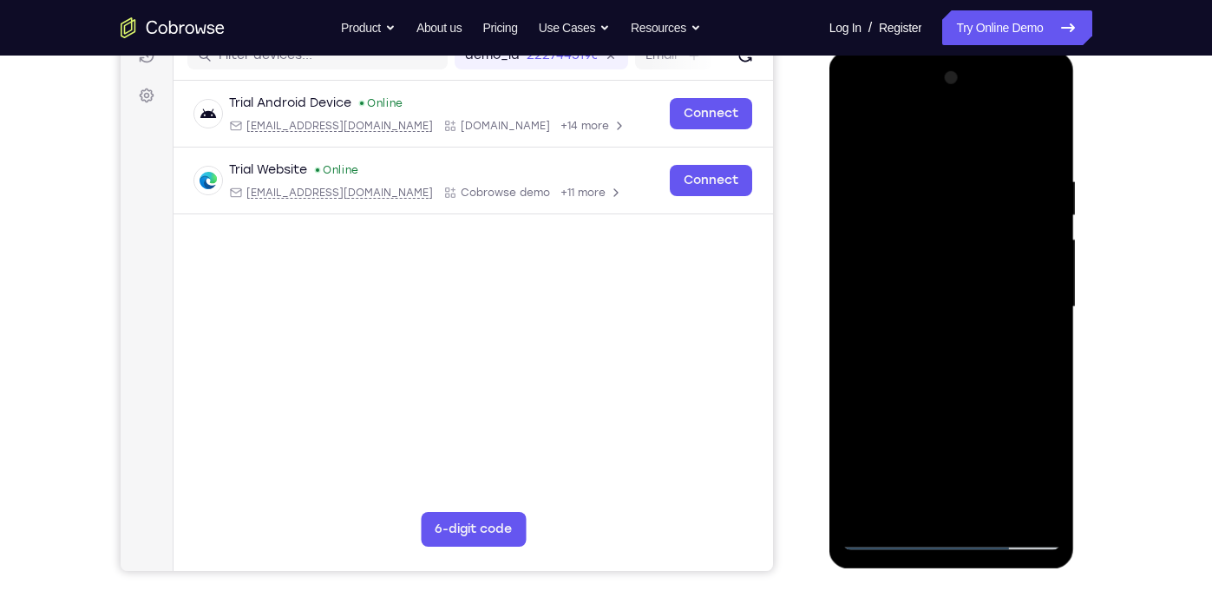
drag, startPoint x: 968, startPoint y: 336, endPoint x: 987, endPoint y: 173, distance: 165.0
click at [987, 173] on div at bounding box center [951, 307] width 219 height 486
drag, startPoint x: 966, startPoint y: 326, endPoint x: 957, endPoint y: 175, distance: 151.2
click at [957, 175] on div at bounding box center [951, 307] width 219 height 486
drag, startPoint x: 954, startPoint y: 308, endPoint x: 945, endPoint y: 184, distance: 124.3
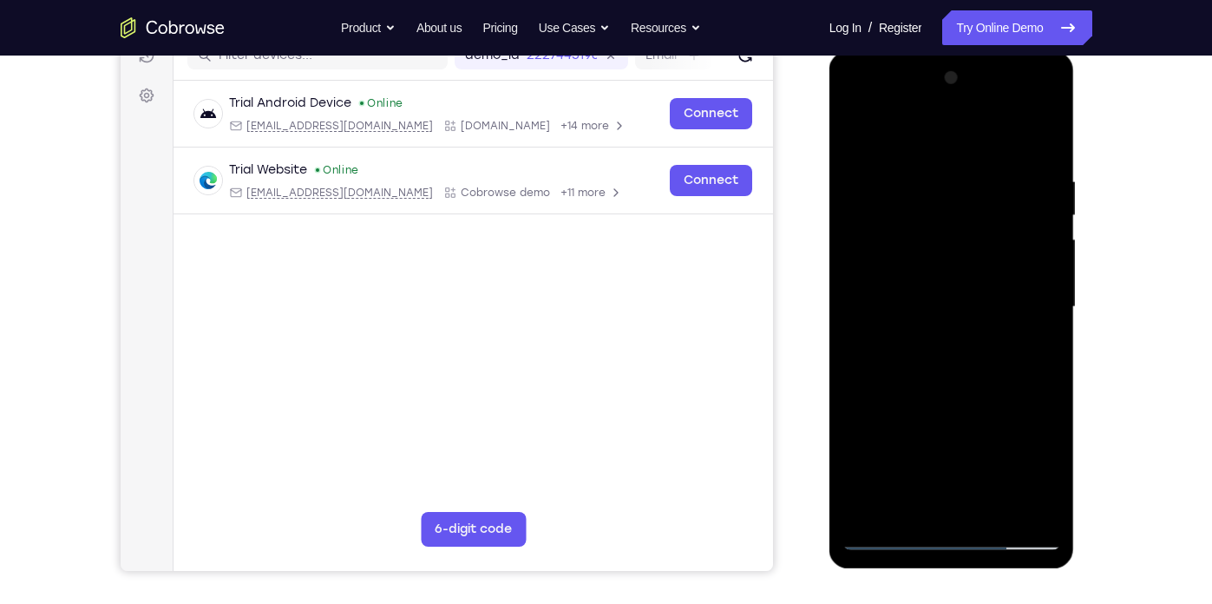
click at [945, 184] on div at bounding box center [951, 307] width 219 height 486
drag, startPoint x: 947, startPoint y: 297, endPoint x: 937, endPoint y: 153, distance: 145.1
click at [937, 153] on div at bounding box center [951, 307] width 219 height 486
drag, startPoint x: 948, startPoint y: 313, endPoint x: 941, endPoint y: 133, distance: 180.5
click at [941, 133] on div at bounding box center [951, 307] width 219 height 486
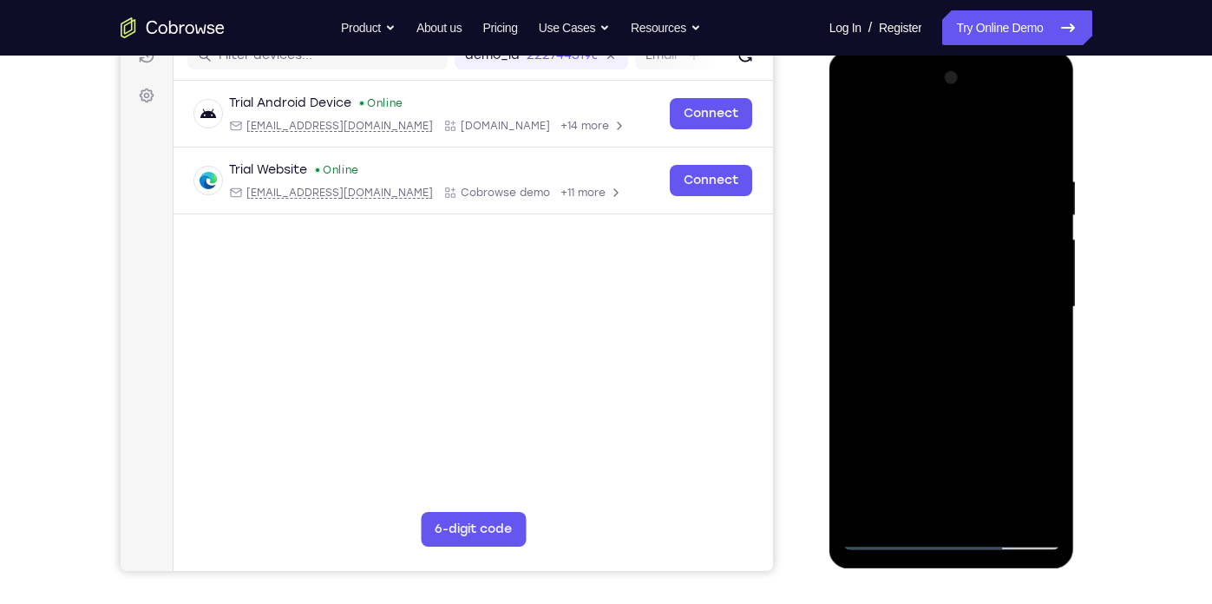
drag, startPoint x: 940, startPoint y: 315, endPoint x: 911, endPoint y: 333, distance: 34.7
click at [911, 333] on div at bounding box center [951, 307] width 219 height 486
drag, startPoint x: 944, startPoint y: 236, endPoint x: 939, endPoint y: 281, distance: 45.4
click at [939, 281] on div at bounding box center [951, 307] width 219 height 486
drag, startPoint x: 958, startPoint y: 216, endPoint x: 931, endPoint y: 433, distance: 218.6
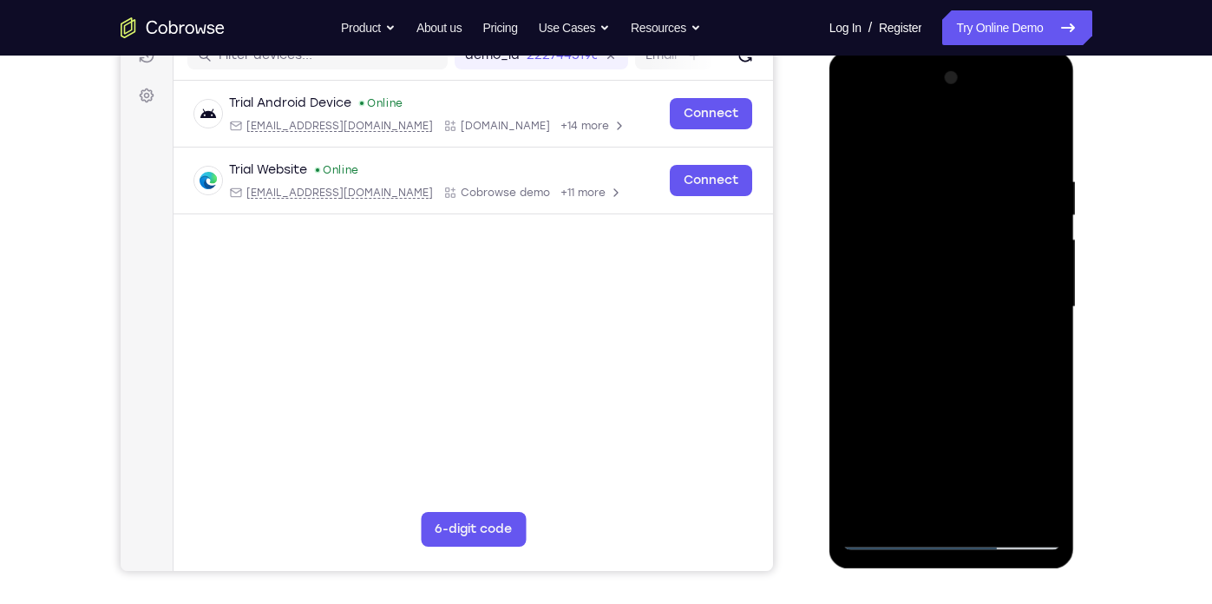
click at [931, 433] on div at bounding box center [951, 307] width 219 height 486
drag, startPoint x: 968, startPoint y: 245, endPoint x: 970, endPoint y: 506, distance: 260.2
click at [970, 506] on div at bounding box center [951, 307] width 219 height 486
drag, startPoint x: 964, startPoint y: 218, endPoint x: 959, endPoint y: 428, distance: 209.9
click at [959, 428] on div at bounding box center [951, 307] width 219 height 486
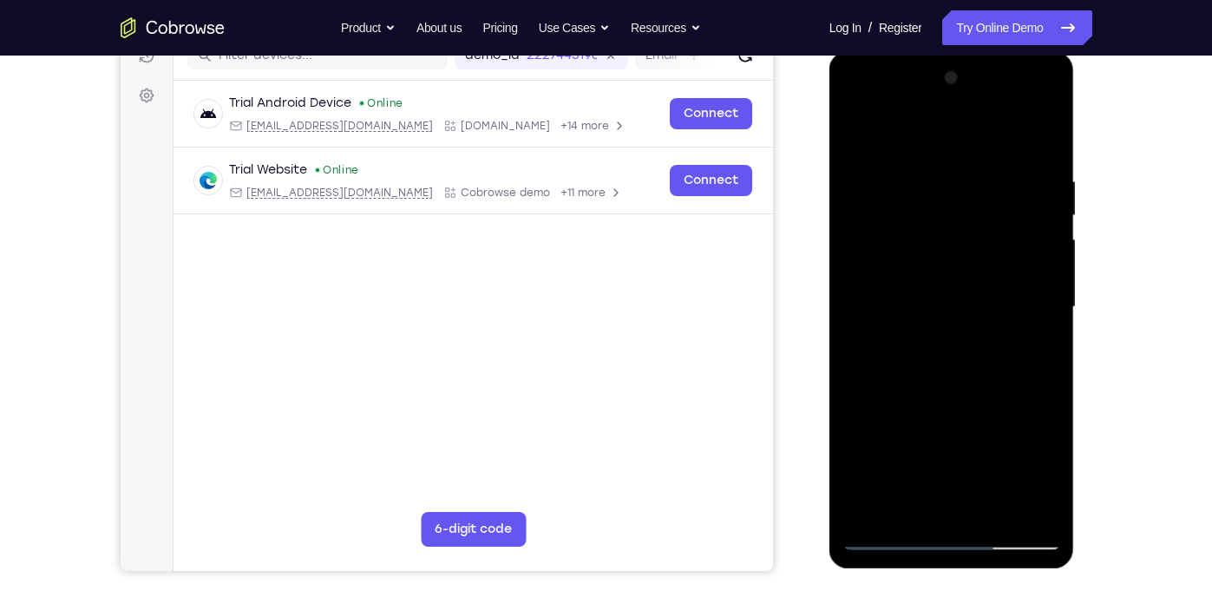
drag, startPoint x: 964, startPoint y: 225, endPoint x: 968, endPoint y: 437, distance: 211.6
click at [968, 437] on div at bounding box center [951, 307] width 219 height 486
drag, startPoint x: 965, startPoint y: 256, endPoint x: 971, endPoint y: 429, distance: 173.6
click at [971, 429] on div at bounding box center [951, 307] width 219 height 486
drag, startPoint x: 971, startPoint y: 264, endPoint x: 985, endPoint y: 407, distance: 143.8
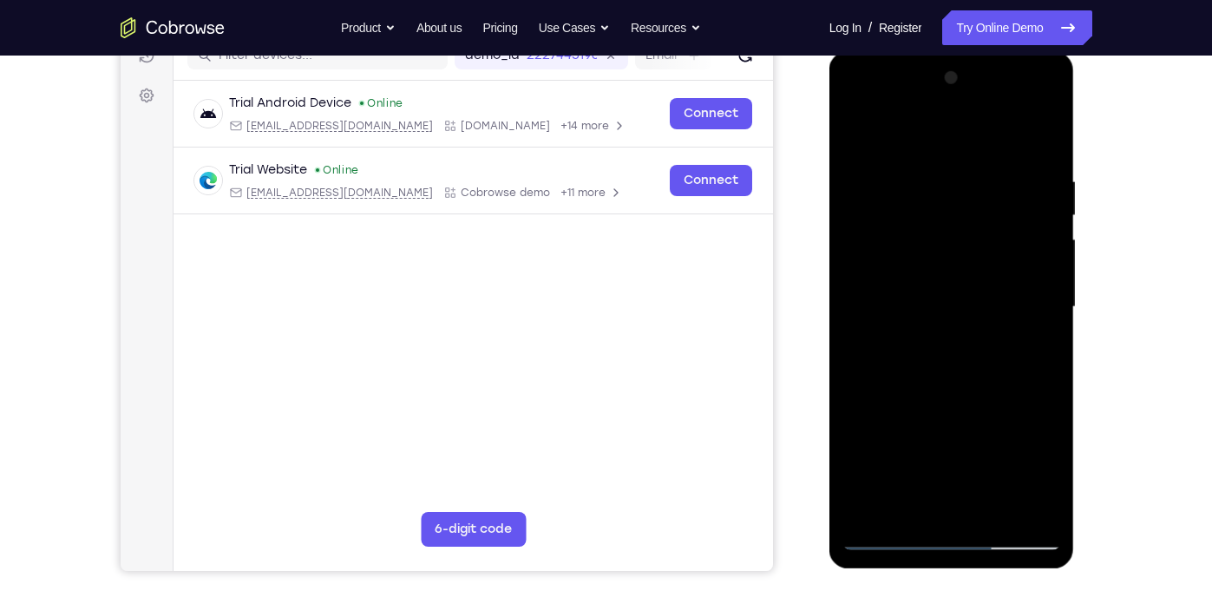
click at [985, 407] on div at bounding box center [951, 307] width 219 height 486
drag, startPoint x: 969, startPoint y: 259, endPoint x: 969, endPoint y: 474, distance: 214.2
click at [969, 474] on div at bounding box center [951, 307] width 219 height 486
drag, startPoint x: 980, startPoint y: 216, endPoint x: 977, endPoint y: 336, distance: 119.7
click at [977, 336] on div at bounding box center [951, 307] width 219 height 486
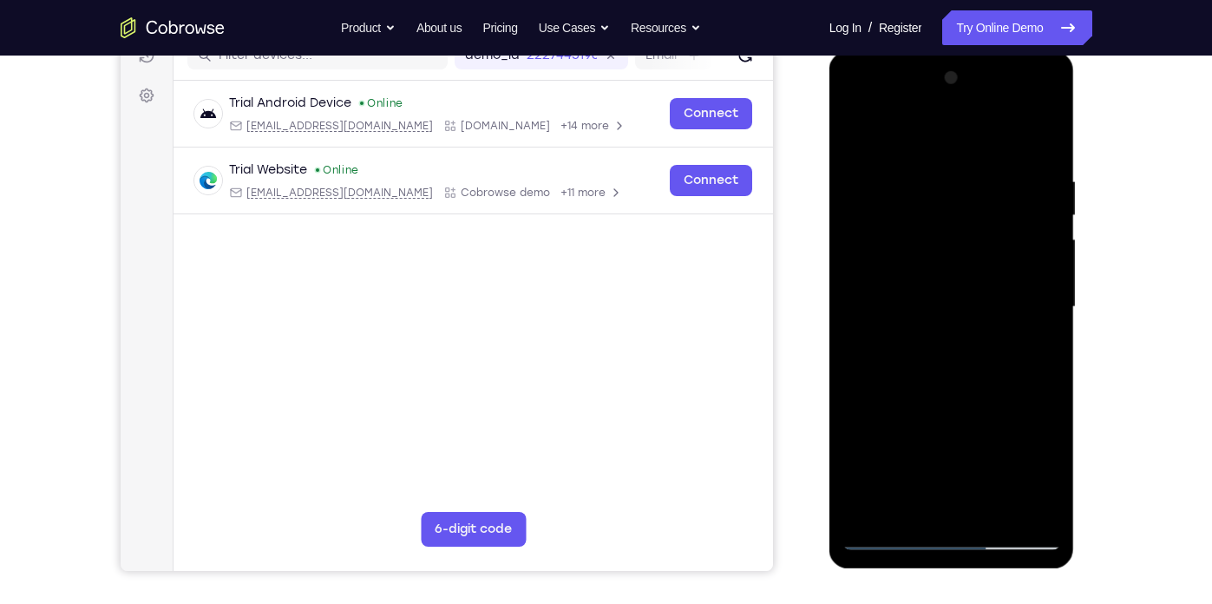
click at [1019, 140] on div at bounding box center [951, 307] width 219 height 486
click at [976, 139] on div at bounding box center [951, 307] width 219 height 486
drag, startPoint x: 996, startPoint y: 332, endPoint x: 994, endPoint y: 198, distance: 134.4
click at [994, 198] on div at bounding box center [951, 307] width 219 height 486
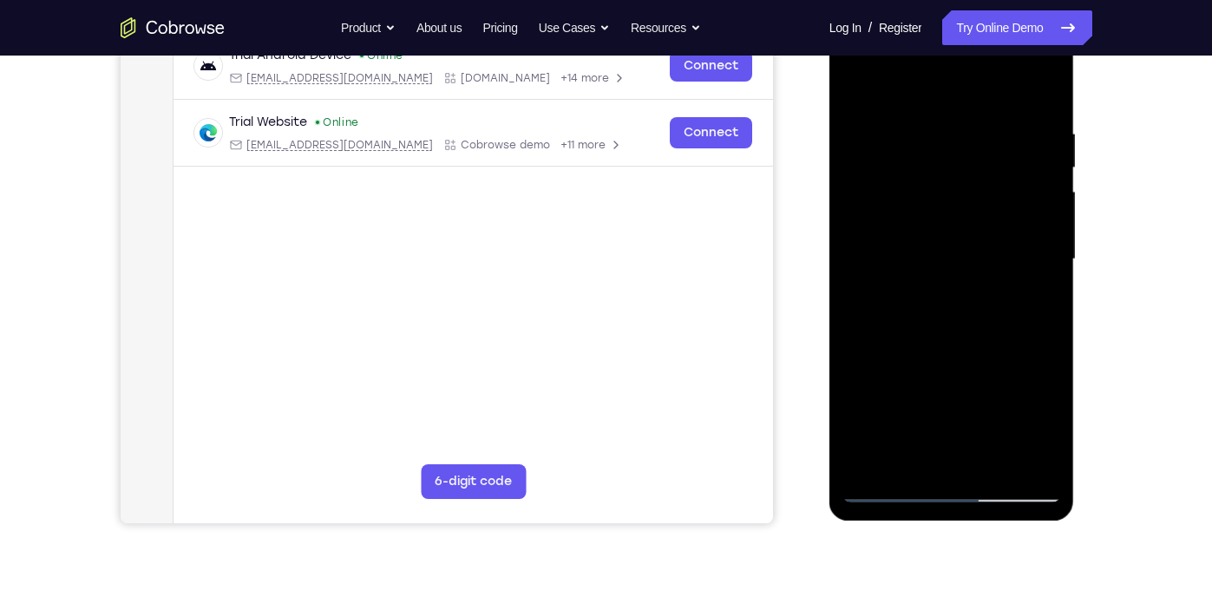
scroll to position [284, 0]
drag, startPoint x: 956, startPoint y: 308, endPoint x: 956, endPoint y: 158, distance: 150.0
click at [956, 158] on div at bounding box center [951, 259] width 219 height 486
drag, startPoint x: 945, startPoint y: 280, endPoint x: 950, endPoint y: 127, distance: 152.7
click at [950, 127] on div at bounding box center [951, 259] width 219 height 486
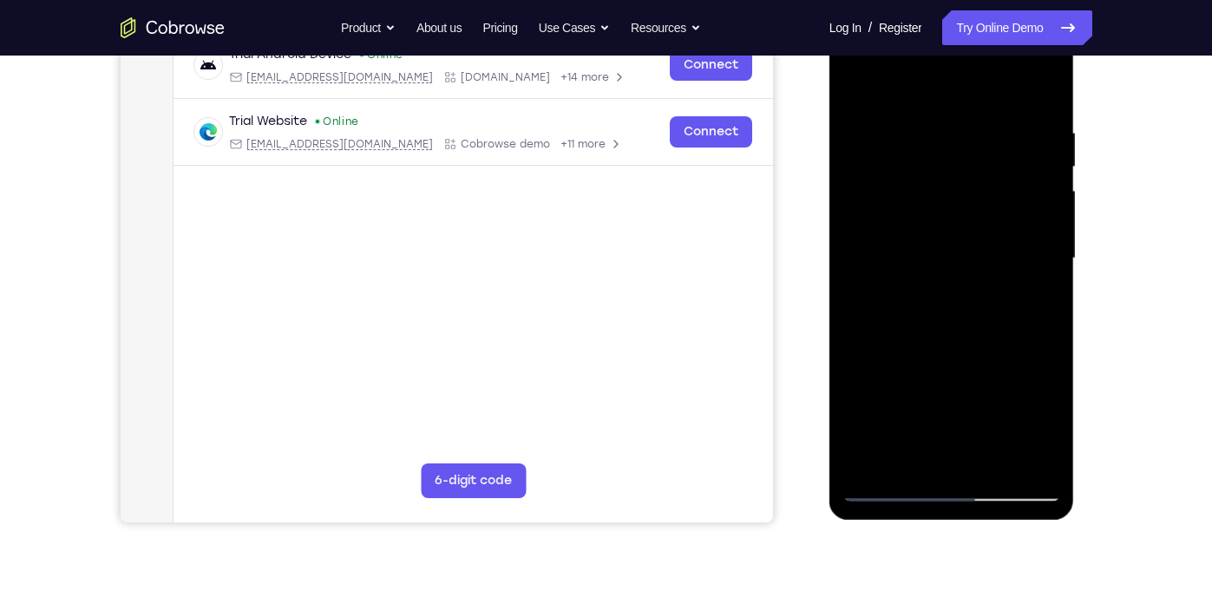
click at [1026, 388] on div at bounding box center [951, 259] width 219 height 486
drag, startPoint x: 966, startPoint y: 418, endPoint x: 957, endPoint y: 324, distance: 94.1
click at [957, 324] on div at bounding box center [951, 259] width 219 height 486
click at [939, 313] on div at bounding box center [951, 259] width 219 height 486
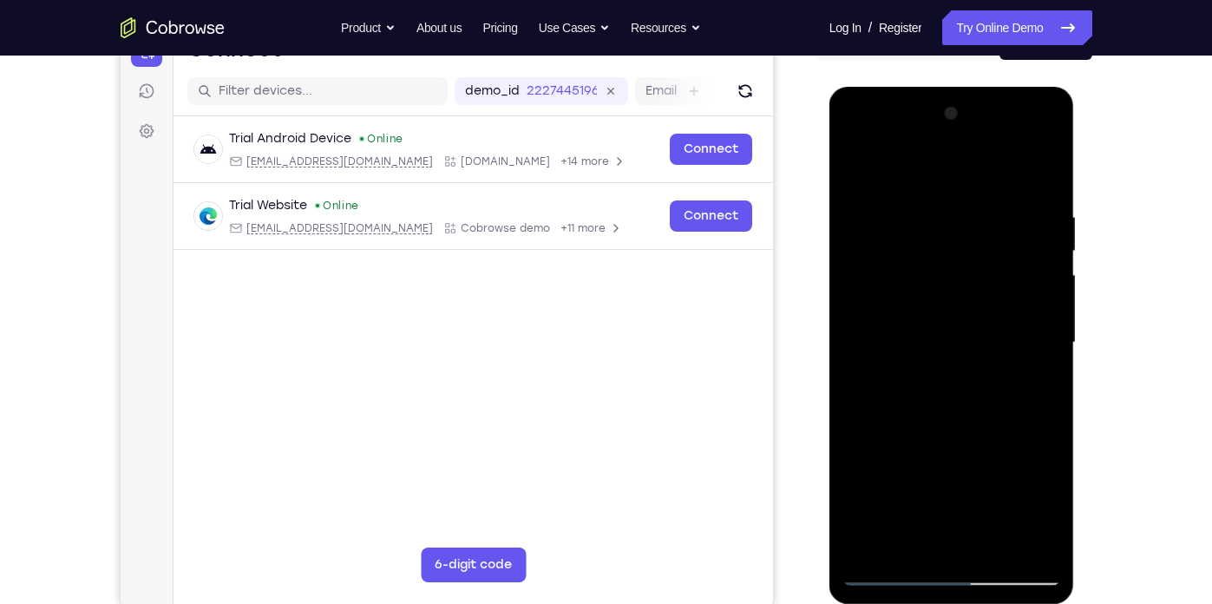
scroll to position [194, 0]
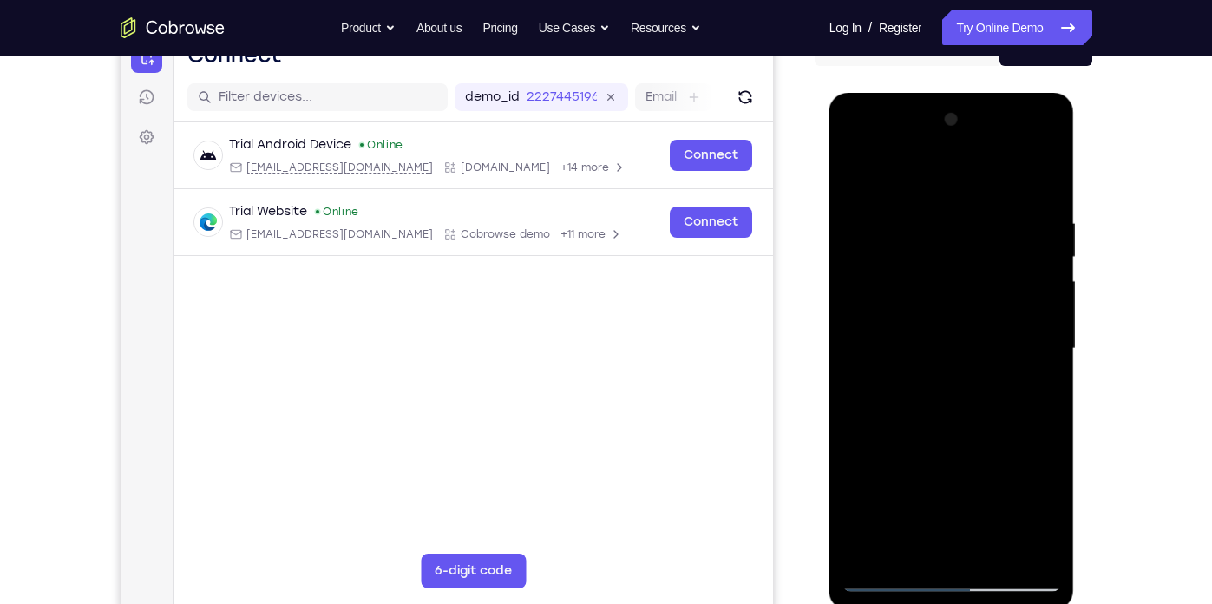
click at [943, 146] on div at bounding box center [951, 349] width 219 height 486
click at [1047, 174] on div at bounding box center [951, 349] width 219 height 486
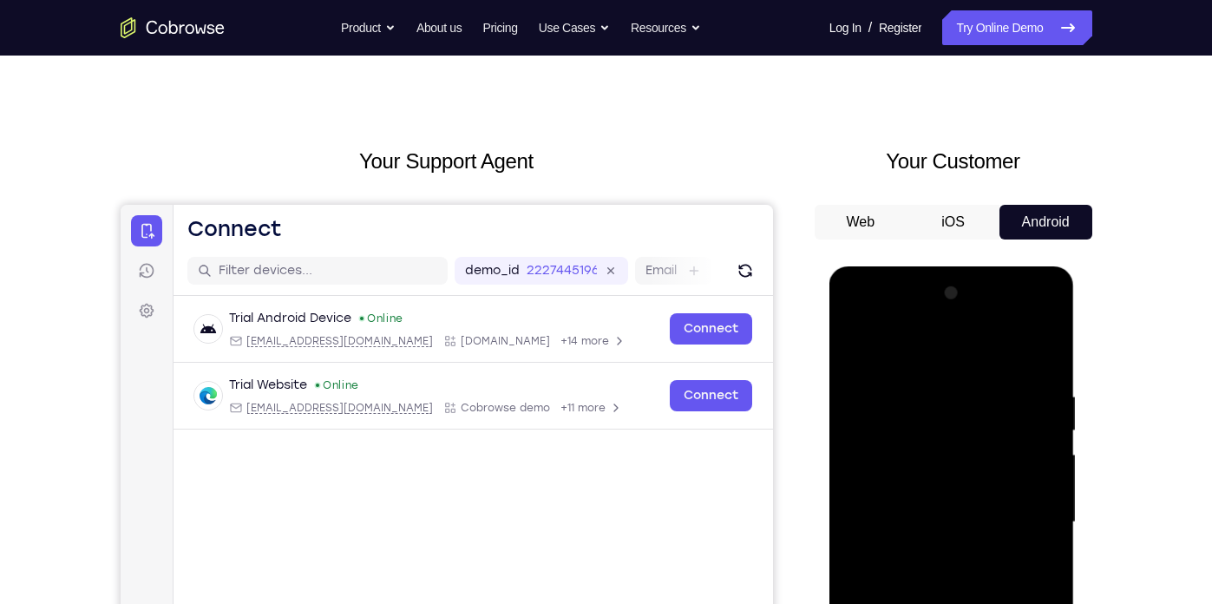
scroll to position [20, 0]
drag, startPoint x: 1009, startPoint y: 322, endPoint x: 970, endPoint y: 320, distance: 39.9
click at [970, 320] on div at bounding box center [951, 523] width 219 height 486
drag, startPoint x: 973, startPoint y: 331, endPoint x: 861, endPoint y: 327, distance: 112.0
click at [861, 327] on div at bounding box center [951, 523] width 219 height 486
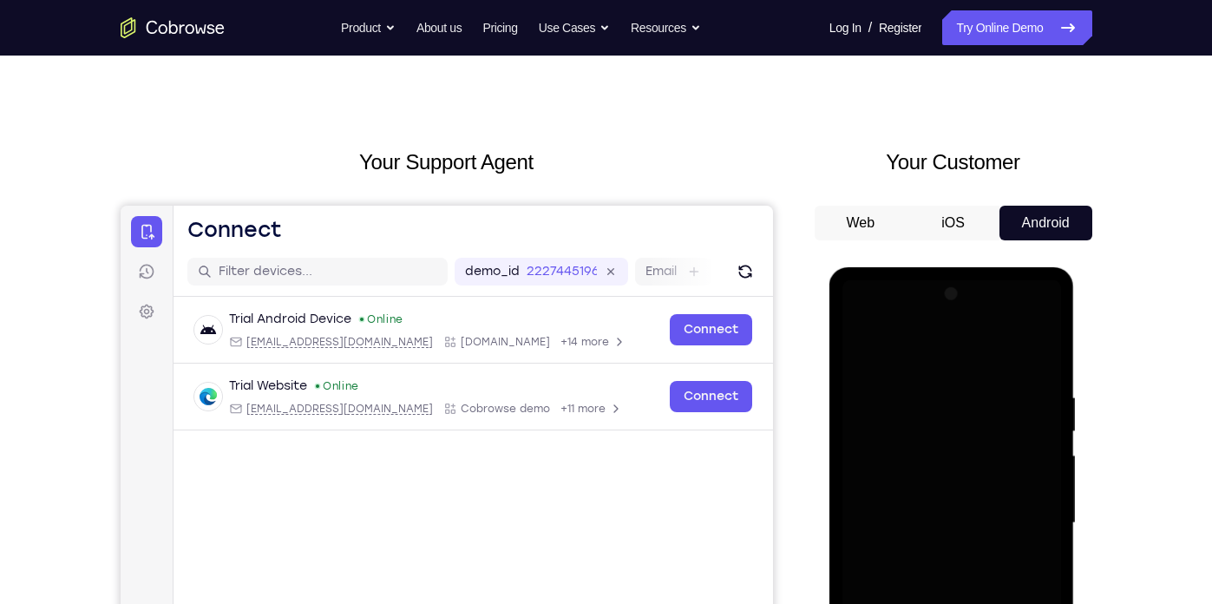
scroll to position [0, 0]
